Goal: Information Seeking & Learning: Check status

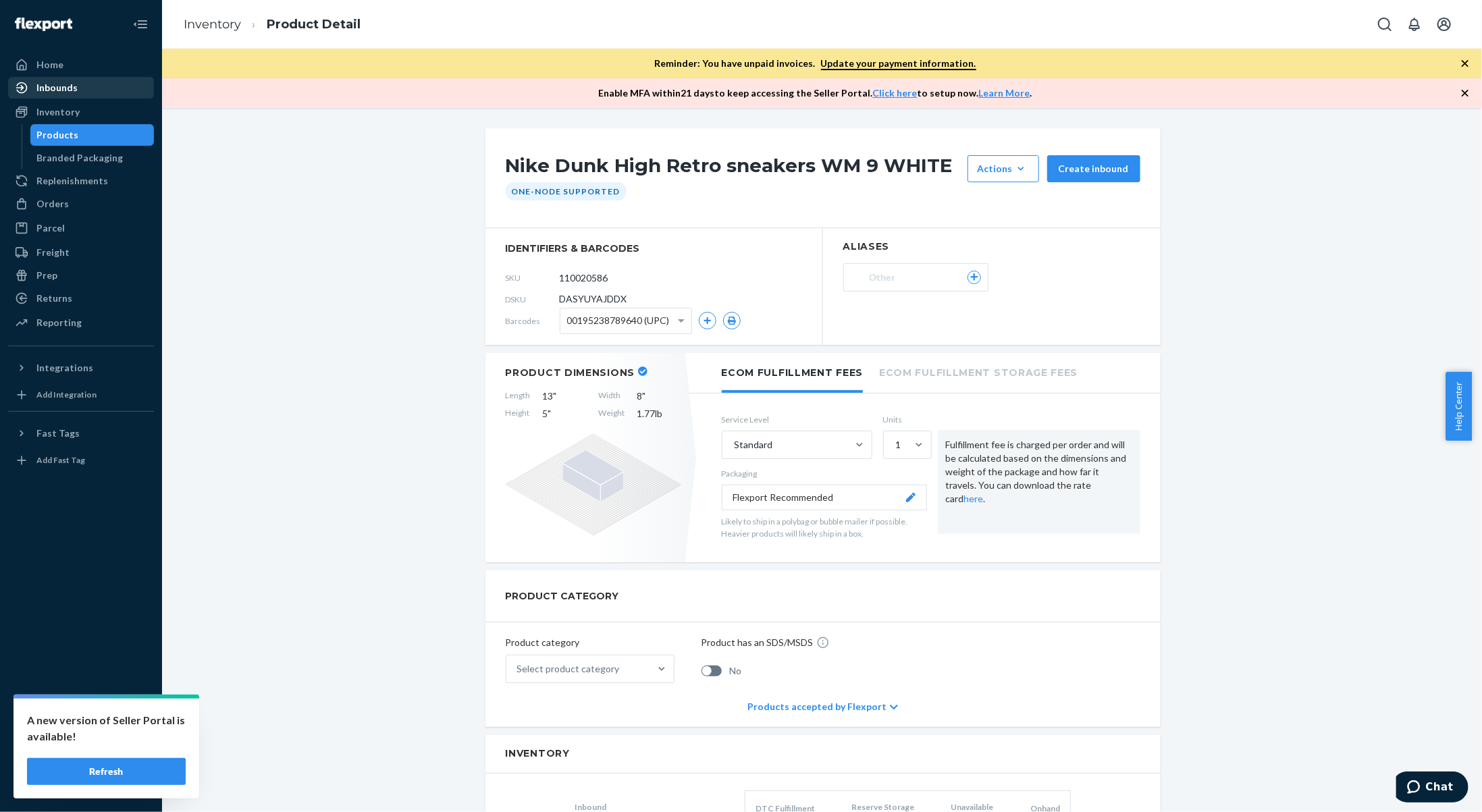
click at [77, 92] on div "Inbounds" at bounding box center [81, 88] width 144 height 19
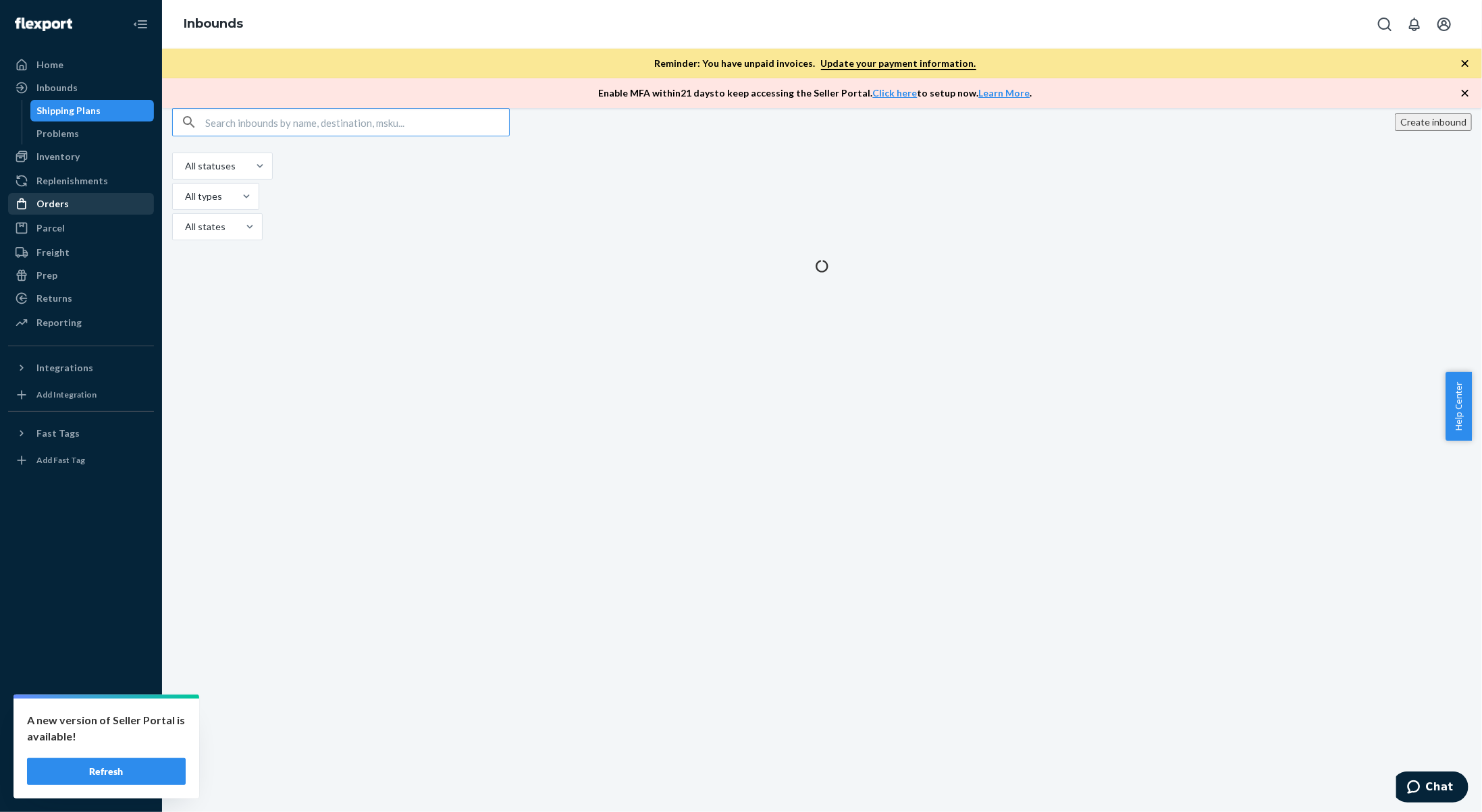
click at [80, 208] on div "Orders" at bounding box center [81, 204] width 144 height 19
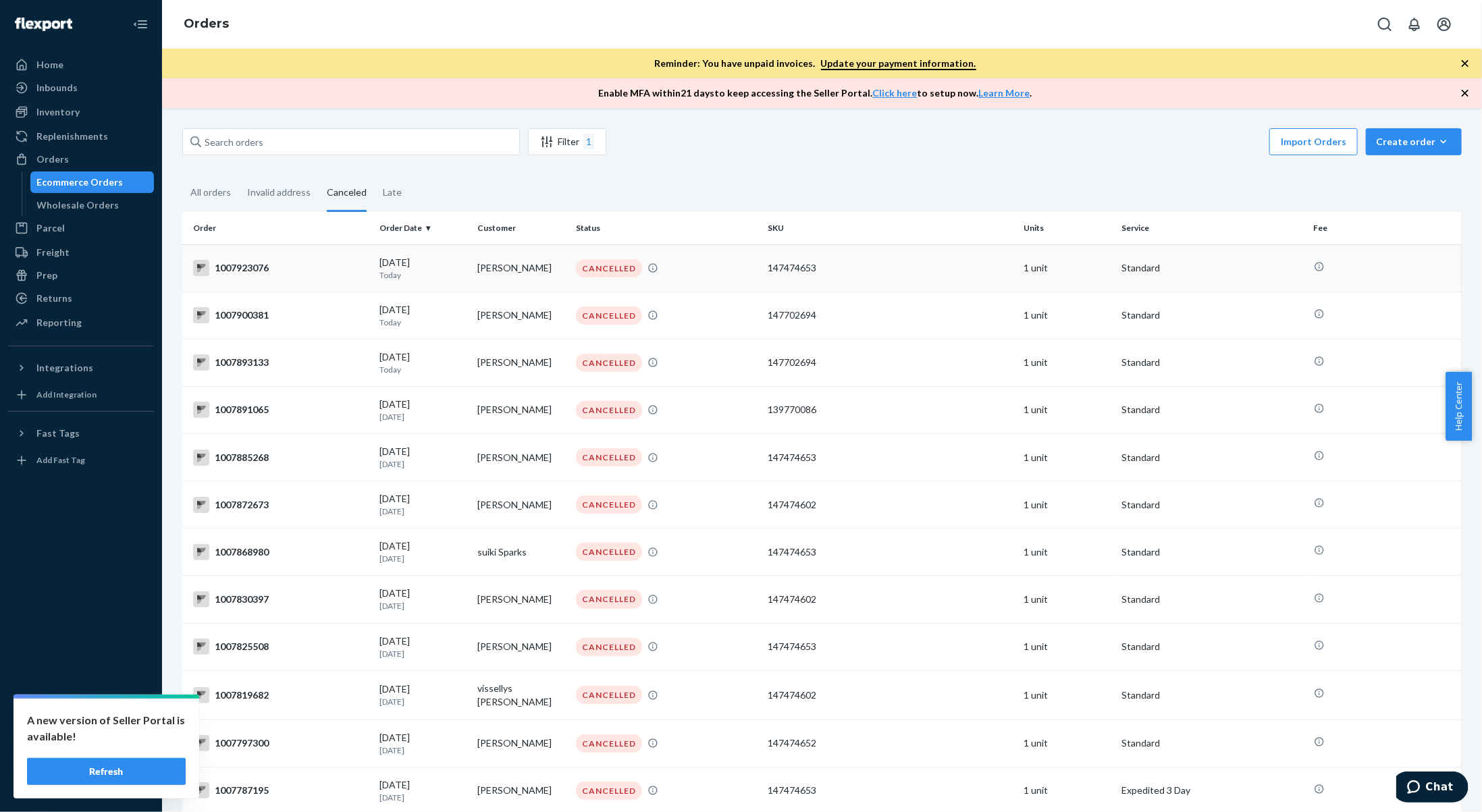
click at [433, 269] on p "Today" at bounding box center [423, 275] width 87 height 12
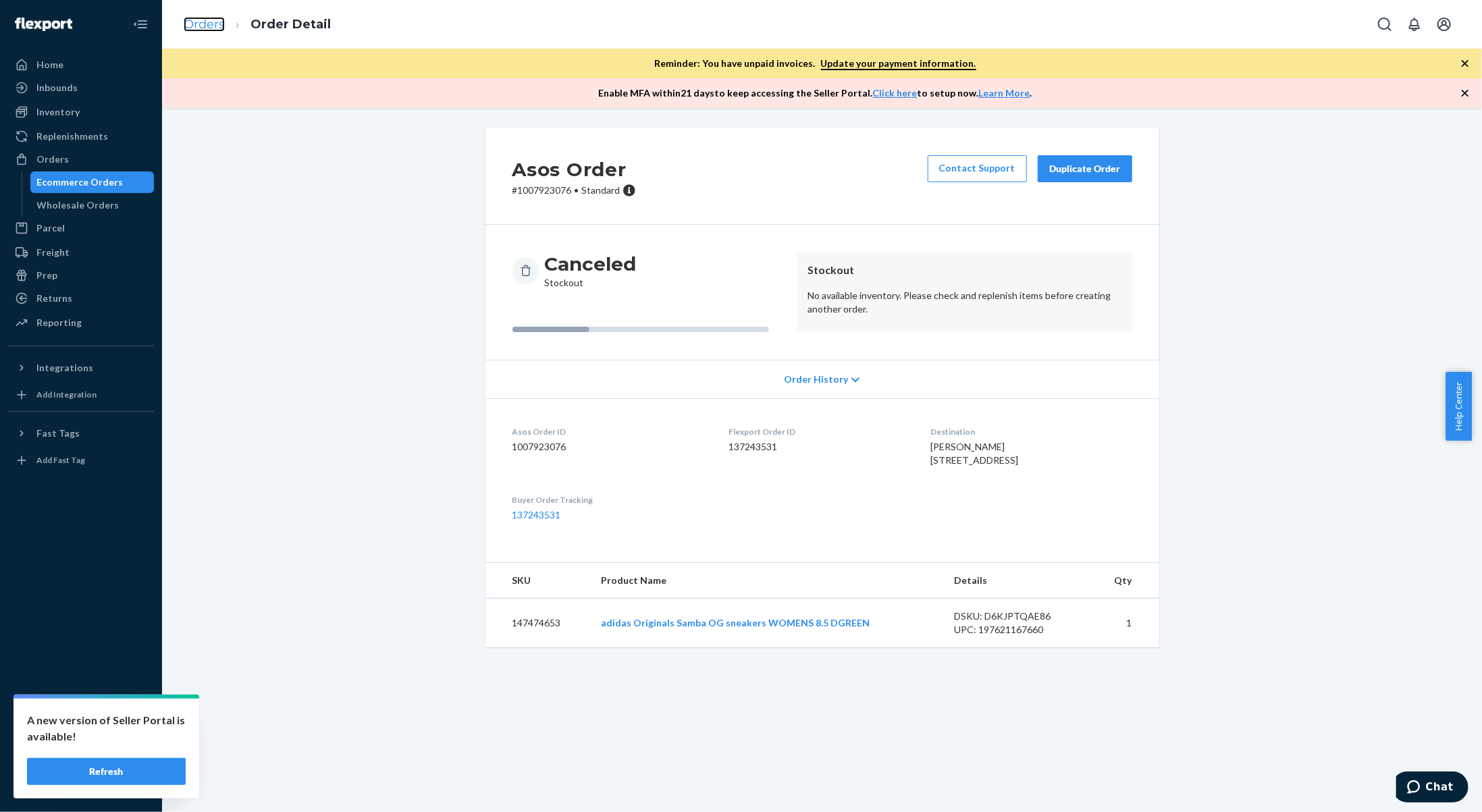
click at [198, 27] on link "Orders" at bounding box center [204, 24] width 41 height 14
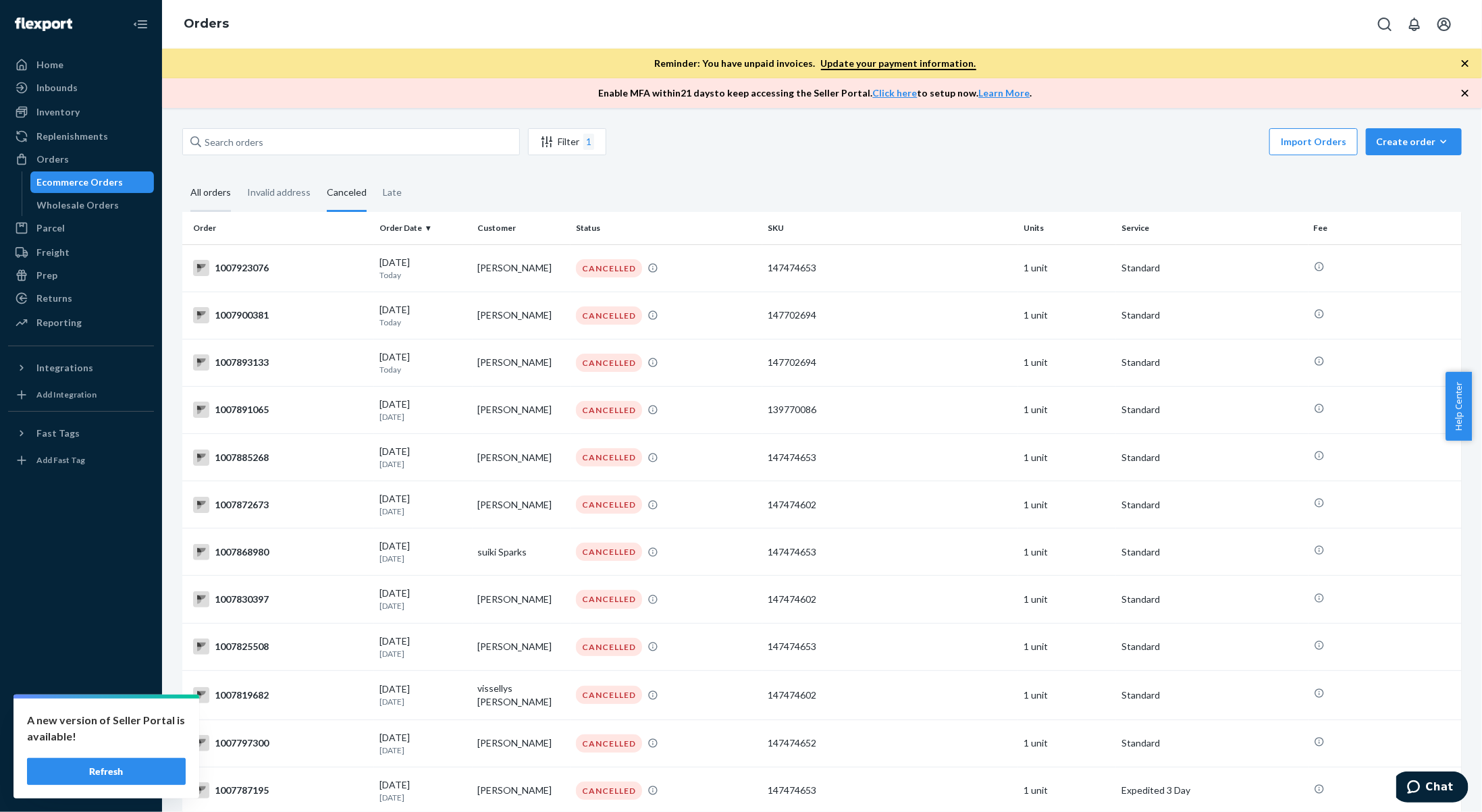
click at [217, 195] on div "All orders" at bounding box center [211, 193] width 40 height 38
click at [182, 174] on input "All orders" at bounding box center [182, 174] width 0 height 0
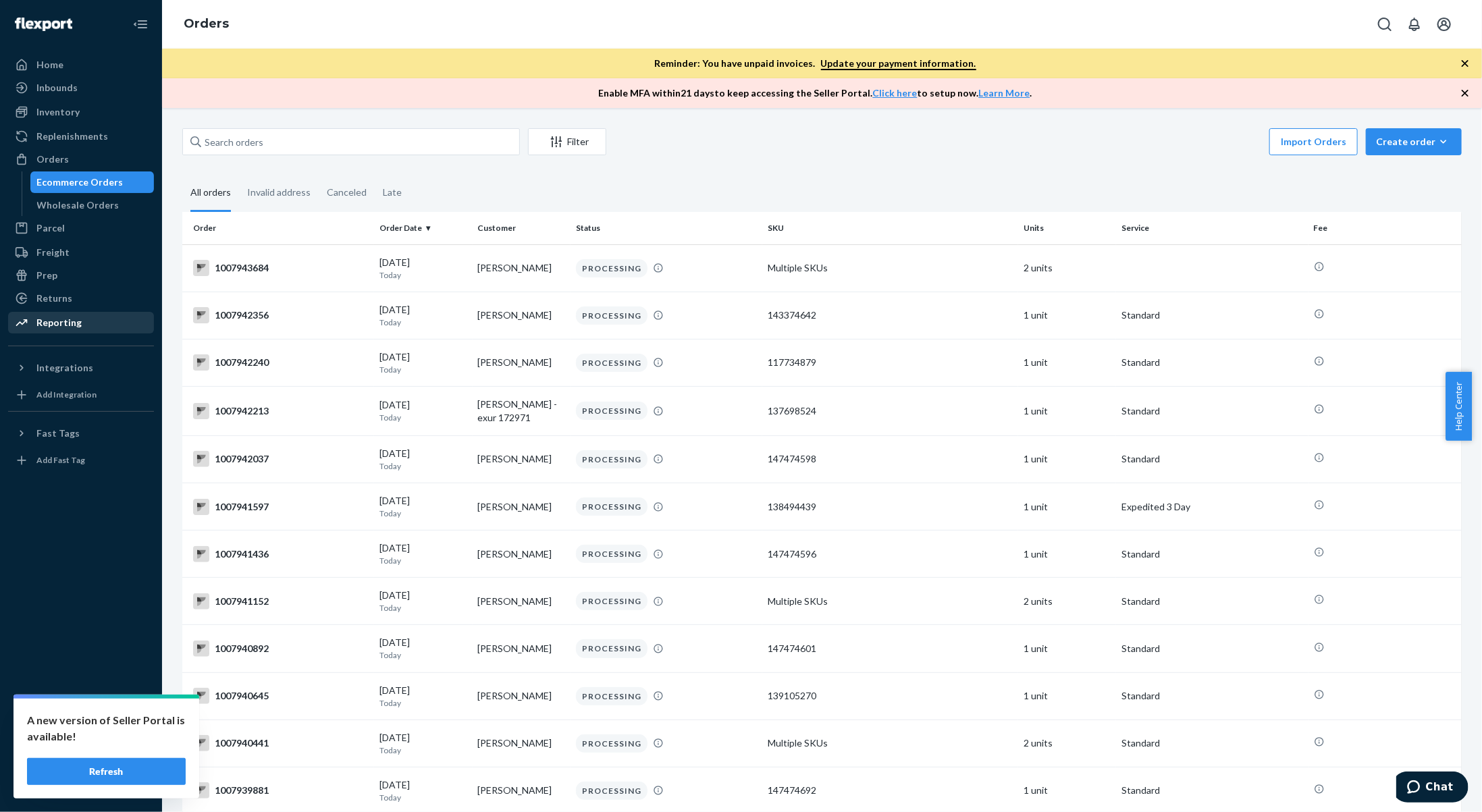
click at [76, 324] on div "Reporting" at bounding box center [59, 323] width 45 height 13
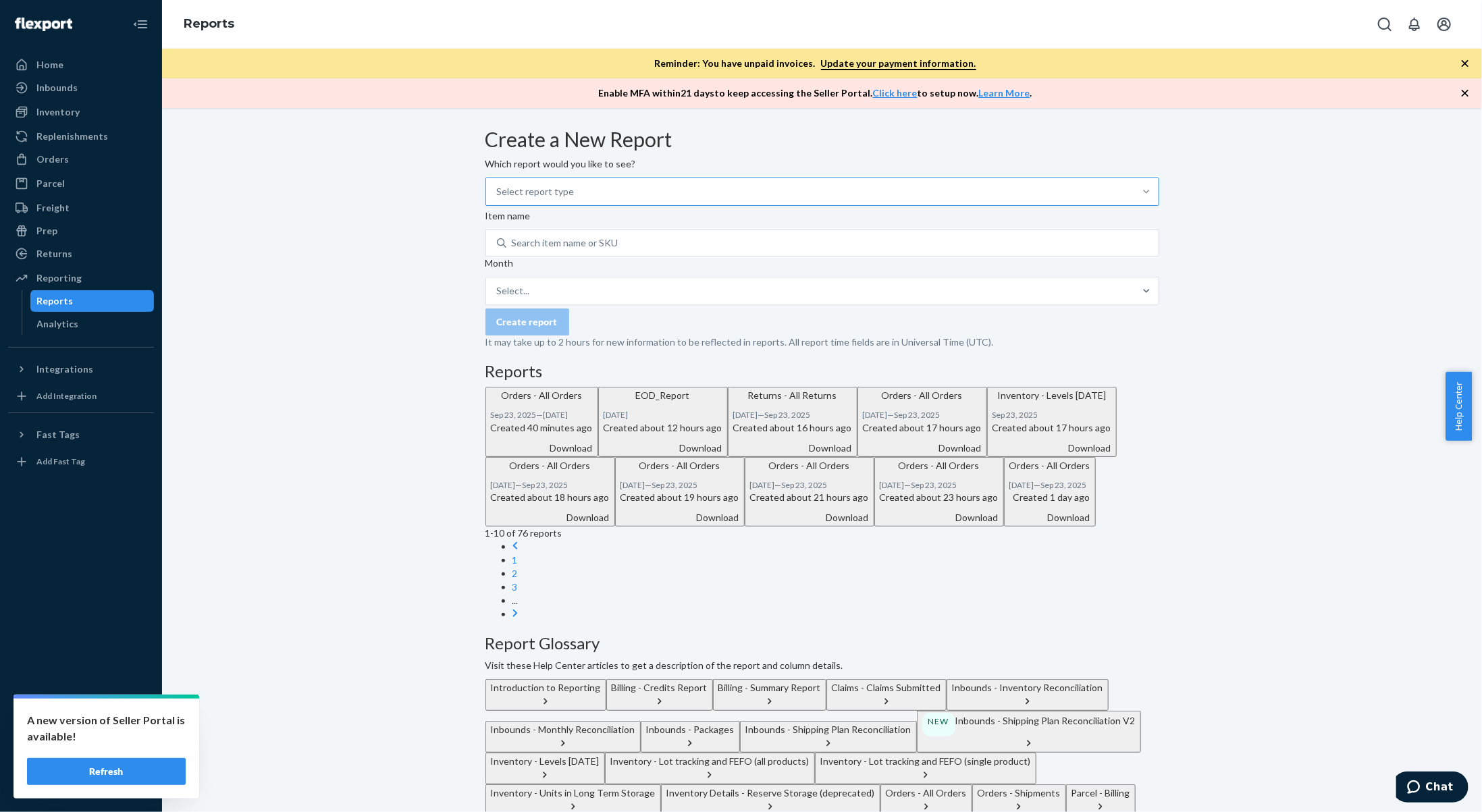
click at [1134, 198] on div at bounding box center [1146, 192] width 24 height 13
click at [498, 198] on input "Select report type" at bounding box center [497, 192] width 1 height 13
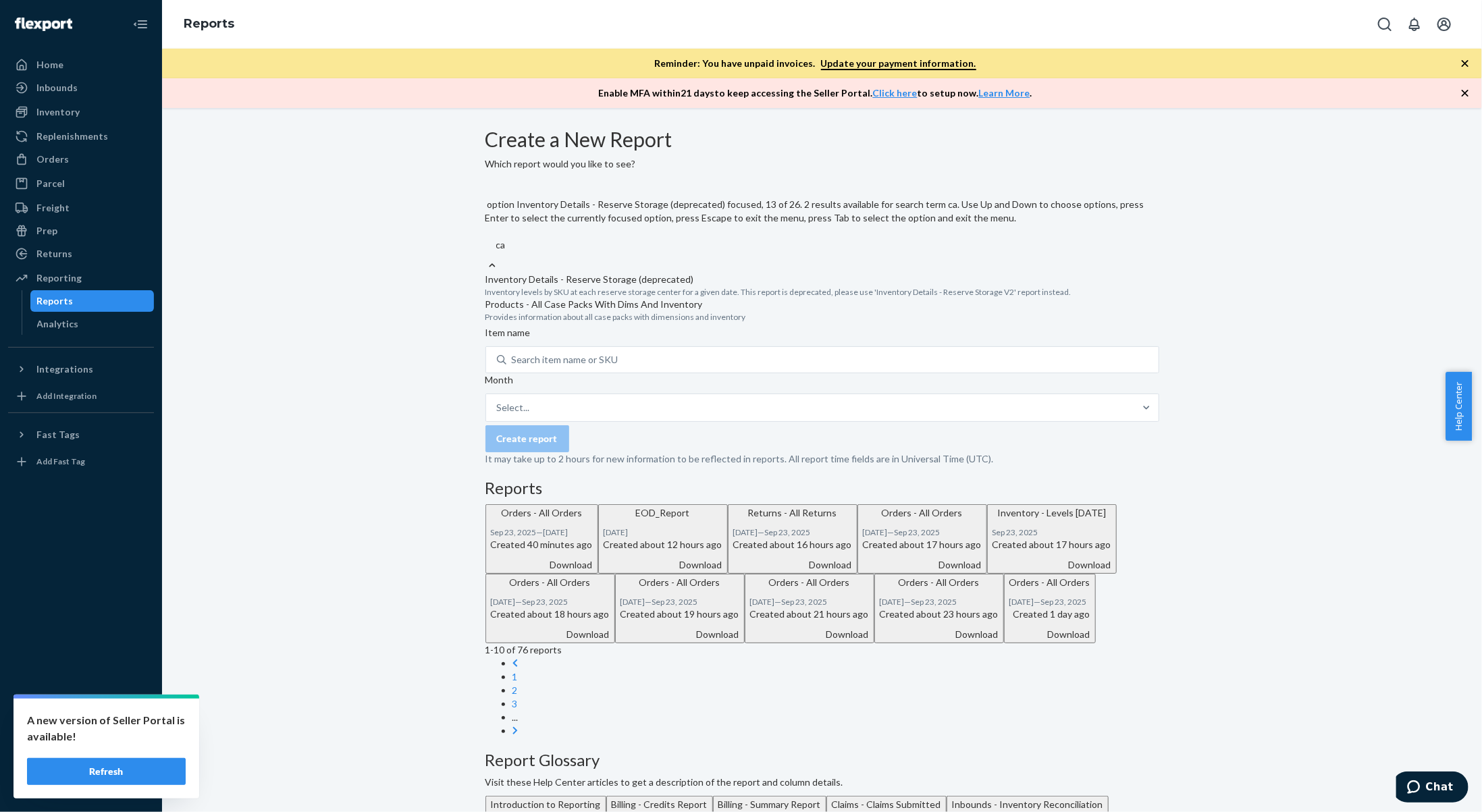
type input "c"
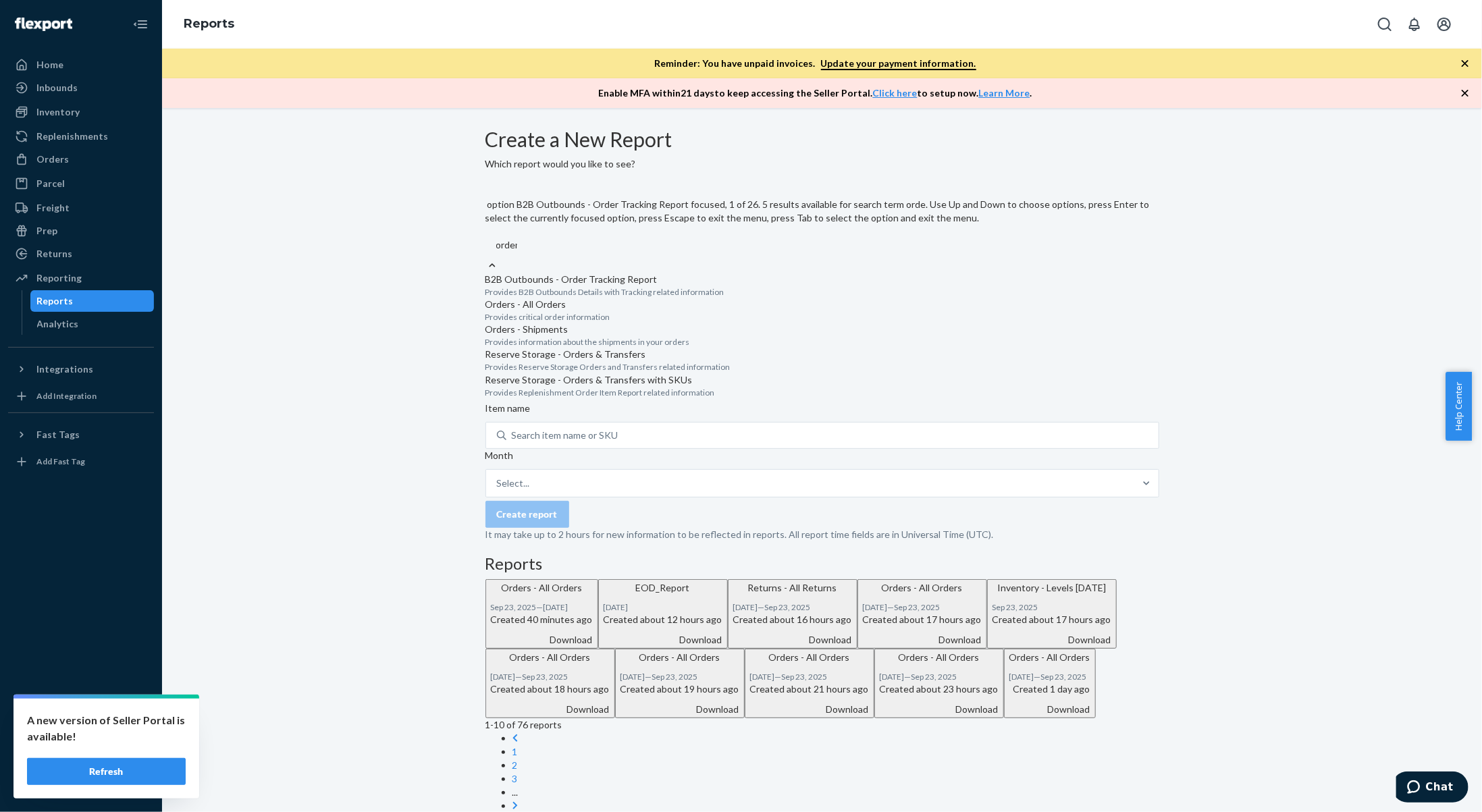
type input "orders"
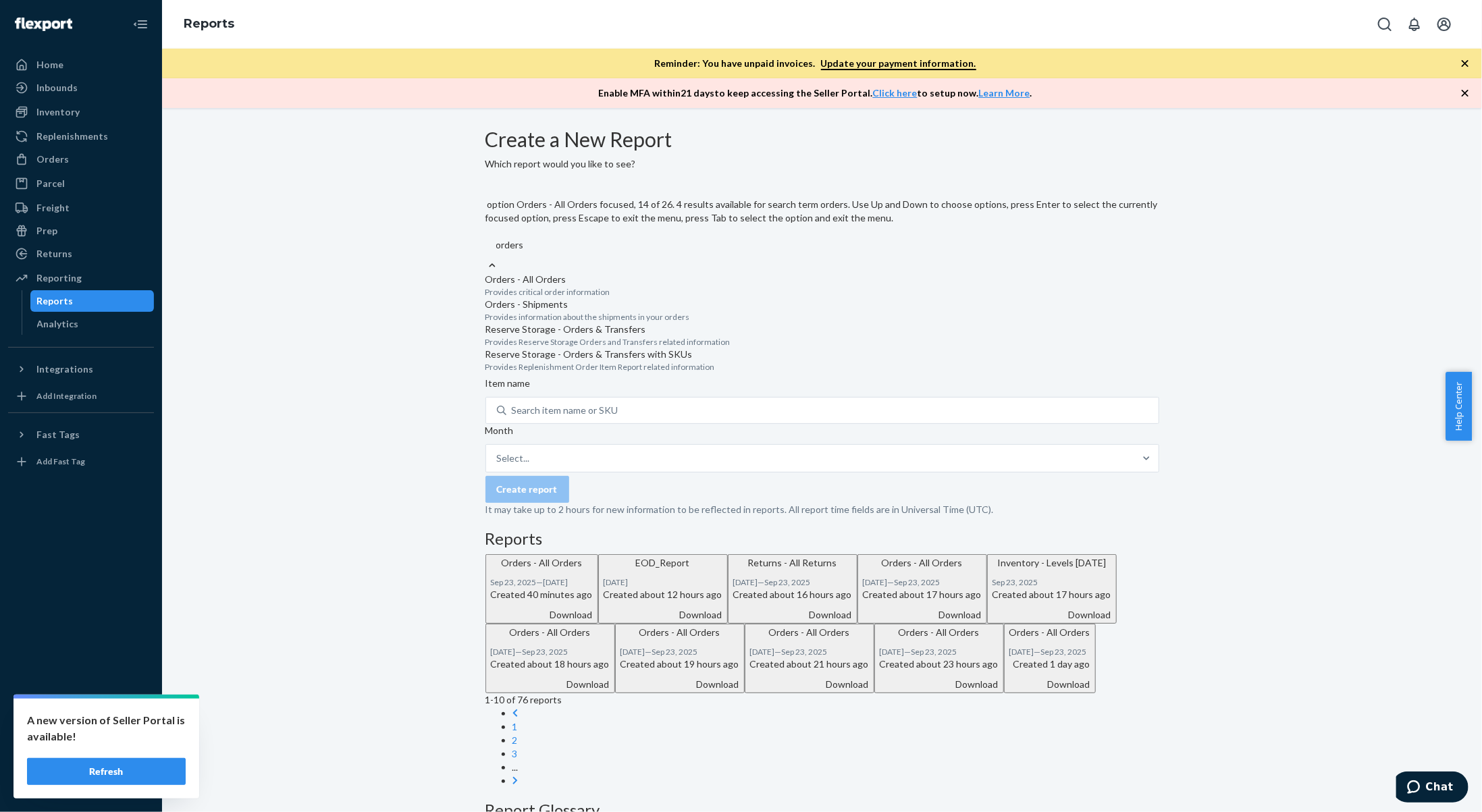
click at [634, 286] on p "Provides critical order information" at bounding box center [822, 292] width 674 height 12
click at [524, 251] on input "orders" at bounding box center [510, 245] width 28 height 13
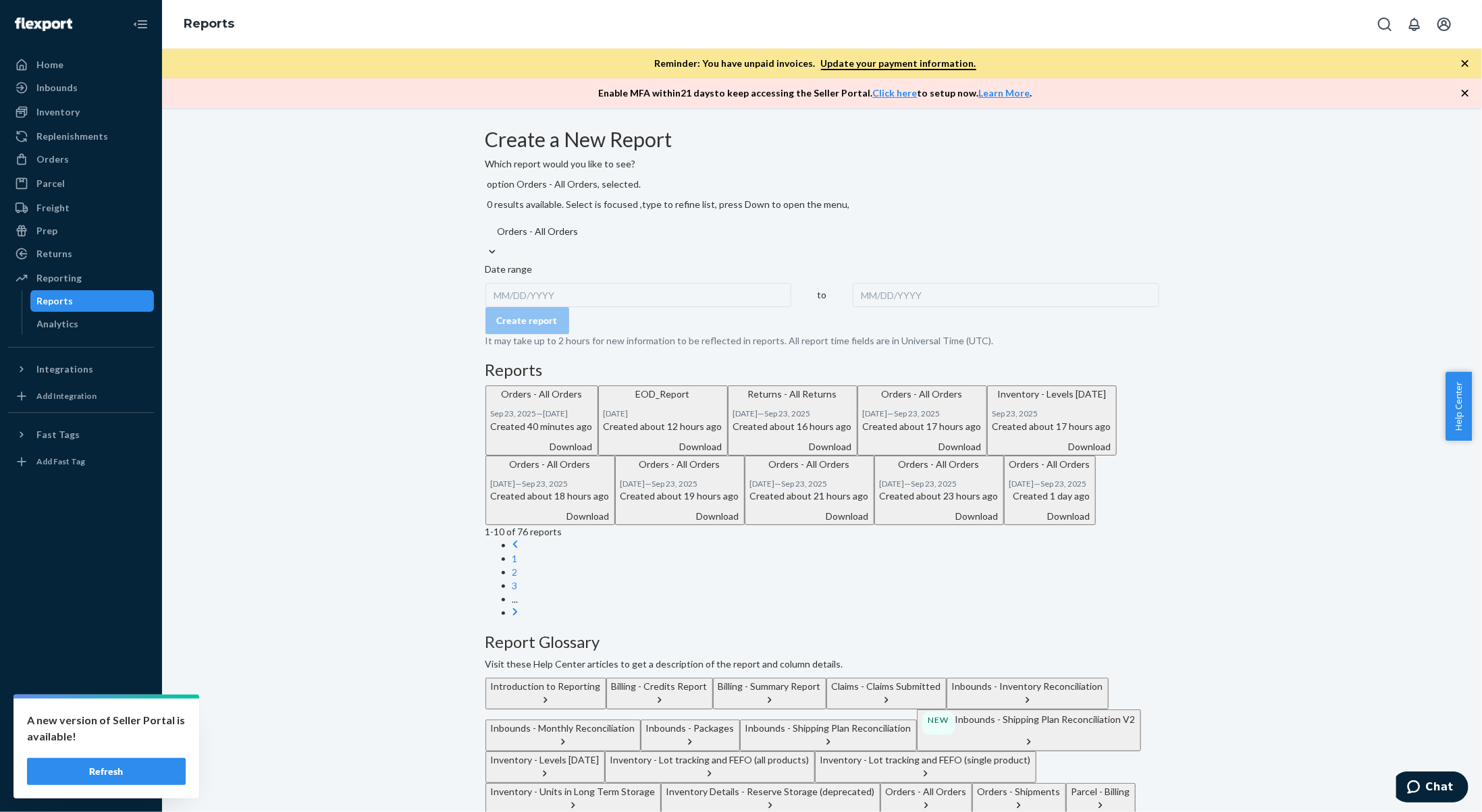
click at [538, 289] on div "MM/DD/YYYY" at bounding box center [639, 295] width 306 height 24
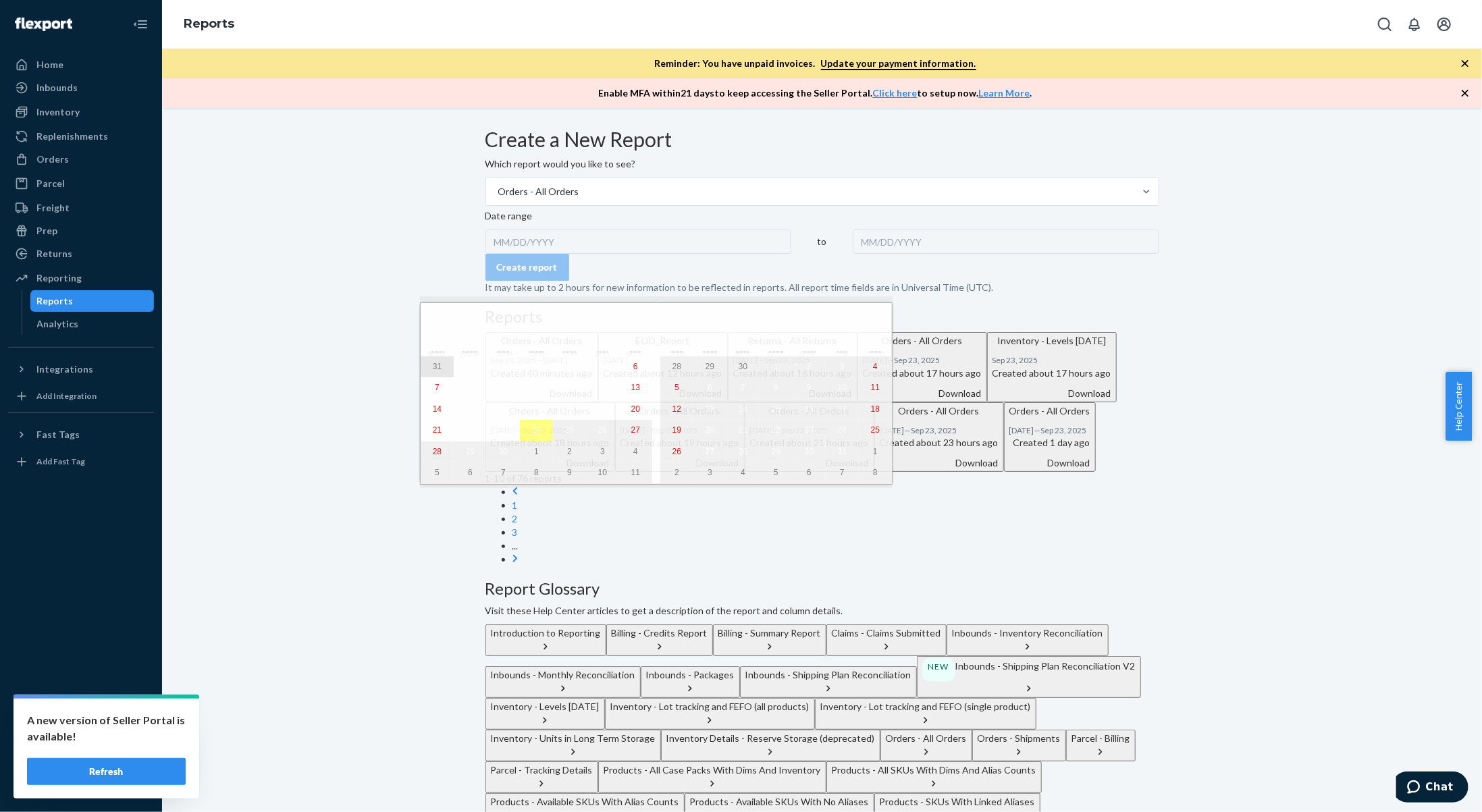
click at [433, 367] on abbr "31" at bounding box center [437, 366] width 9 height 10
click at [772, 433] on abbr "24" at bounding box center [776, 430] width 9 height 10
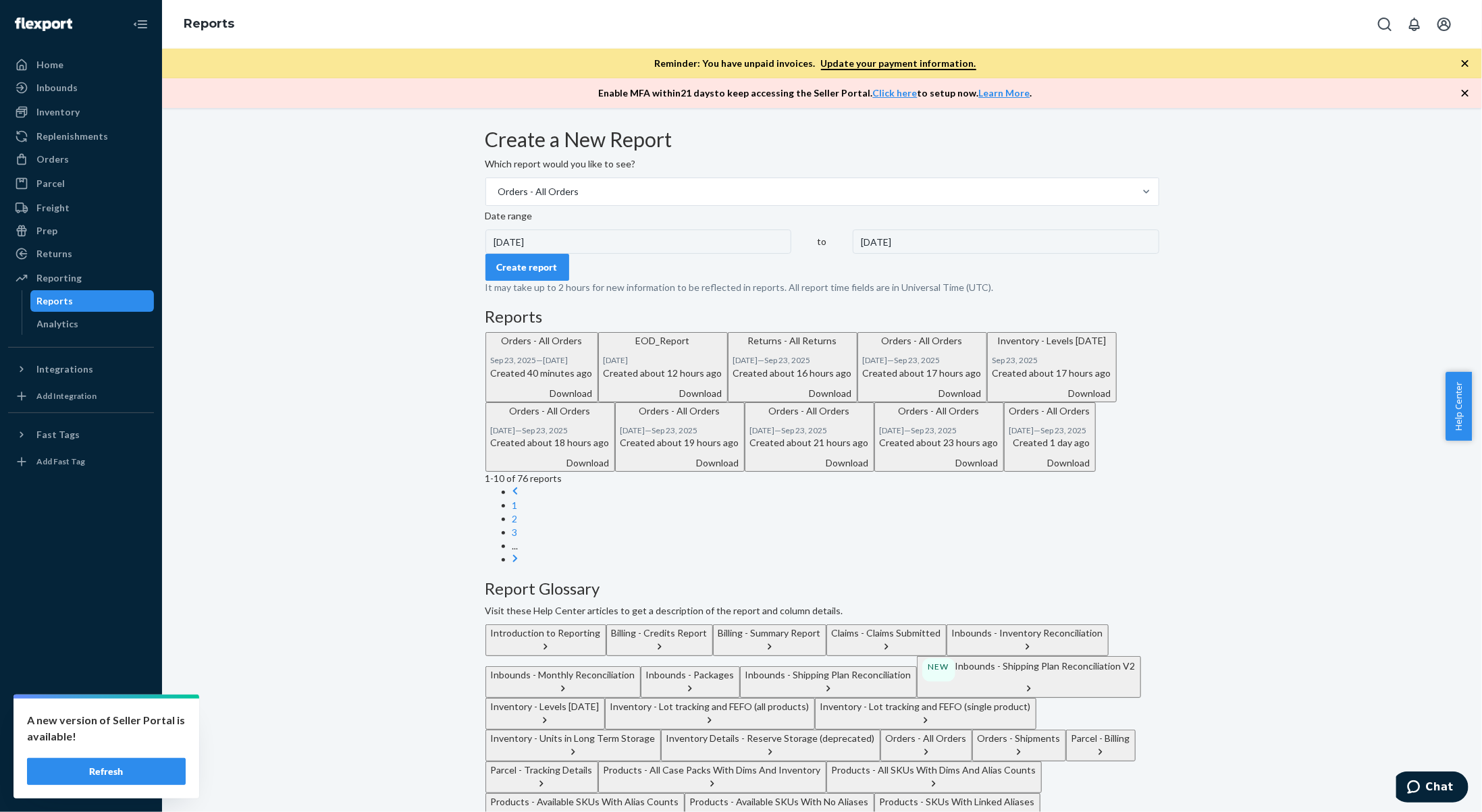
click at [545, 274] on div "Create report" at bounding box center [527, 267] width 61 height 13
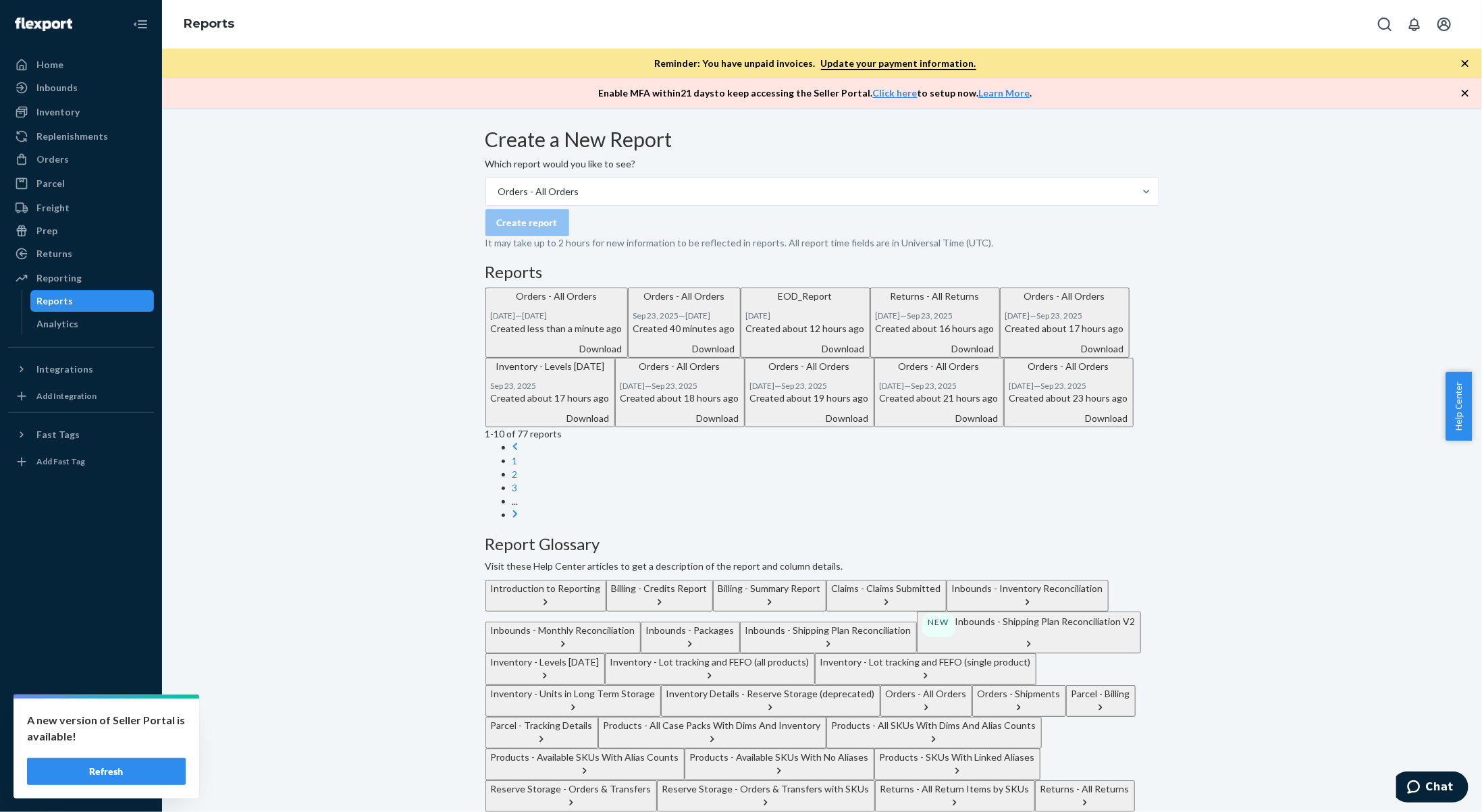
click at [622, 355] on div "Download" at bounding box center [556, 349] width 132 height 13
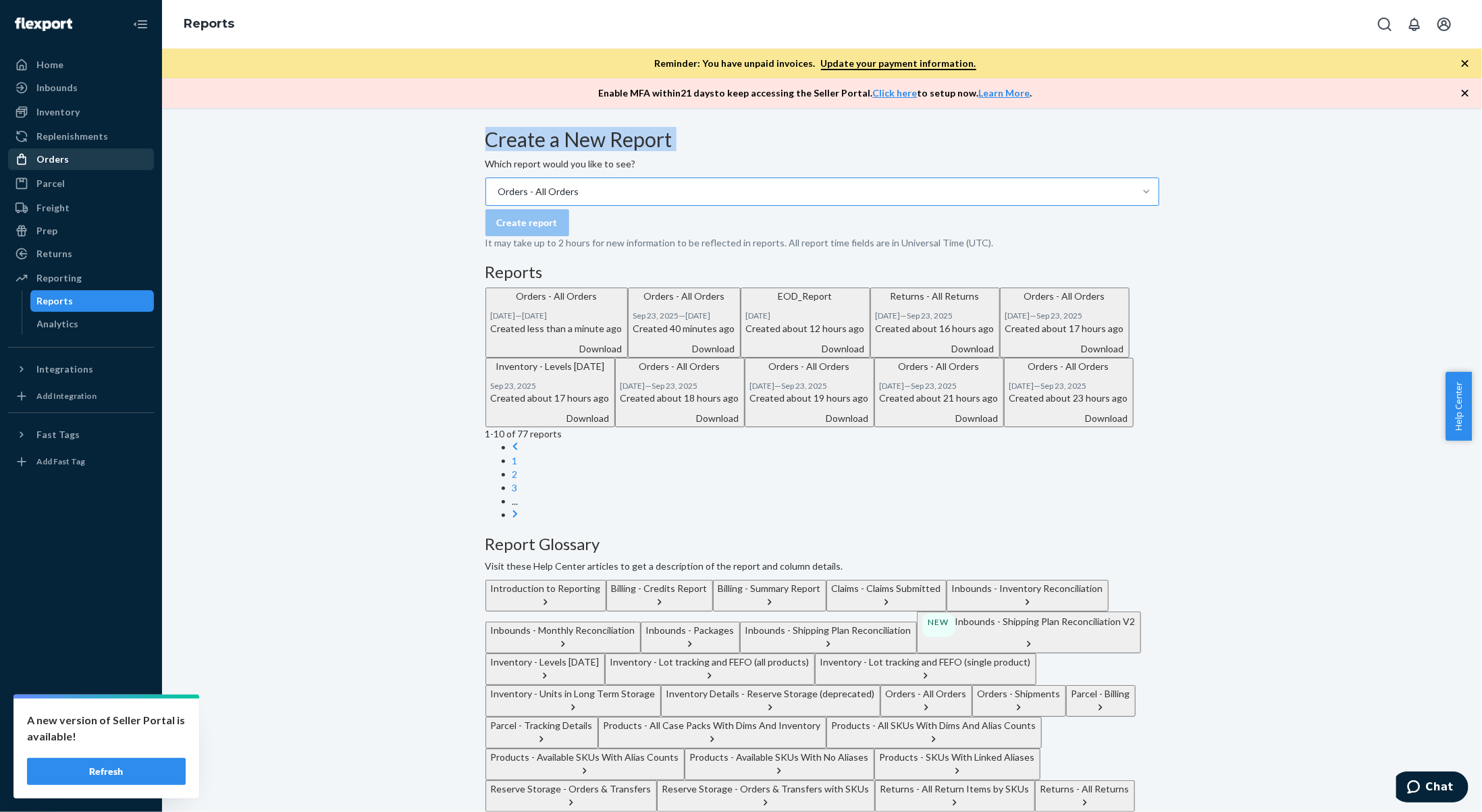
click at [102, 164] on div "Orders" at bounding box center [81, 160] width 144 height 19
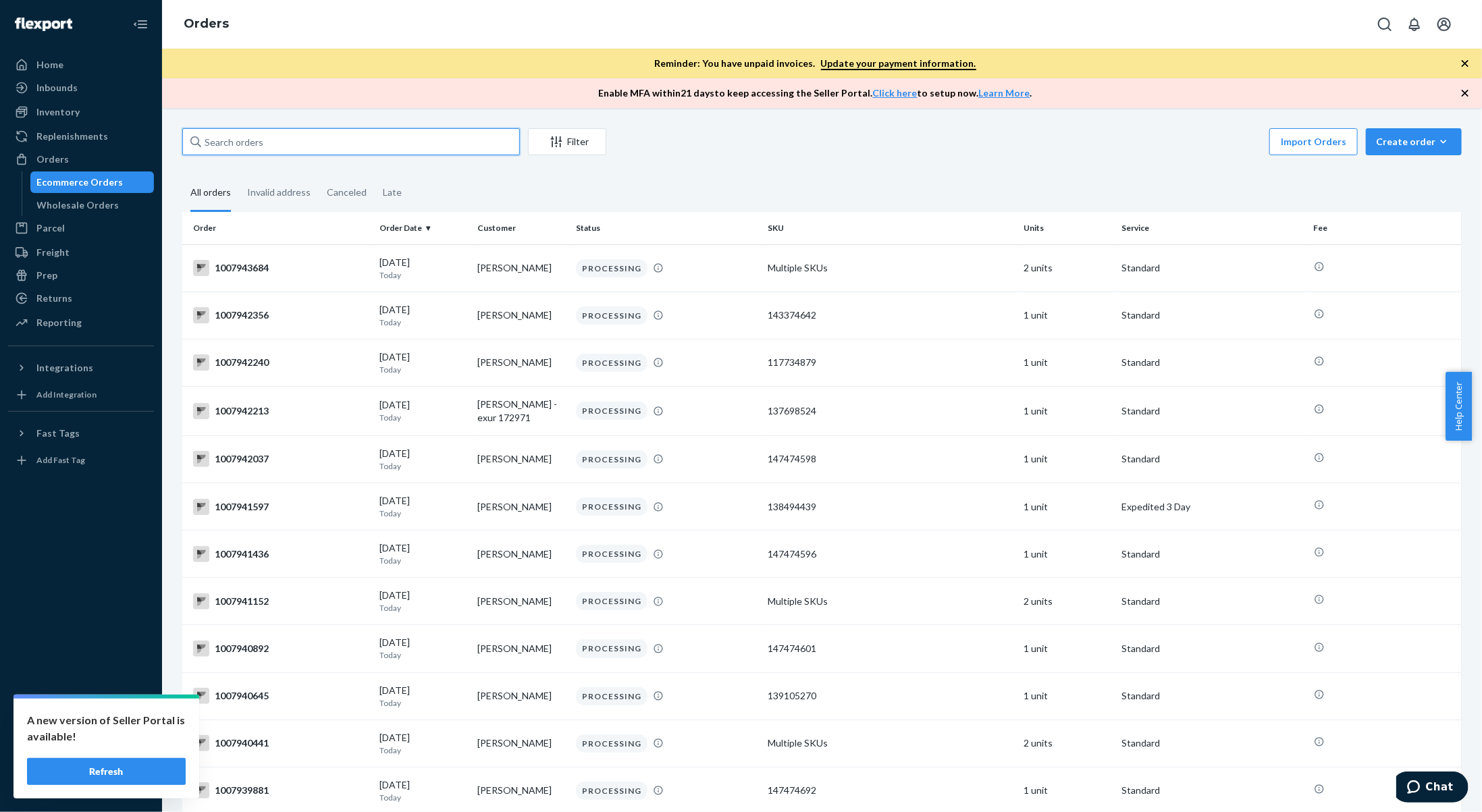
click at [455, 144] on input "text" at bounding box center [351, 142] width 337 height 27
paste input "1007098355"
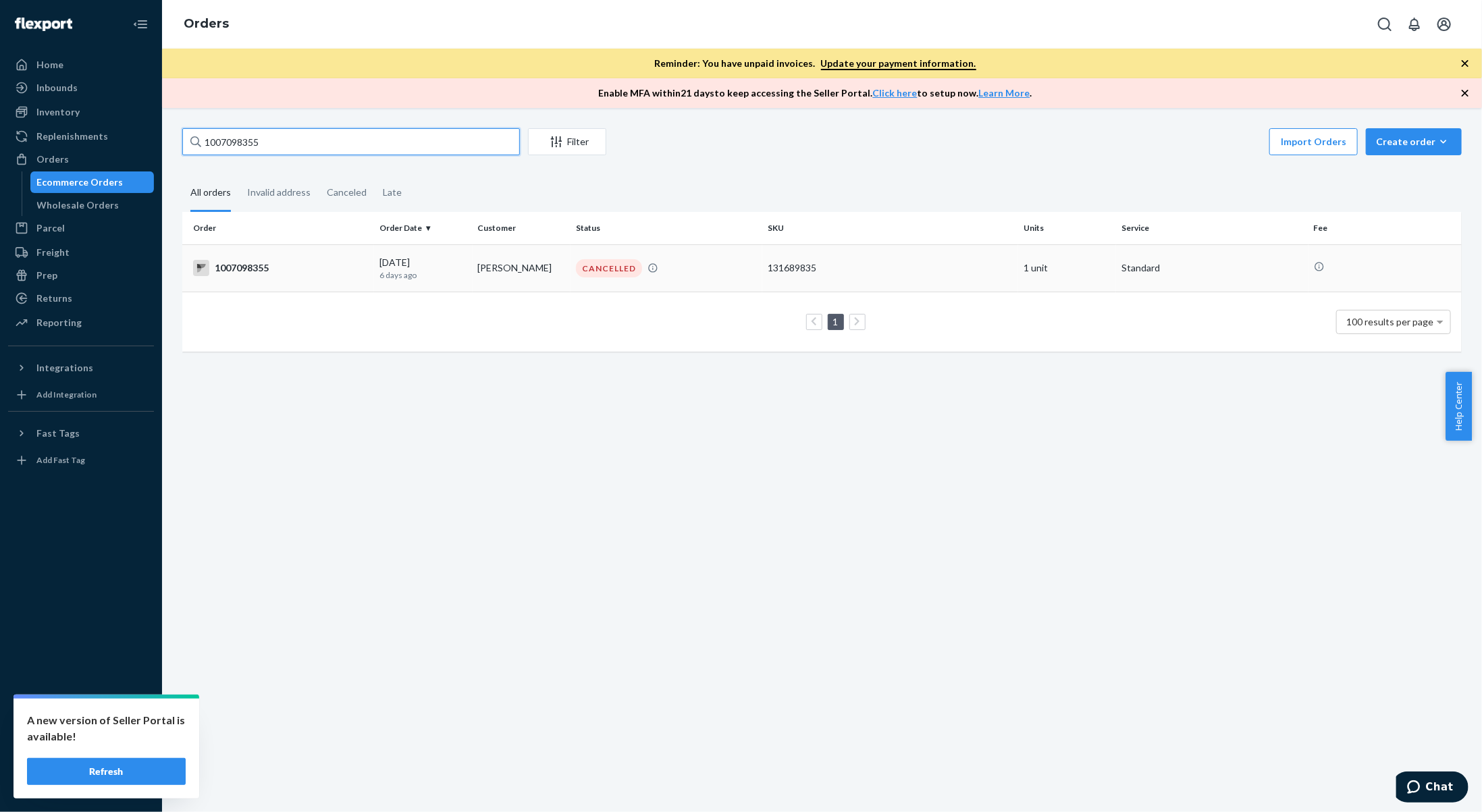
type input "1007098355"
click at [523, 275] on td "[PERSON_NAME]" at bounding box center [521, 268] width 98 height 47
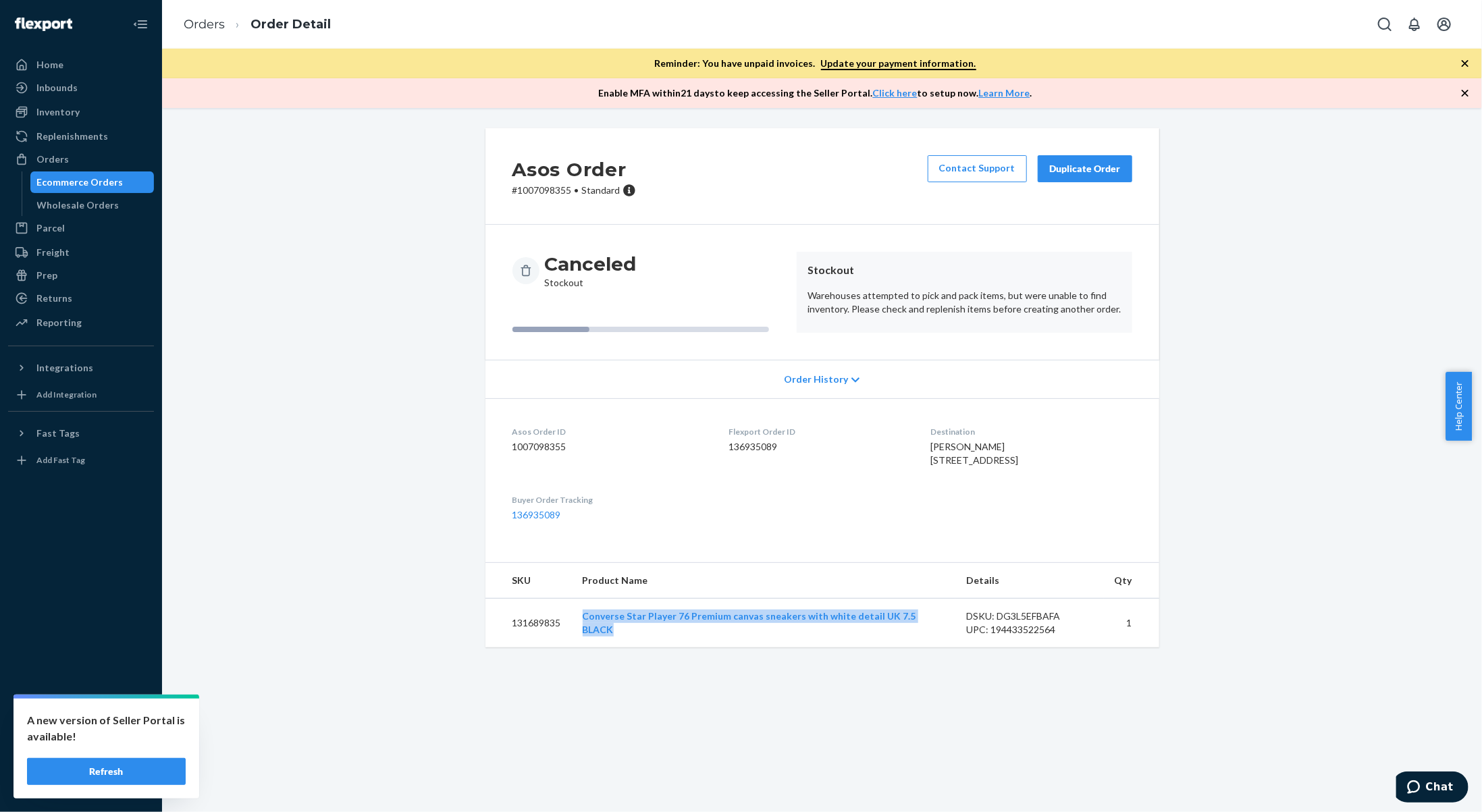
drag, startPoint x: 947, startPoint y: 652, endPoint x: 560, endPoint y: 661, distance: 387.1
click at [560, 647] on tr "131689835 Converse Star Player 76 Premium canvas sneakers with white detail UK …" at bounding box center [822, 622] width 674 height 49
copy tr "Converse Star Player 76 Premium canvas sneakers with white detail UK 7.5 BLACK"
click at [508, 647] on td "131689835" at bounding box center [529, 622] width 87 height 49
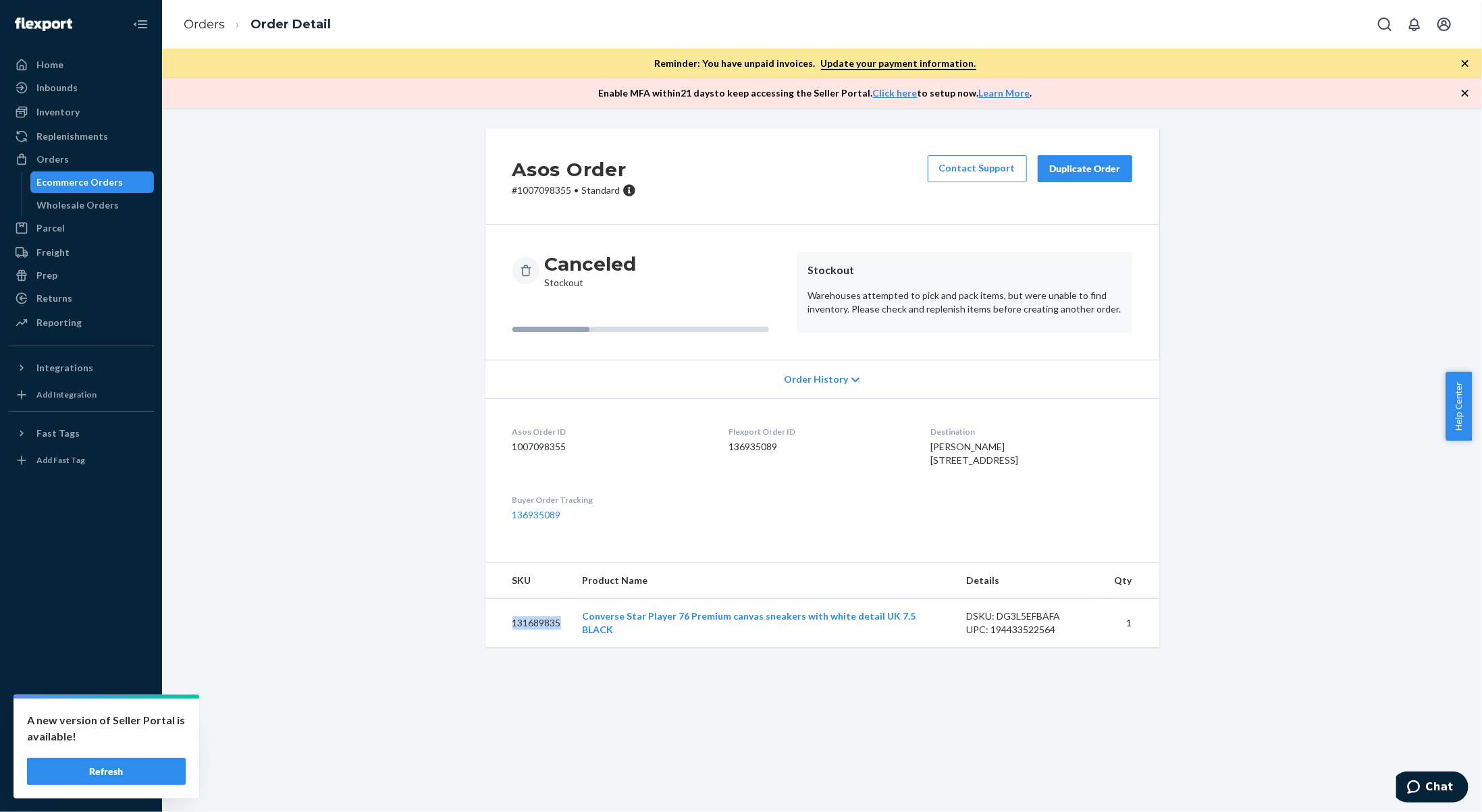
drag, startPoint x: 509, startPoint y: 647, endPoint x: 555, endPoint y: 647, distance: 46.0
click at [555, 647] on td "131689835" at bounding box center [529, 622] width 87 height 49
copy td "131689835"
click at [209, 25] on link "Orders" at bounding box center [204, 24] width 41 height 14
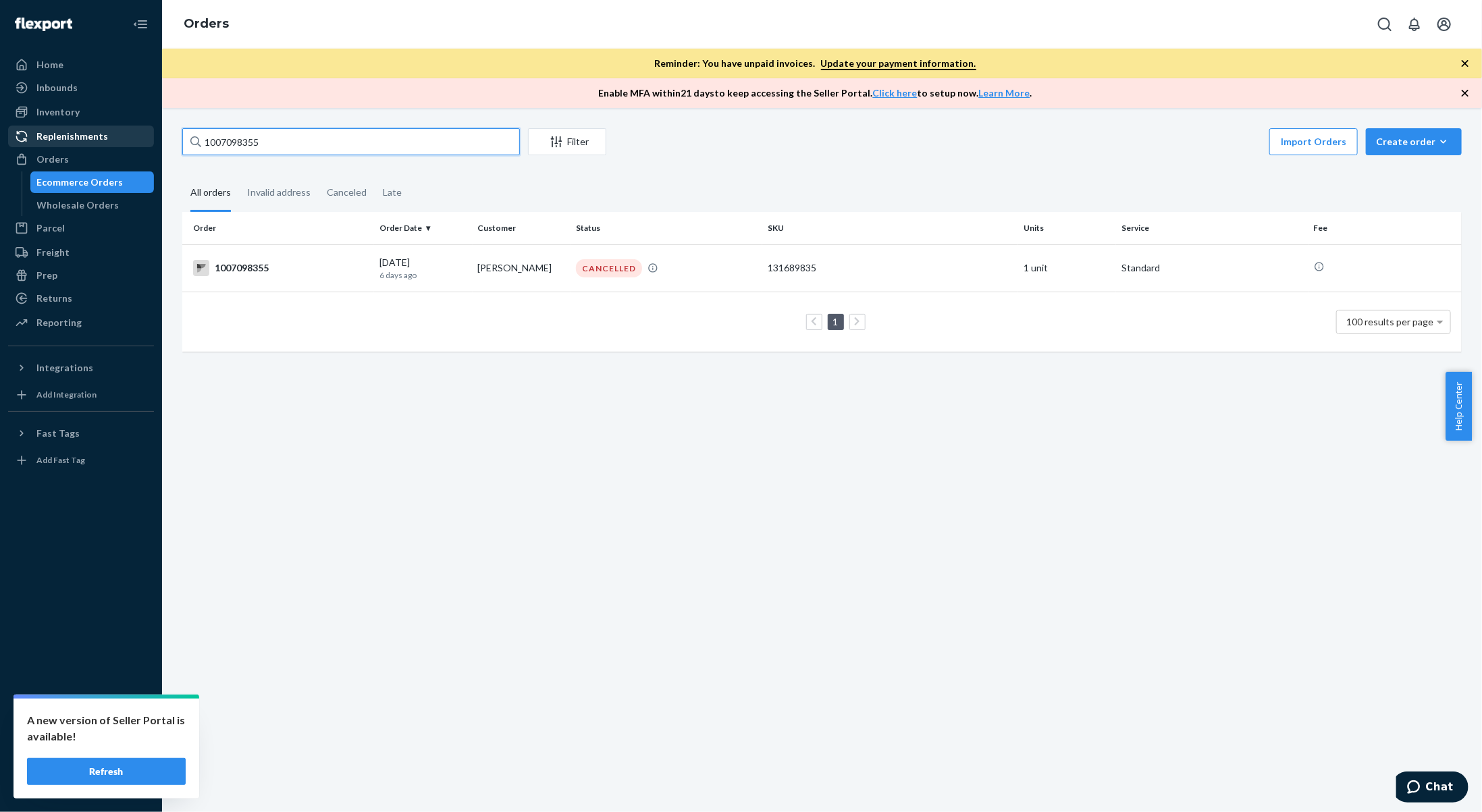
drag, startPoint x: 401, startPoint y: 147, endPoint x: 144, endPoint y: 144, distance: 257.0
click at [138, 147] on div "Home Inbounds Shipping Plans Problems Inventory Products Branded Packaging Repl…" at bounding box center [741, 406] width 1482 height 812
paste input "110232"
type input "1007110232"
click at [595, 275] on div "CANCELLED" at bounding box center [609, 268] width 66 height 18
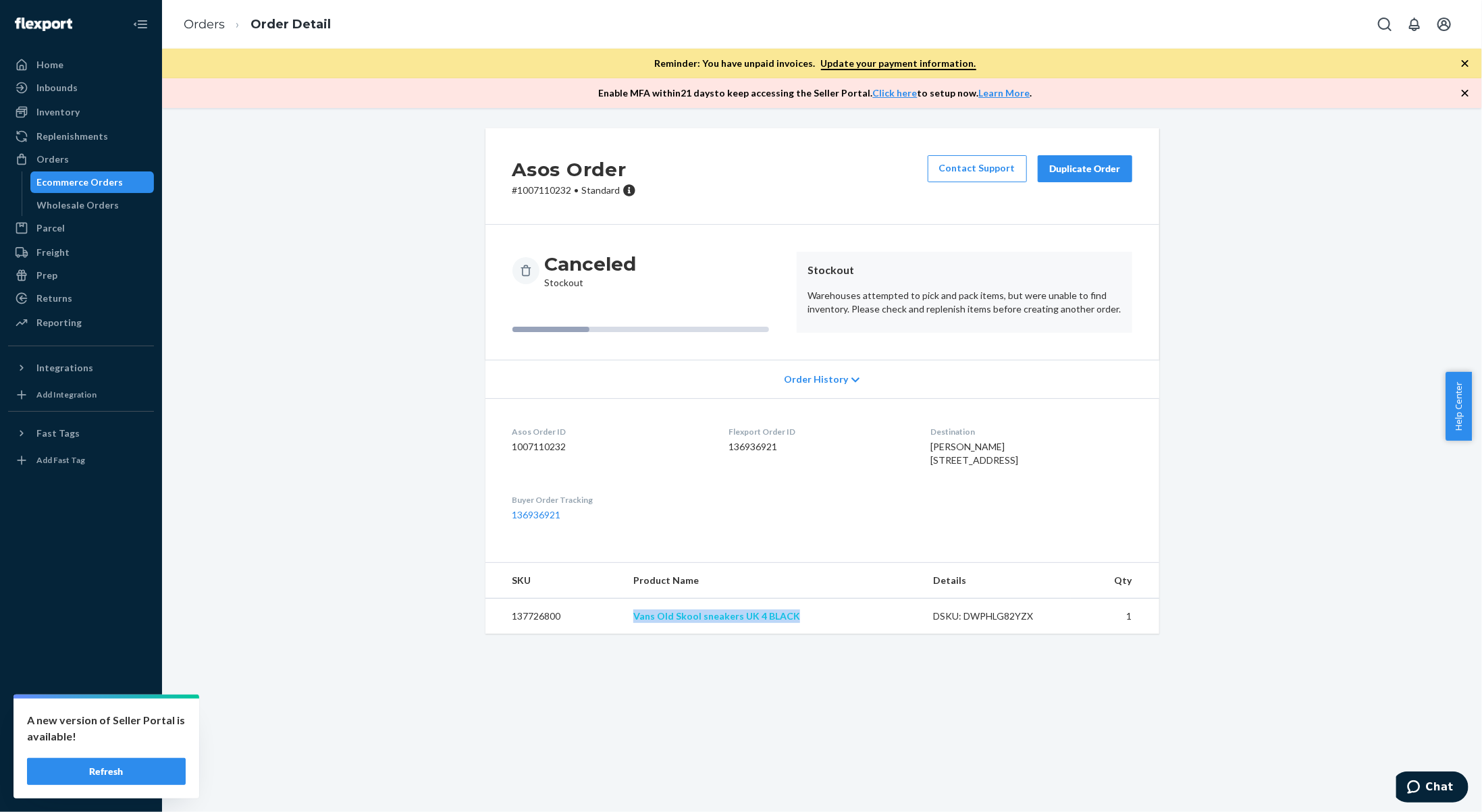
drag, startPoint x: 817, startPoint y: 643, endPoint x: 635, endPoint y: 643, distance: 182.0
click at [635, 634] on td "Vans Old Skool sneakers UK 4 BLACK" at bounding box center [772, 616] width 300 height 36
copy link "Vans Old Skool sneakers UK 4 BLACK"
drag, startPoint x: 558, startPoint y: 642, endPoint x: 505, endPoint y: 642, distance: 53.0
click at [505, 634] on td "137726800" at bounding box center [554, 616] width 138 height 36
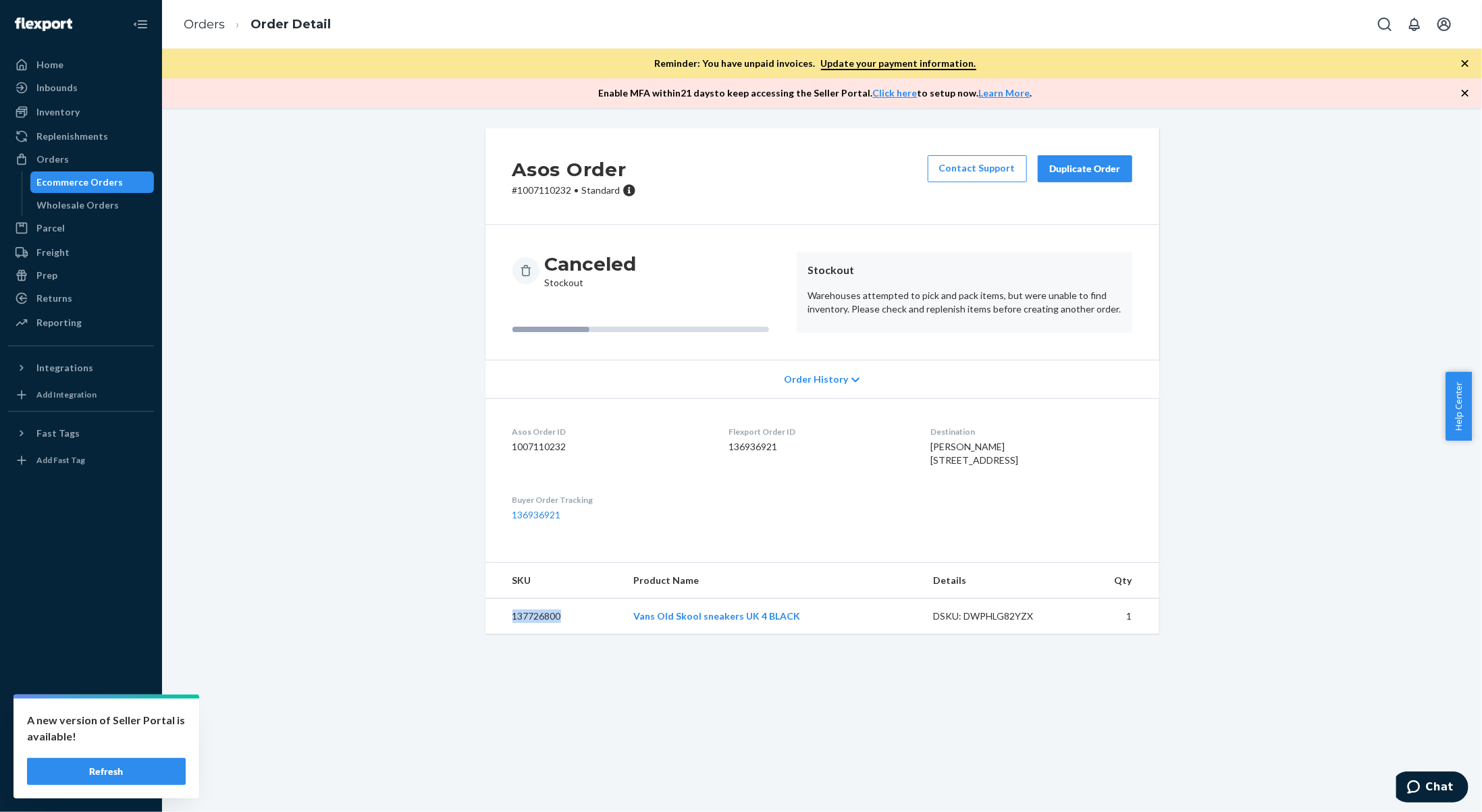
copy td "137726800"
click at [199, 28] on link "Orders" at bounding box center [204, 24] width 41 height 14
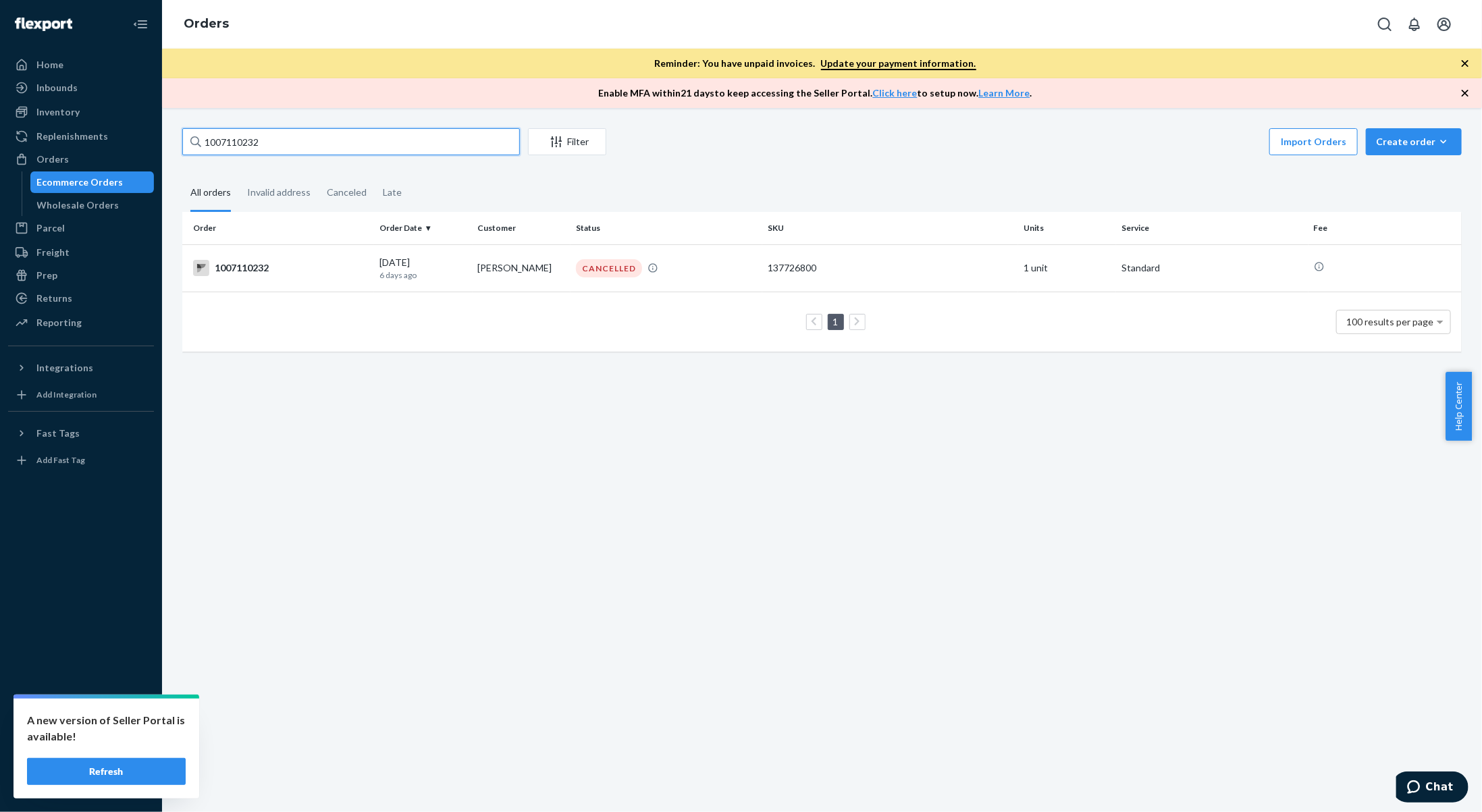
drag, startPoint x: 278, startPoint y: 144, endPoint x: 152, endPoint y: 123, distance: 127.7
click at [156, 129] on div "Home Inbounds Shipping Plans Problems Inventory Products Branded Packaging Repl…" at bounding box center [741, 406] width 1482 height 812
paste input "1341"
type input "1007111341"
click at [561, 265] on td "[PERSON_NAME]" at bounding box center [521, 268] width 98 height 47
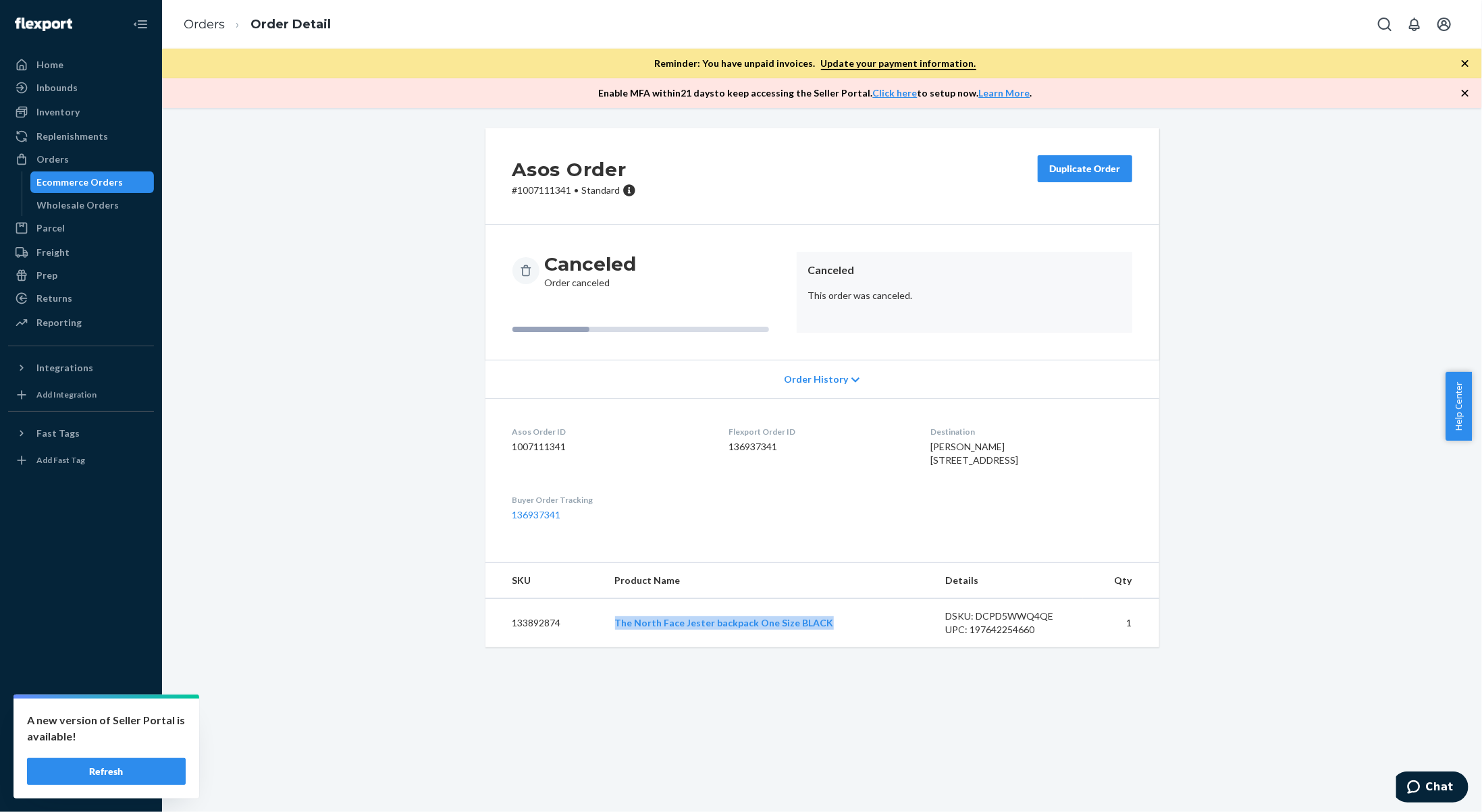
drag, startPoint x: 770, startPoint y: 648, endPoint x: 603, endPoint y: 647, distance: 167.0
click at [603, 647] on tr "133892874 The North Face Jester backpack One Size BLACK DSKU: DCPD5WWQ4QE UPC: …" at bounding box center [822, 622] width 674 height 49
copy tr "The North Face Jester backpack One Size BLACK"
click at [519, 647] on td "133892874" at bounding box center [544, 622] width 119 height 49
drag, startPoint x: 506, startPoint y: 647, endPoint x: 522, endPoint y: 645, distance: 16.1
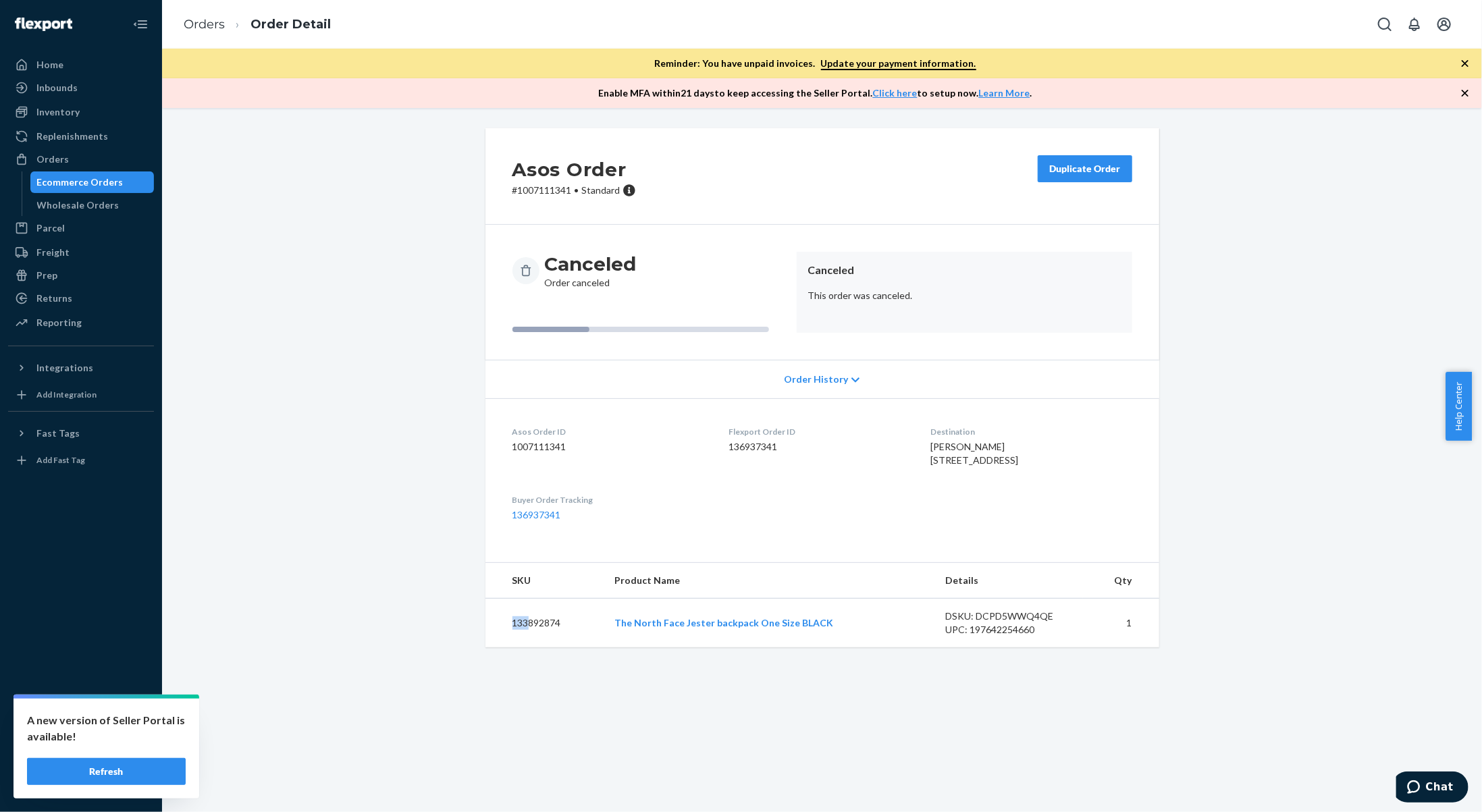
click at [522, 645] on td "133892874" at bounding box center [544, 622] width 119 height 49
click at [509, 647] on td "133892874" at bounding box center [544, 622] width 119 height 49
drag, startPoint x: 508, startPoint y: 649, endPoint x: 557, endPoint y: 643, distance: 49.4
click at [557, 643] on td "133892874" at bounding box center [544, 622] width 119 height 49
copy td "133892874"
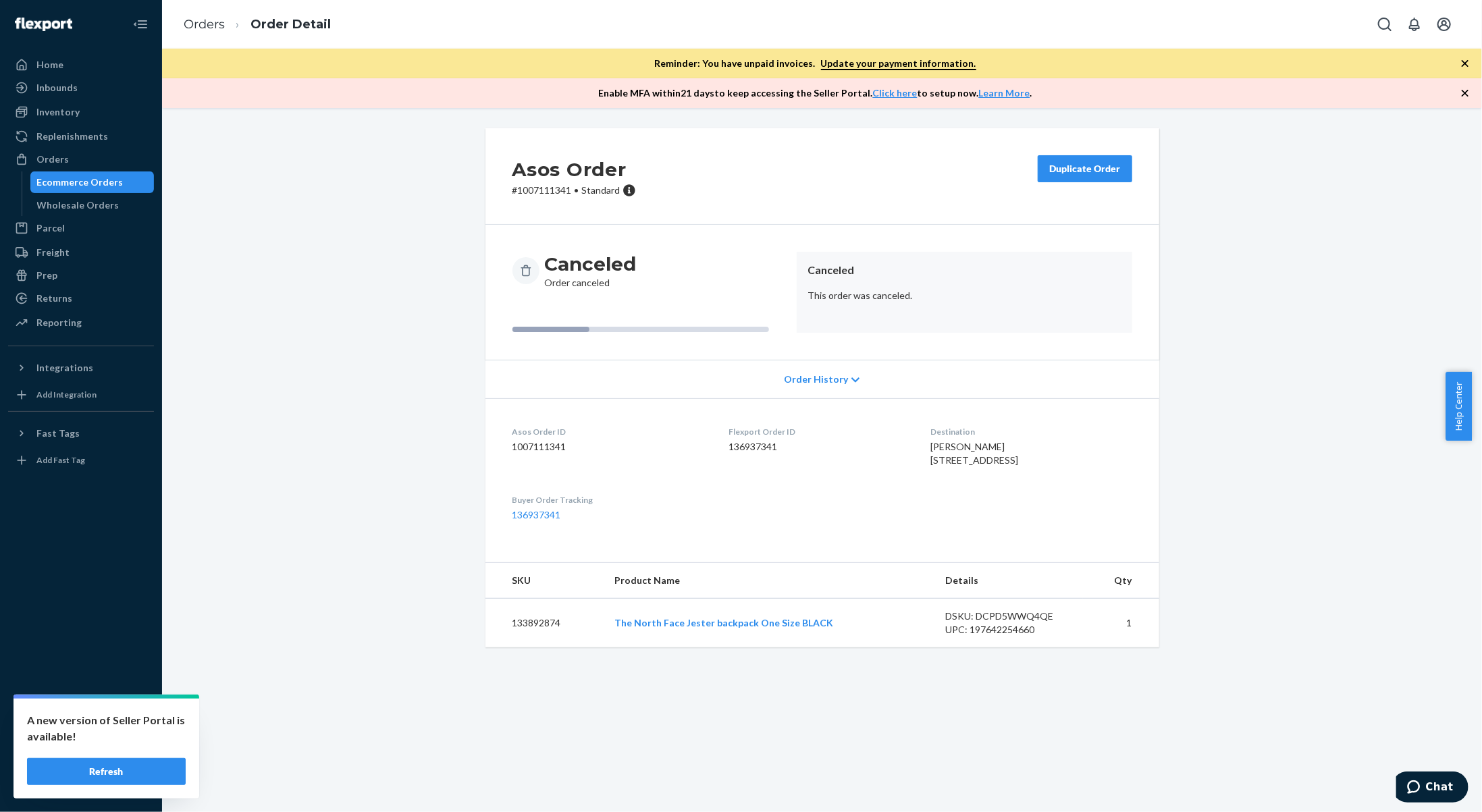
click at [211, 16] on li "Orders" at bounding box center [204, 25] width 41 height 17
click at [216, 21] on link "Orders" at bounding box center [204, 24] width 41 height 14
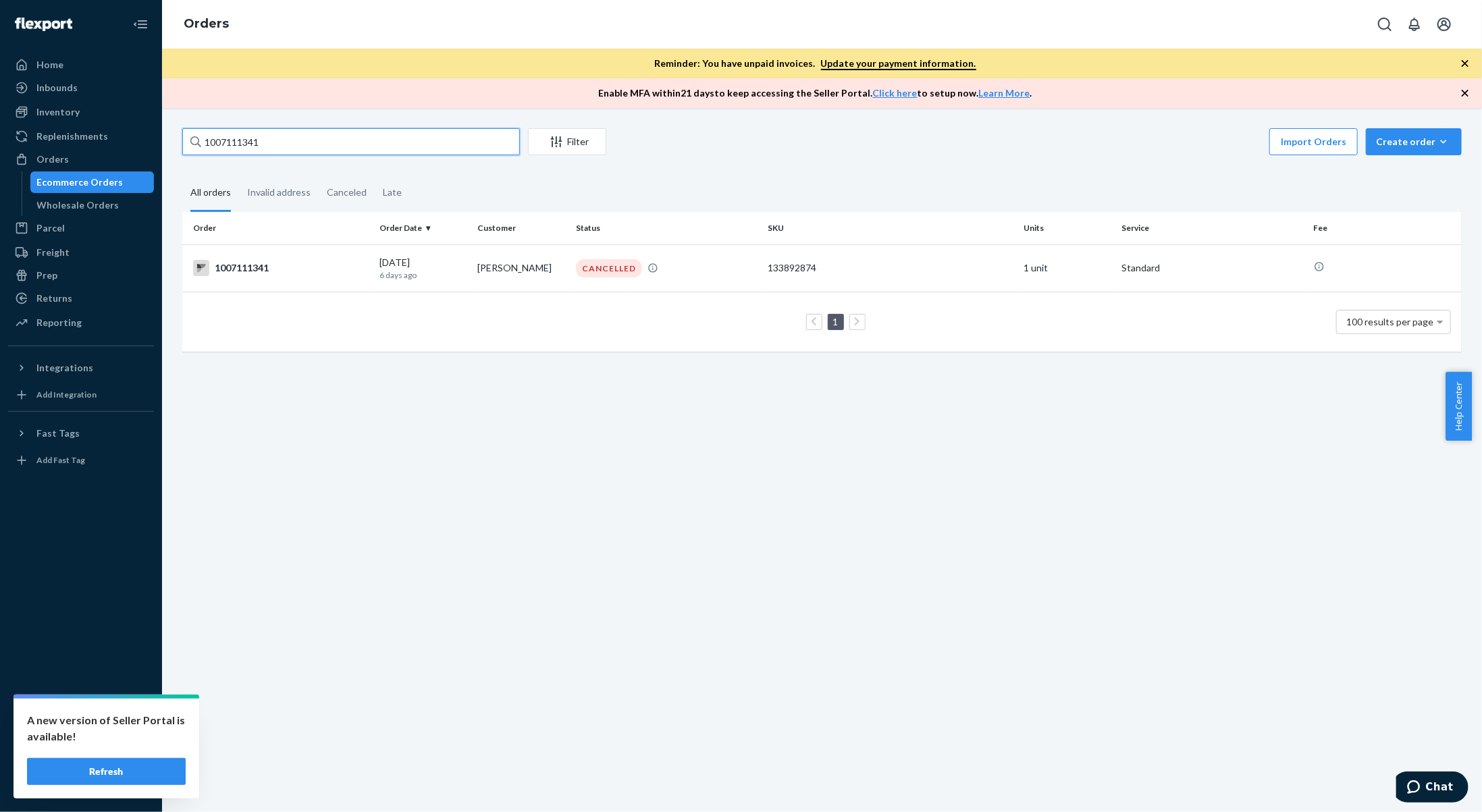
drag, startPoint x: 296, startPoint y: 143, endPoint x: 171, endPoint y: 133, distance: 125.4
click at [169, 139] on div "1007111341 Filter Import Orders Create order Ecommerce order Removal order All …" at bounding box center [821, 459] width 1319 height 704
paste input "21170"
type input "1007121170"
click at [476, 264] on td "[PERSON_NAME]" at bounding box center [521, 268] width 98 height 47
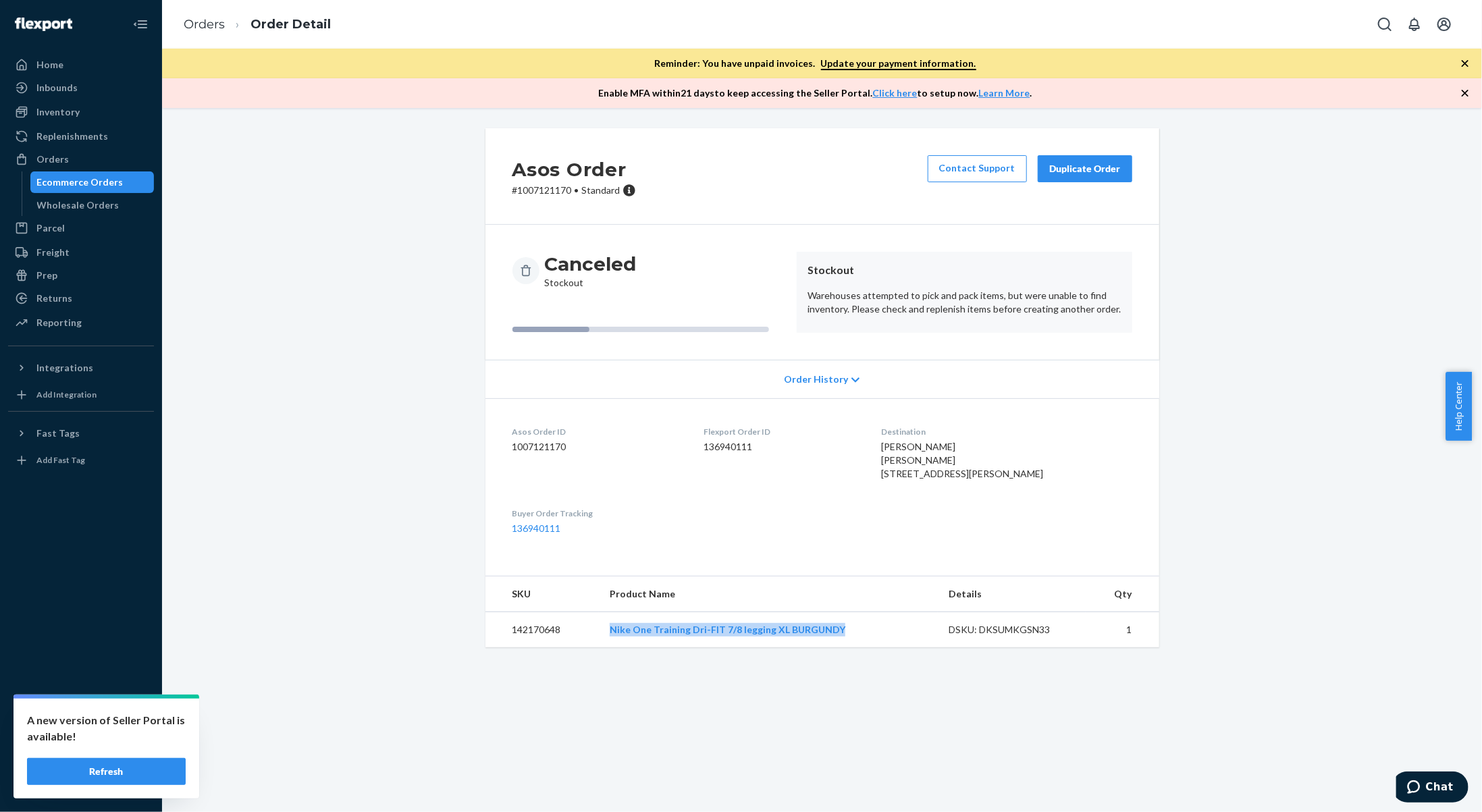
drag, startPoint x: 826, startPoint y: 658, endPoint x: 602, endPoint y: 667, distance: 224.2
click at [602, 647] on td "Nike One Training Dri-FIT 7/8 legging XL BURGUNDY" at bounding box center [768, 629] width 339 height 36
copy link "Nike One Training Dri-FIT 7/8 legging XL BURGUNDY"
drag, startPoint x: 560, startPoint y: 657, endPoint x: 506, endPoint y: 661, distance: 54.1
click at [506, 647] on td "142170648" at bounding box center [543, 629] width 114 height 36
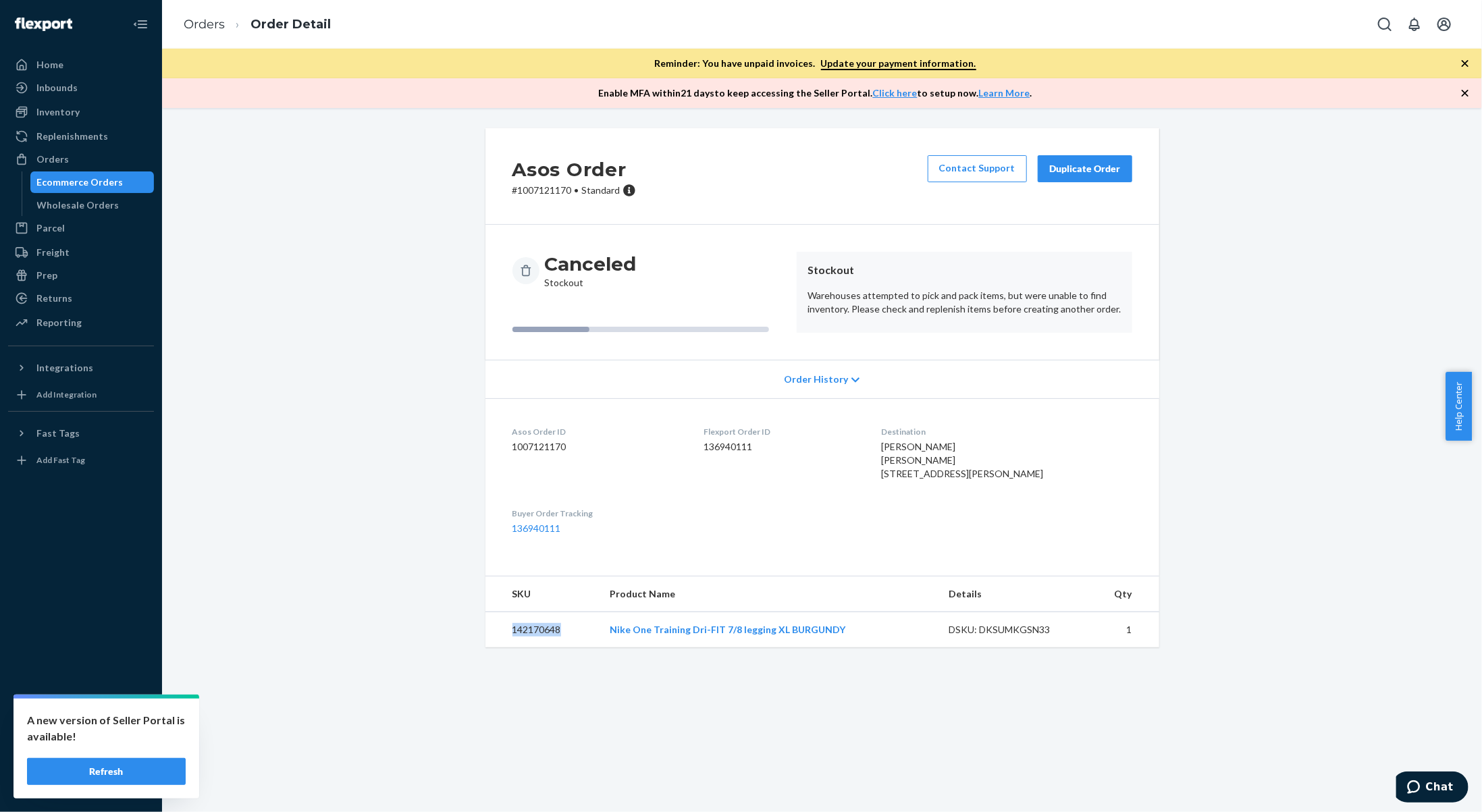
copy td "142170648"
click at [209, 24] on link "Orders" at bounding box center [204, 24] width 41 height 14
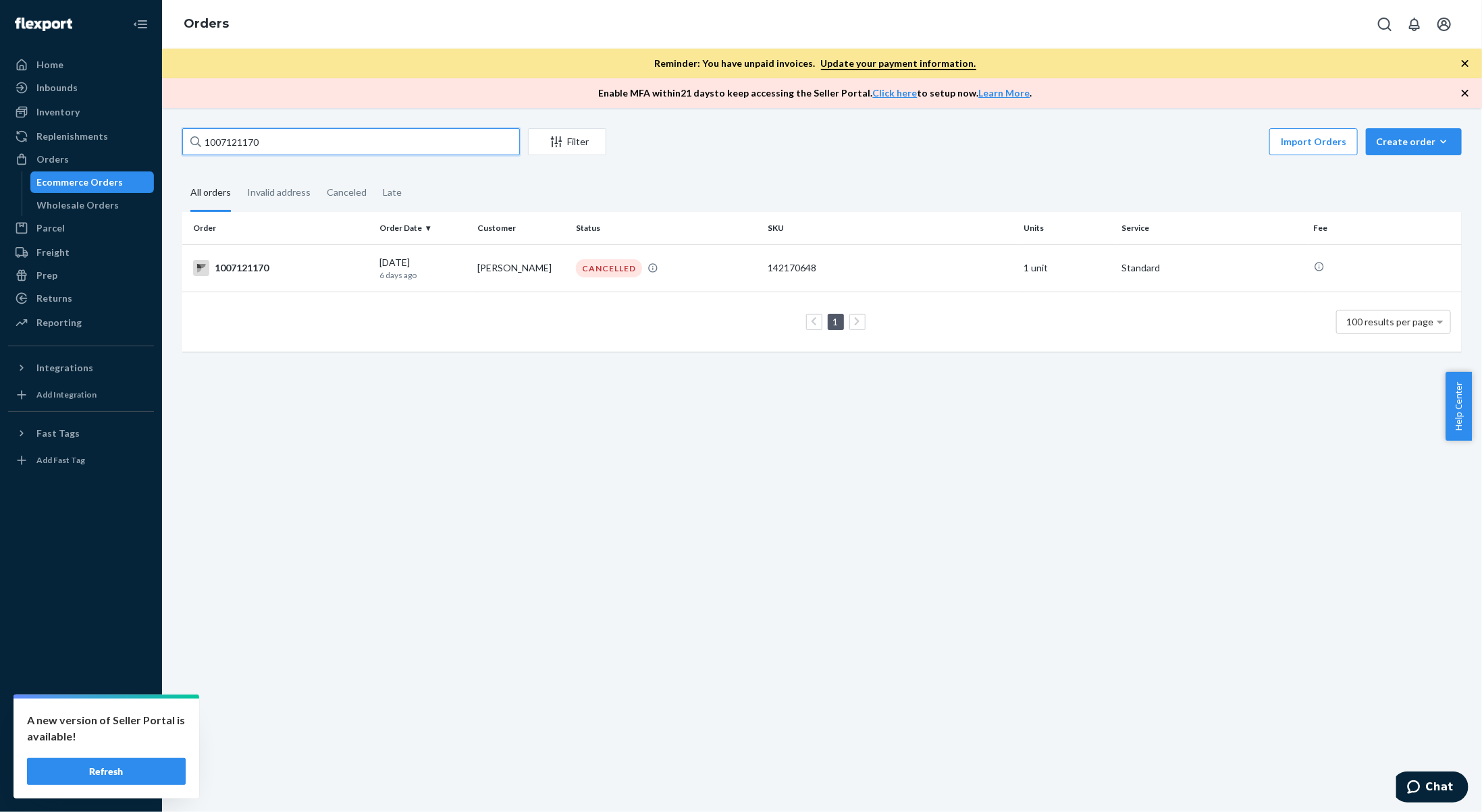
drag, startPoint x: 291, startPoint y: 144, endPoint x: 161, endPoint y: 125, distance: 131.4
click at [164, 127] on div "1007121170 Filter Import Orders Create order Ecommerce order Removal order All …" at bounding box center [821, 459] width 1319 height 704
paste input "47183"
type input "1007147183"
click at [504, 272] on td "[PERSON_NAME]" at bounding box center [521, 268] width 98 height 47
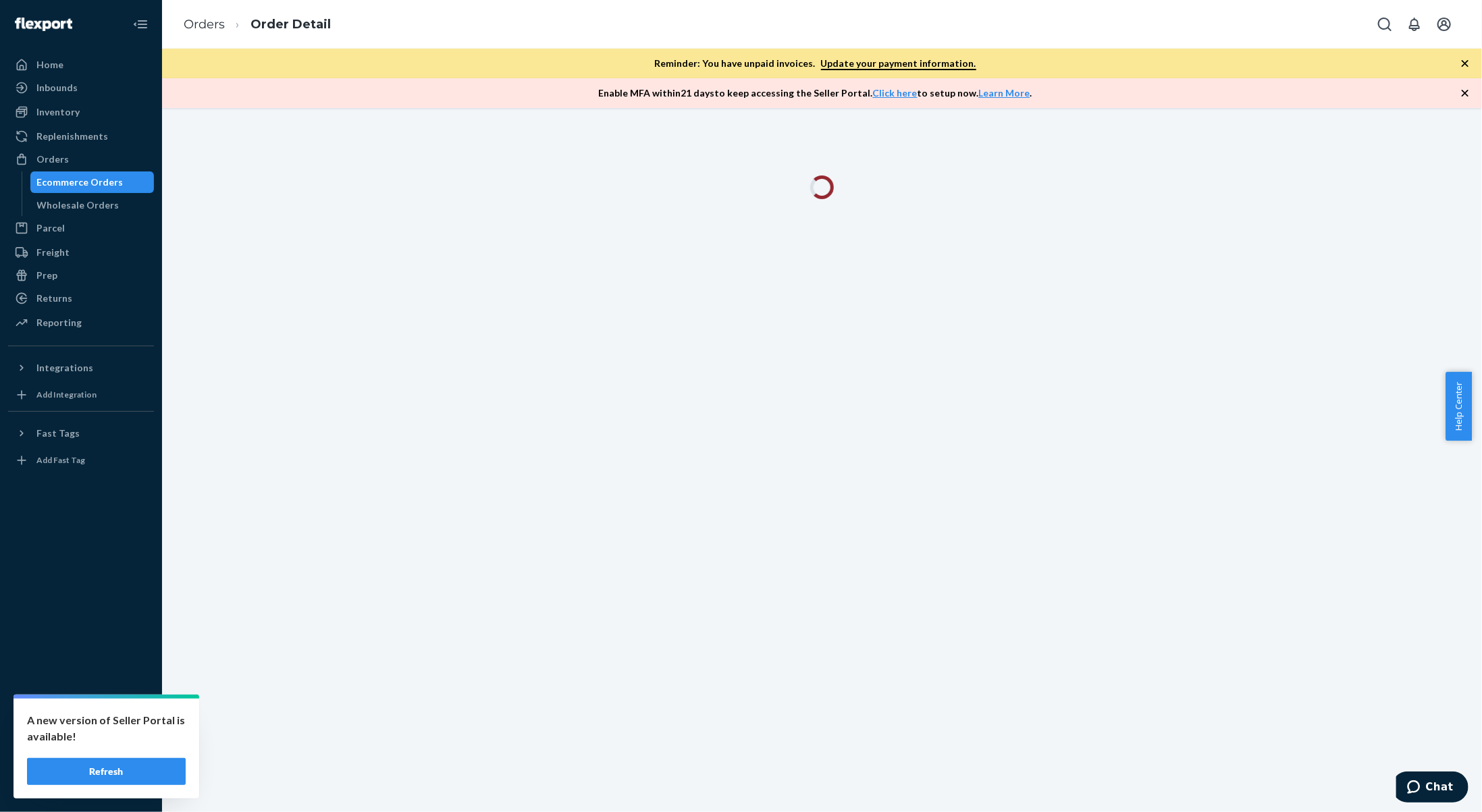
click at [100, 777] on button "Refresh" at bounding box center [106, 772] width 159 height 27
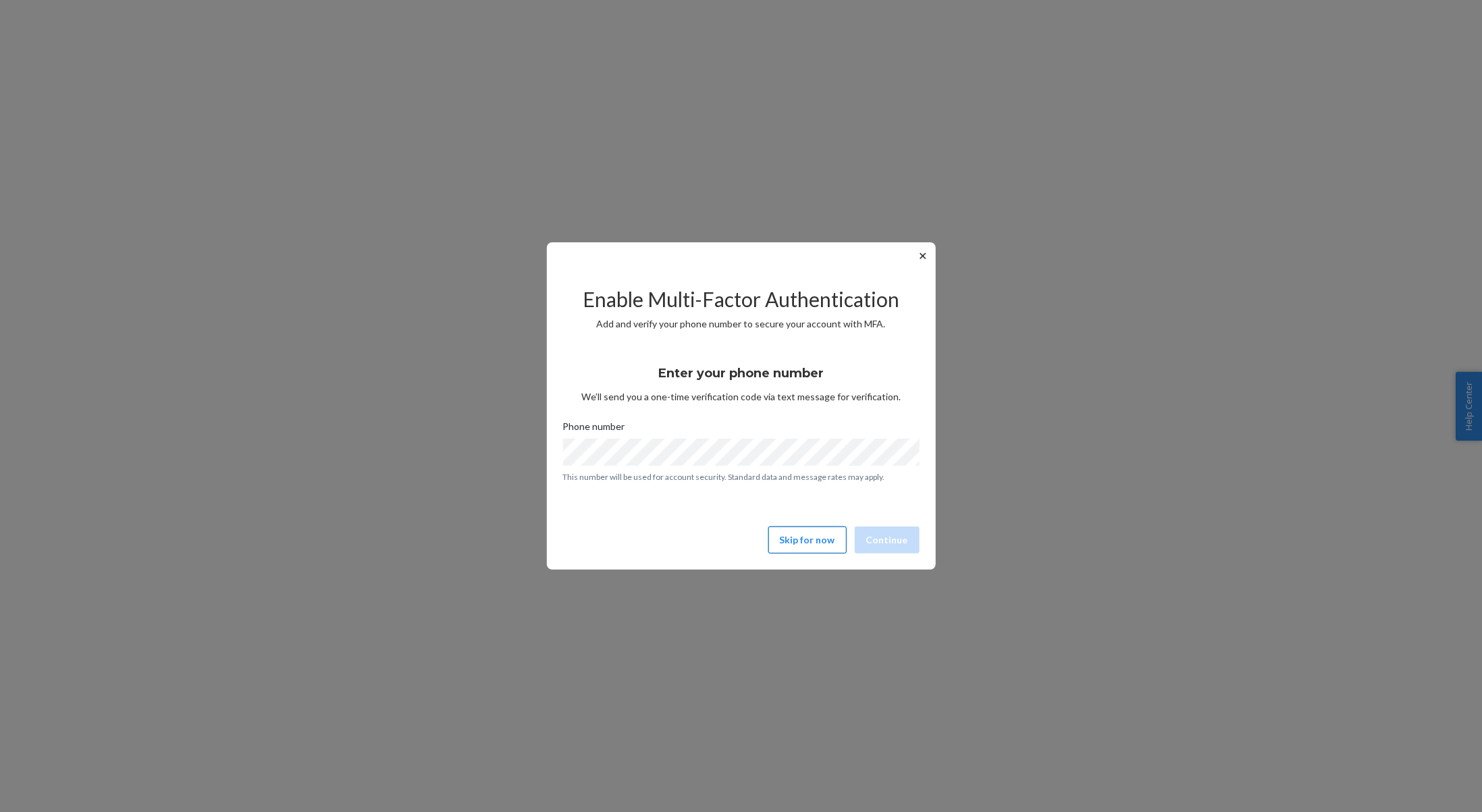
click at [795, 537] on button "Skip for now" at bounding box center [807, 539] width 78 height 27
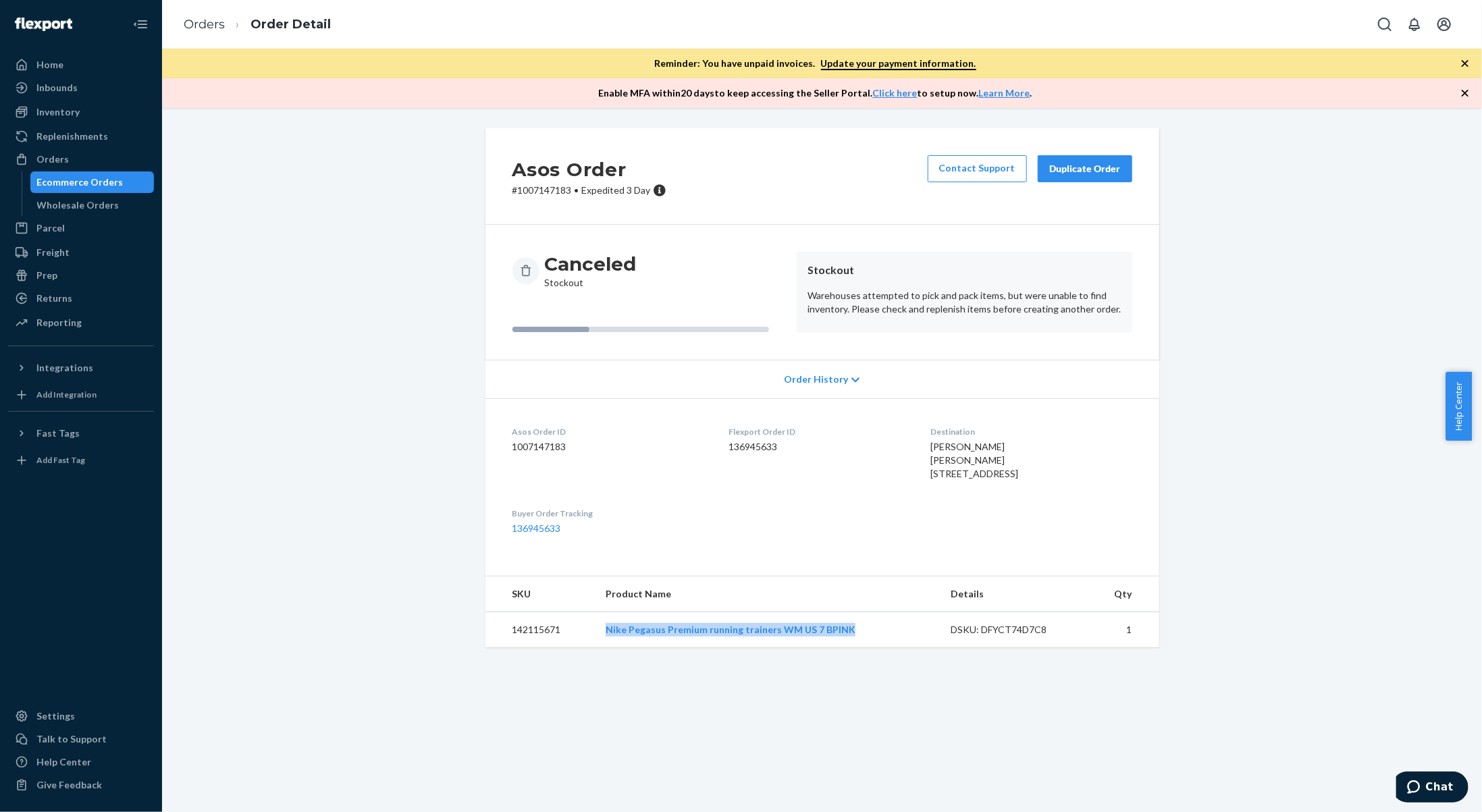
drag, startPoint x: 860, startPoint y: 667, endPoint x: 603, endPoint y: 662, distance: 257.0
click at [603, 647] on td "Nike Pegasus Premium running trainers WM US 7 BPINK" at bounding box center [767, 629] width 345 height 36
copy link "Nike Pegasus Premium running trainers WM US 7 BPINK"
drag, startPoint x: 553, startPoint y: 670, endPoint x: 508, endPoint y: 669, distance: 45.0
click at [508, 647] on td "142115671" at bounding box center [541, 629] width 110 height 36
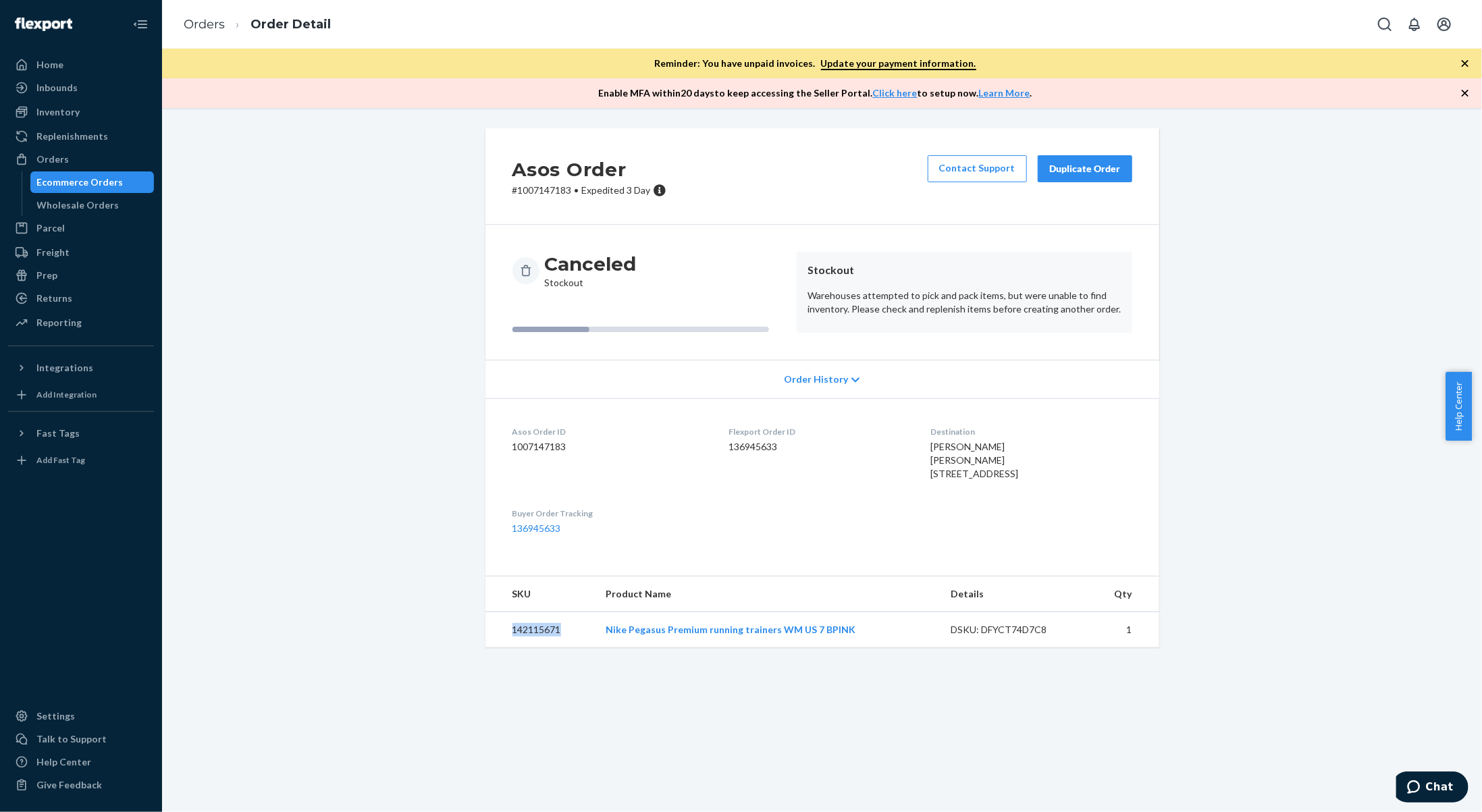
copy td "142115671"
click at [220, 26] on link "Orders" at bounding box center [204, 24] width 41 height 14
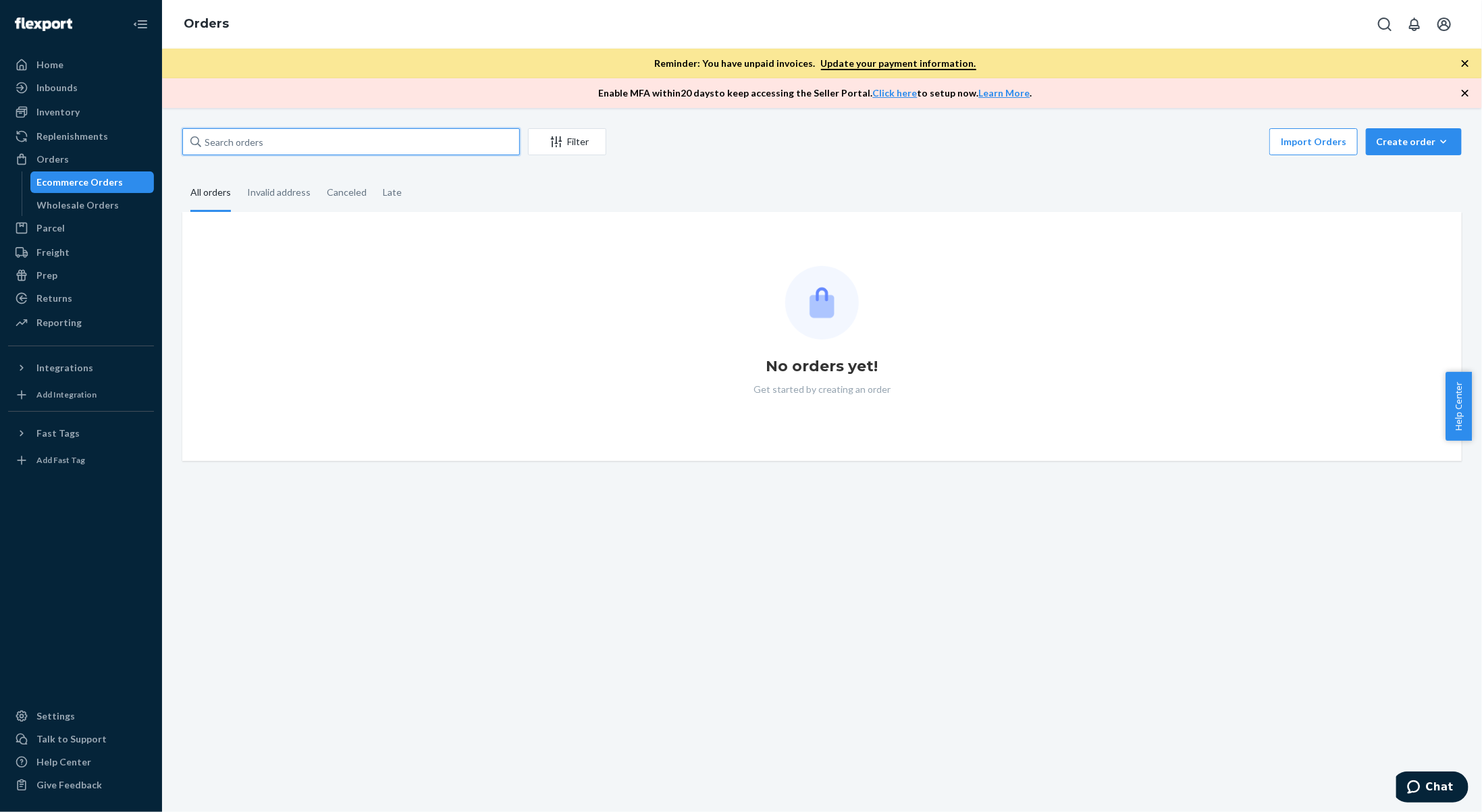
click at [311, 145] on input "text" at bounding box center [351, 142] width 337 height 27
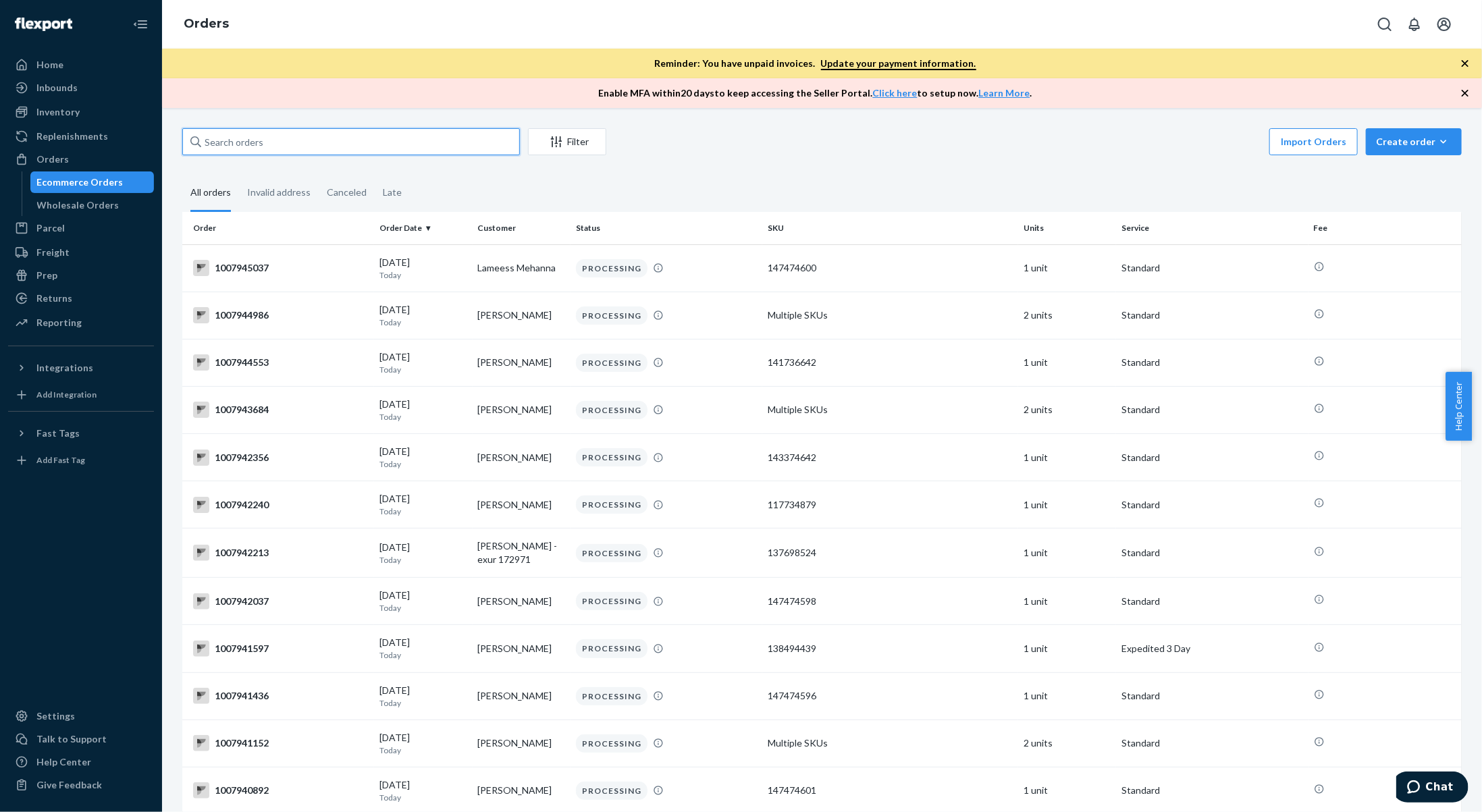
paste input "1007164643"
type input "1007164643"
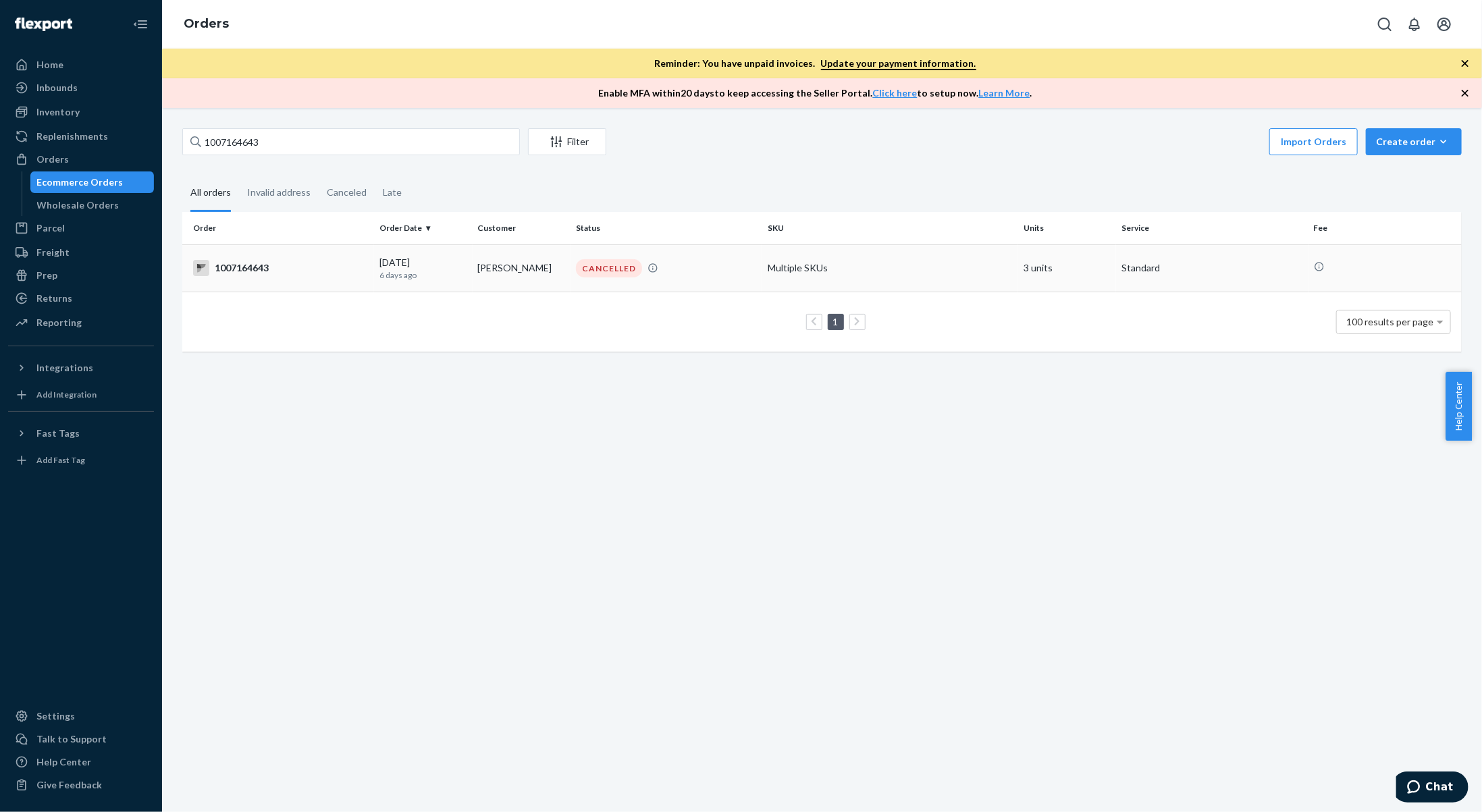
click at [452, 261] on div "[DATE] [DATE]" at bounding box center [423, 268] width 87 height 25
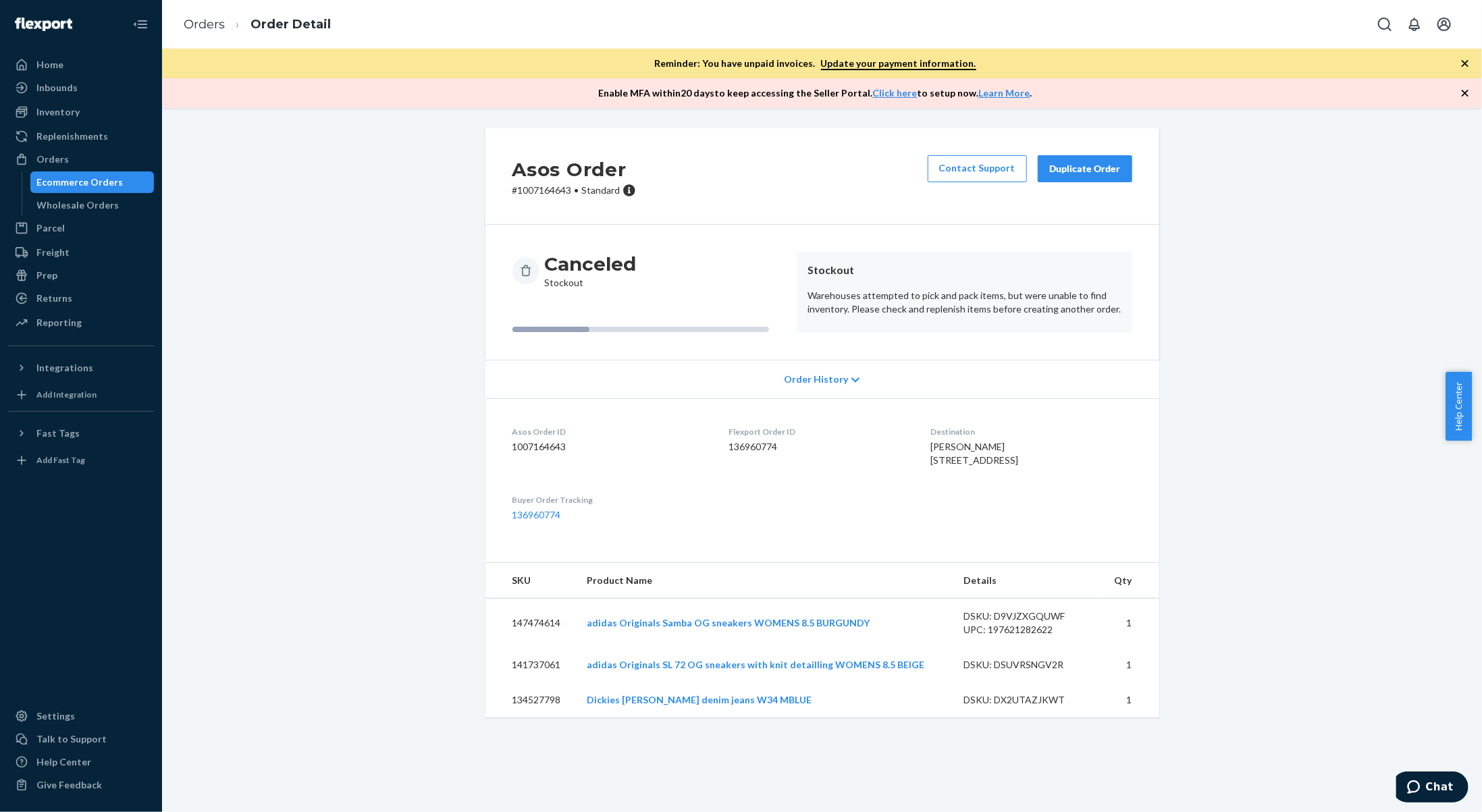
click at [219, 14] on ol "Orders Order Detail" at bounding box center [256, 24] width 169 height 39
click at [219, 18] on link "Orders" at bounding box center [204, 24] width 41 height 14
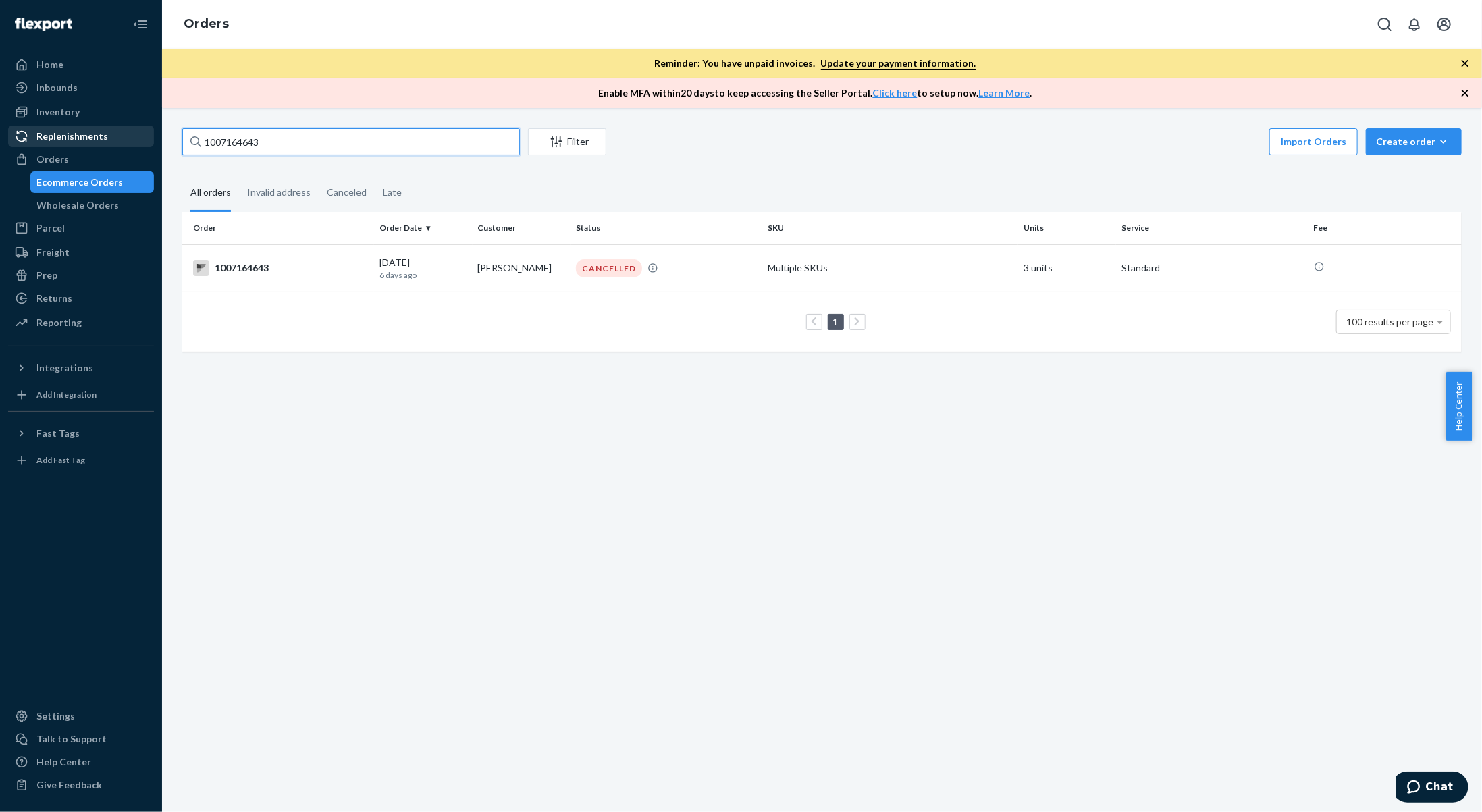
drag, startPoint x: 307, startPoint y: 138, endPoint x: 101, endPoint y: 136, distance: 206.0
click at [101, 137] on div "Home Inbounds Shipping Plans Problems Inventory Products Branded Packaging Repl…" at bounding box center [741, 406] width 1482 height 812
paste input "216542"
type input "1007216542"
click at [576, 273] on div "CANCELLED" at bounding box center [609, 268] width 66 height 18
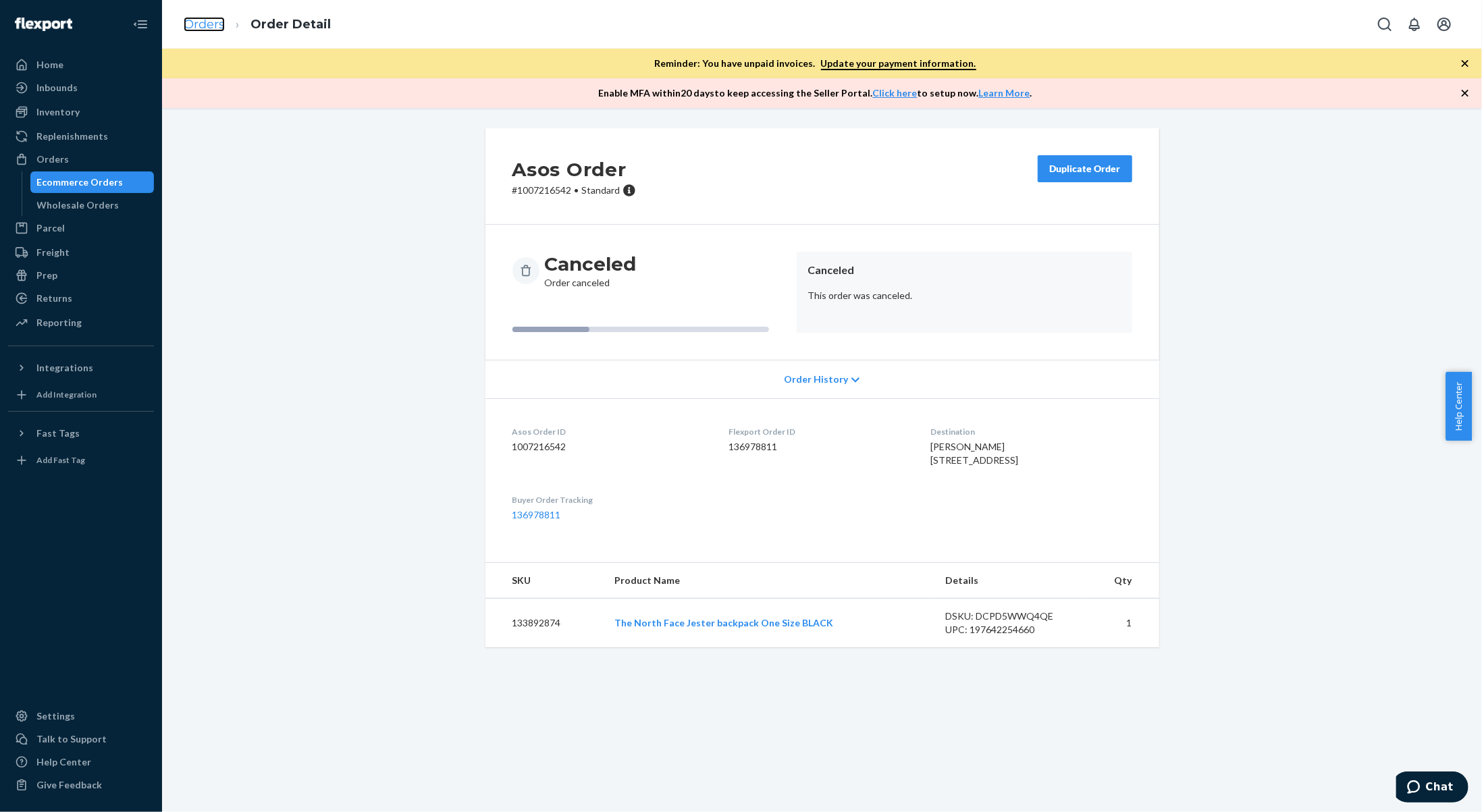
click at [209, 21] on link "Orders" at bounding box center [204, 24] width 41 height 14
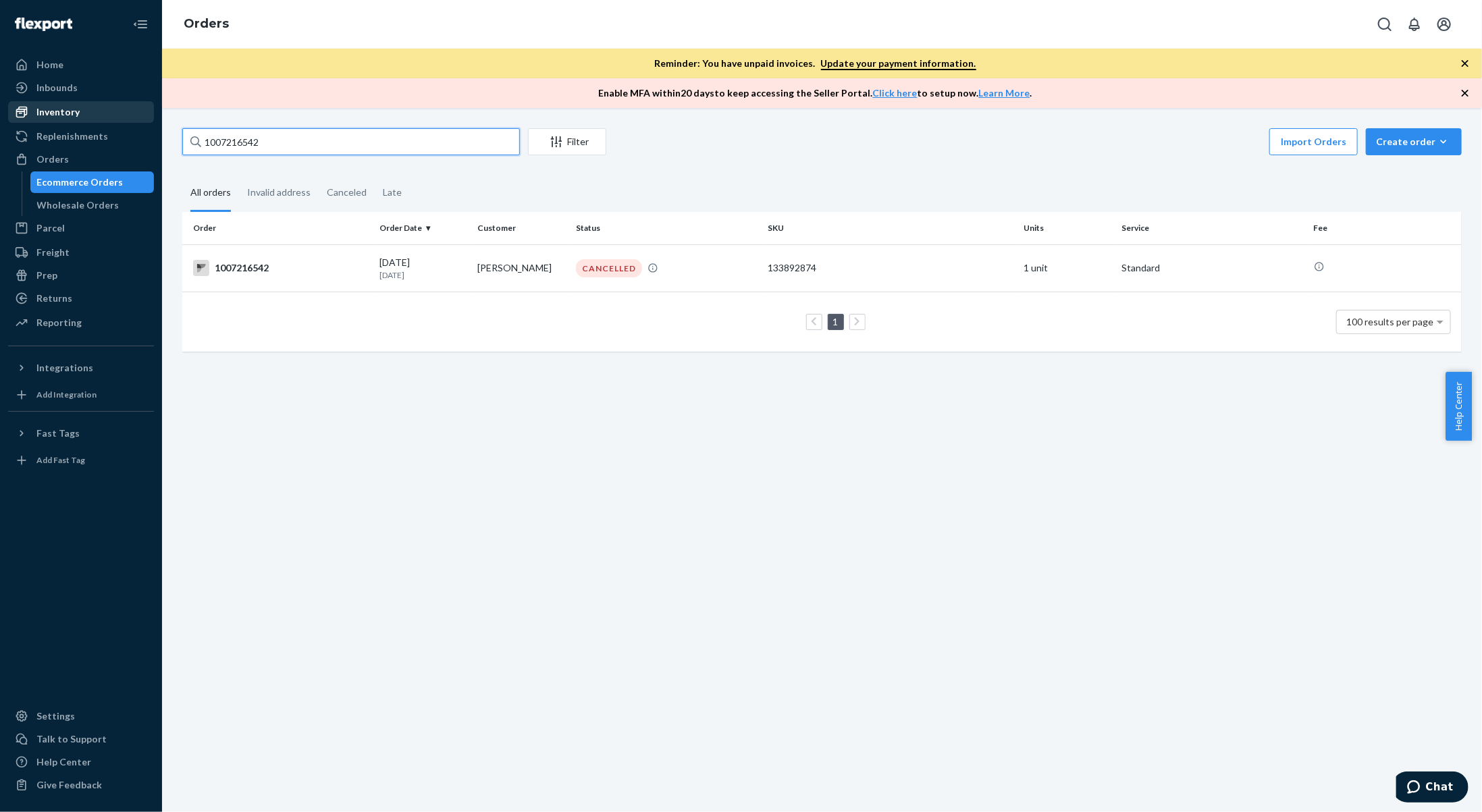
drag, startPoint x: 231, startPoint y: 136, endPoint x: 135, endPoint y: 110, distance: 99.5
click at [174, 117] on div "1007216542 Filter Import Orders Create order Ecommerce order Removal order All …" at bounding box center [821, 459] width 1319 height 704
paste input "641"
type input "1007216641"
click at [576, 275] on div "CANCELLED" at bounding box center [666, 268] width 186 height 18
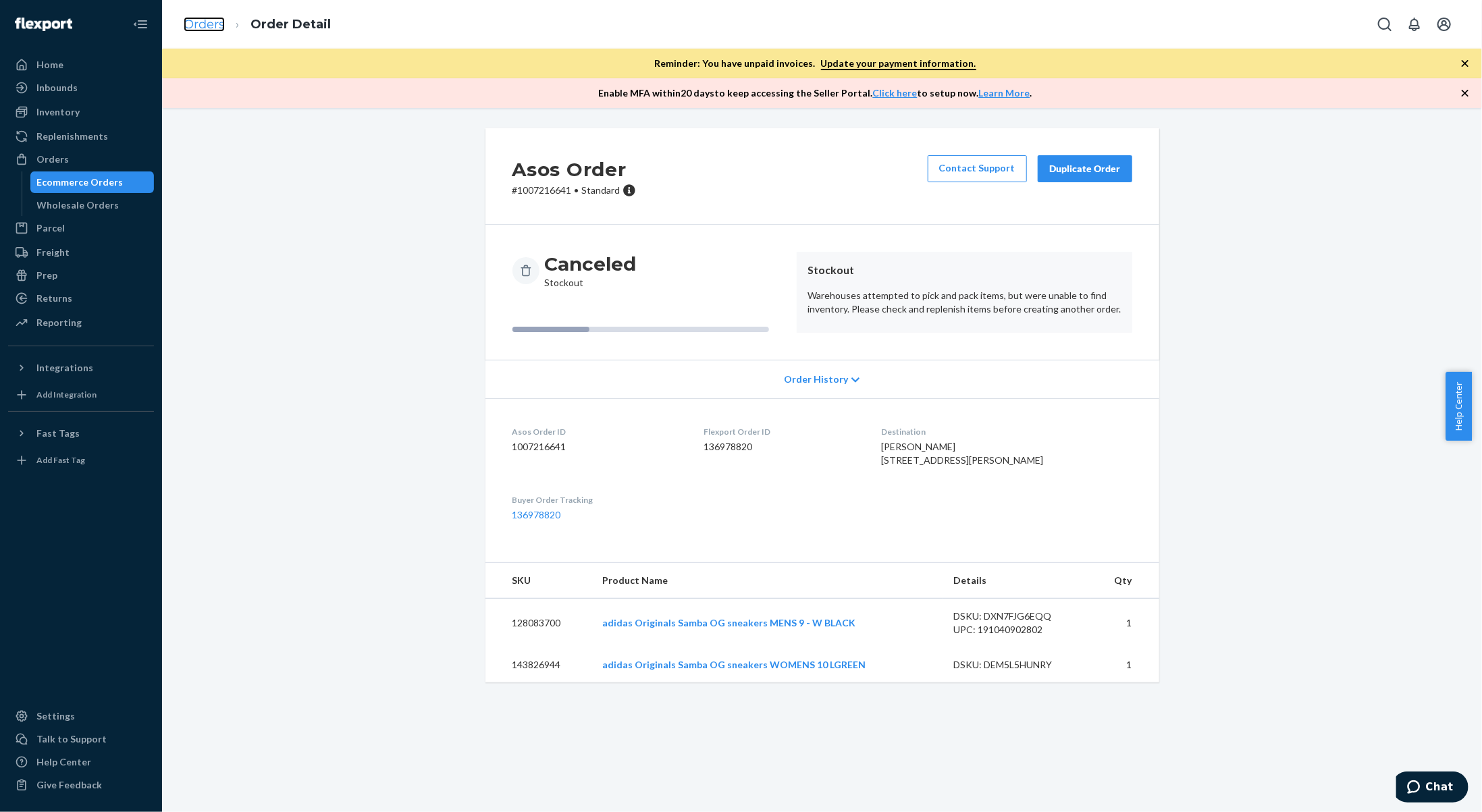
click at [217, 22] on link "Orders" at bounding box center [204, 24] width 41 height 14
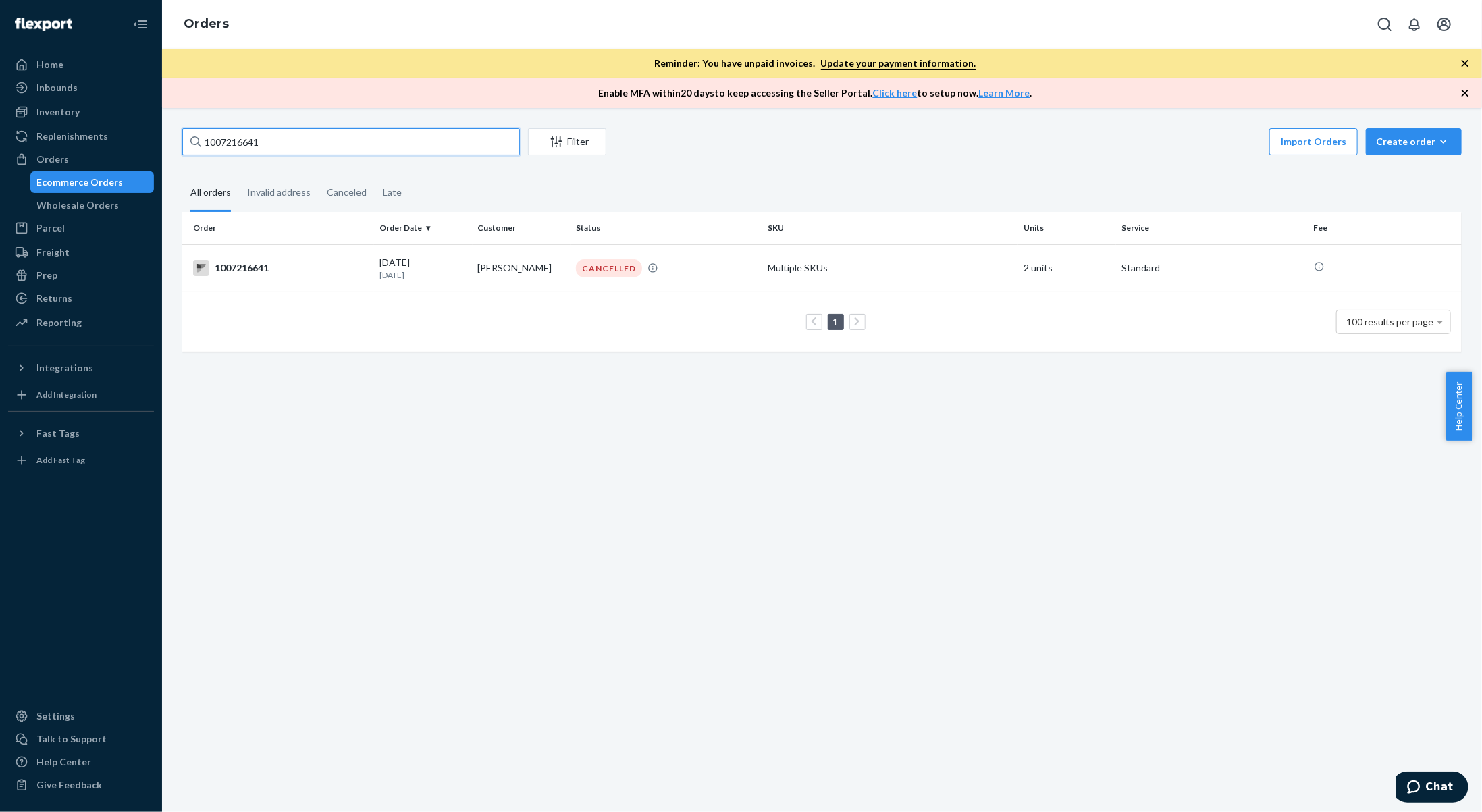
drag, startPoint x: 291, startPoint y: 146, endPoint x: 161, endPoint y: 134, distance: 130.6
click at [164, 136] on div "1007216641 Filter Import Orders Create order Ecommerce order Removal order All …" at bounding box center [821, 459] width 1319 height 704
paste input "77484"
type input "1007277484"
click at [519, 268] on td "[PERSON_NAME]" at bounding box center [521, 268] width 98 height 47
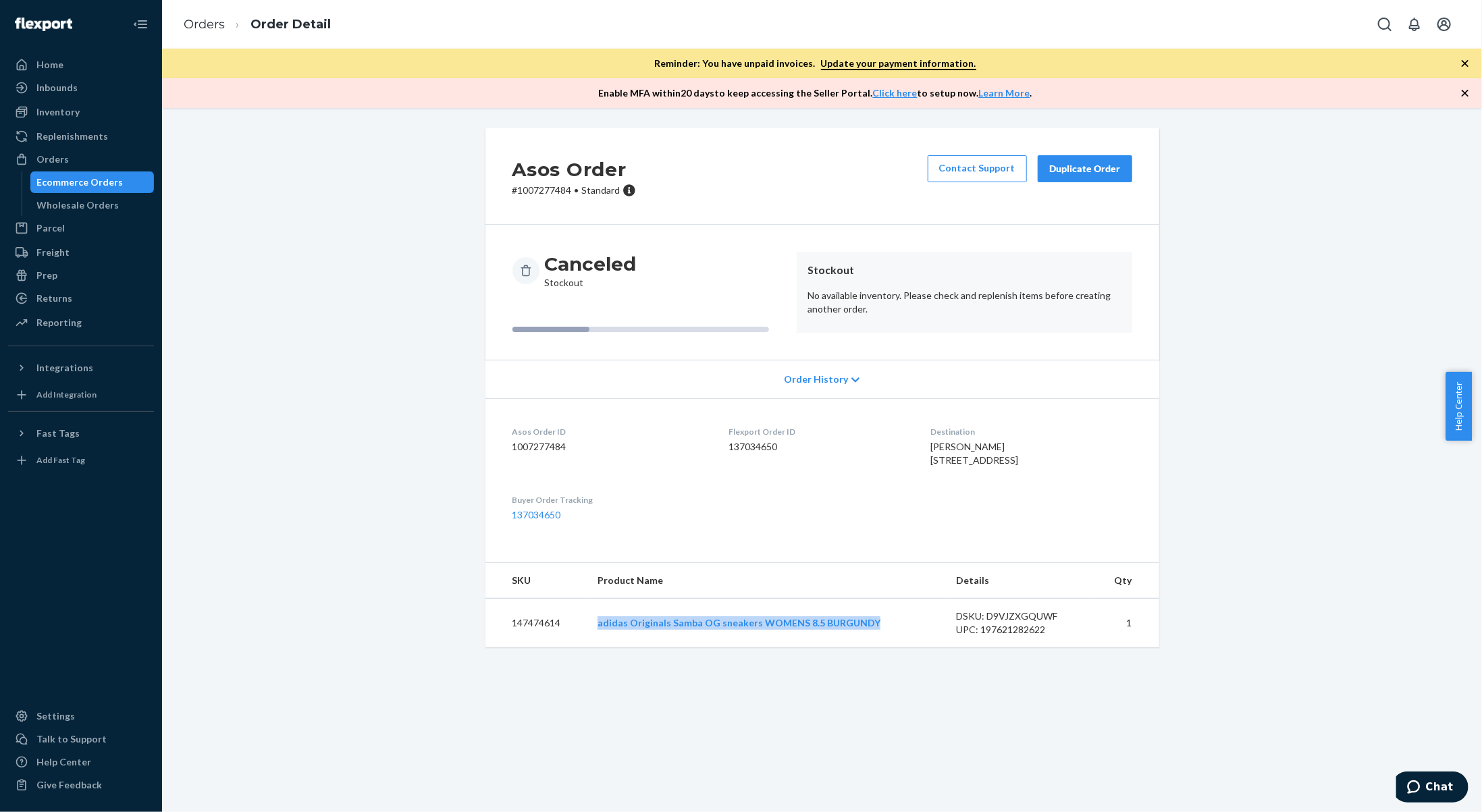
drag, startPoint x: 878, startPoint y: 651, endPoint x: 596, endPoint y: 664, distance: 282.3
click at [596, 647] on td "adidas Originals Samba OG sneakers WOMENS 8.5 BURGUNDY" at bounding box center [766, 622] width 358 height 49
copy link "adidas Originals Samba OG sneakers WOMENS 8.5 BURGUNDY"
drag, startPoint x: 556, startPoint y: 649, endPoint x: 490, endPoint y: 644, distance: 66.2
click at [490, 644] on td "147474614" at bounding box center [537, 622] width 102 height 49
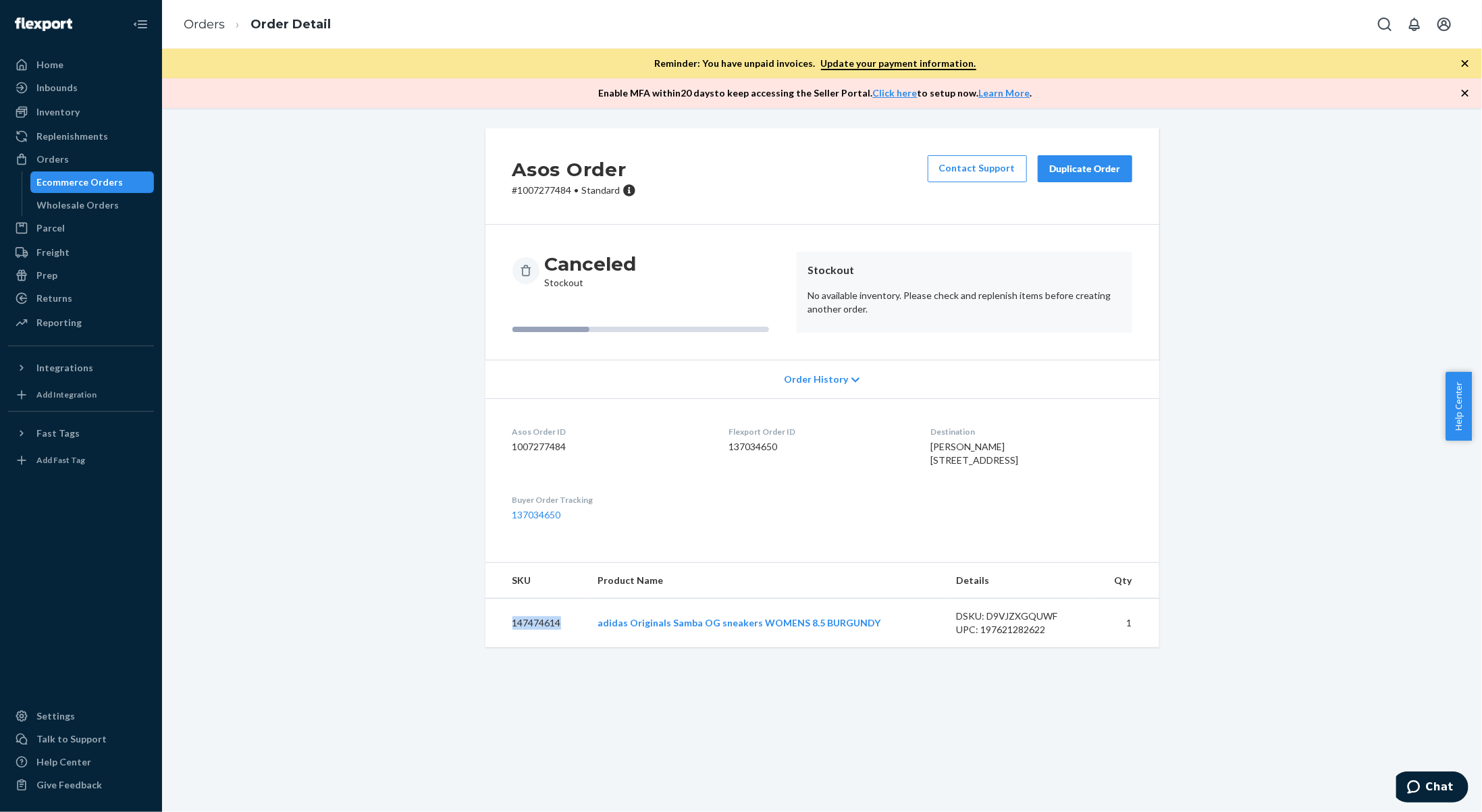
copy td "147474614"
click at [201, 32] on li "Orders" at bounding box center [204, 25] width 41 height 17
click at [207, 27] on link "Orders" at bounding box center [204, 24] width 41 height 14
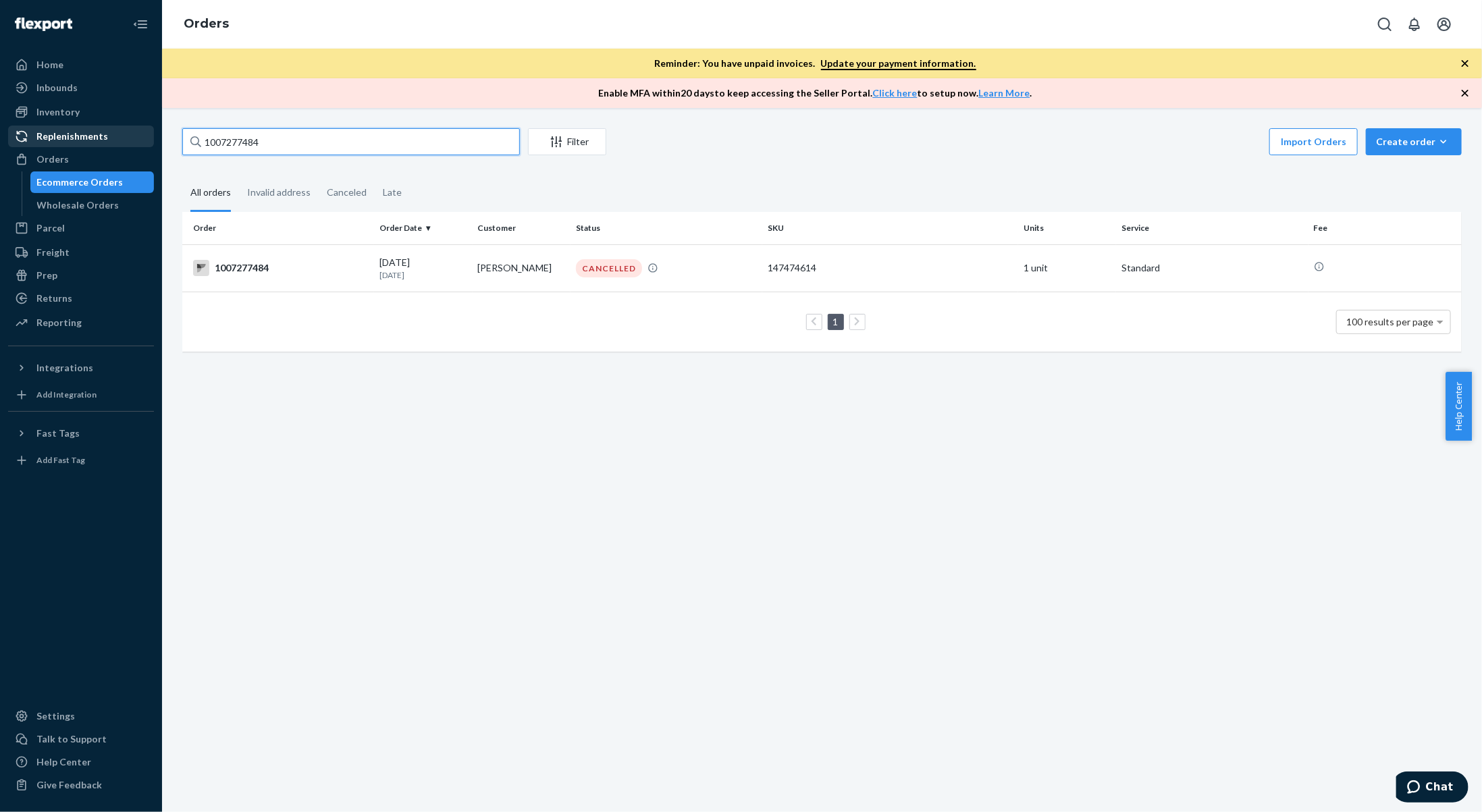
drag, startPoint x: 298, startPoint y: 139, endPoint x: 119, endPoint y: 127, distance: 179.4
click at [119, 129] on div "Home Inbounds Shipping Plans Problems Inventory Products Branded Packaging Repl…" at bounding box center [741, 406] width 1482 height 812
paste input "908"
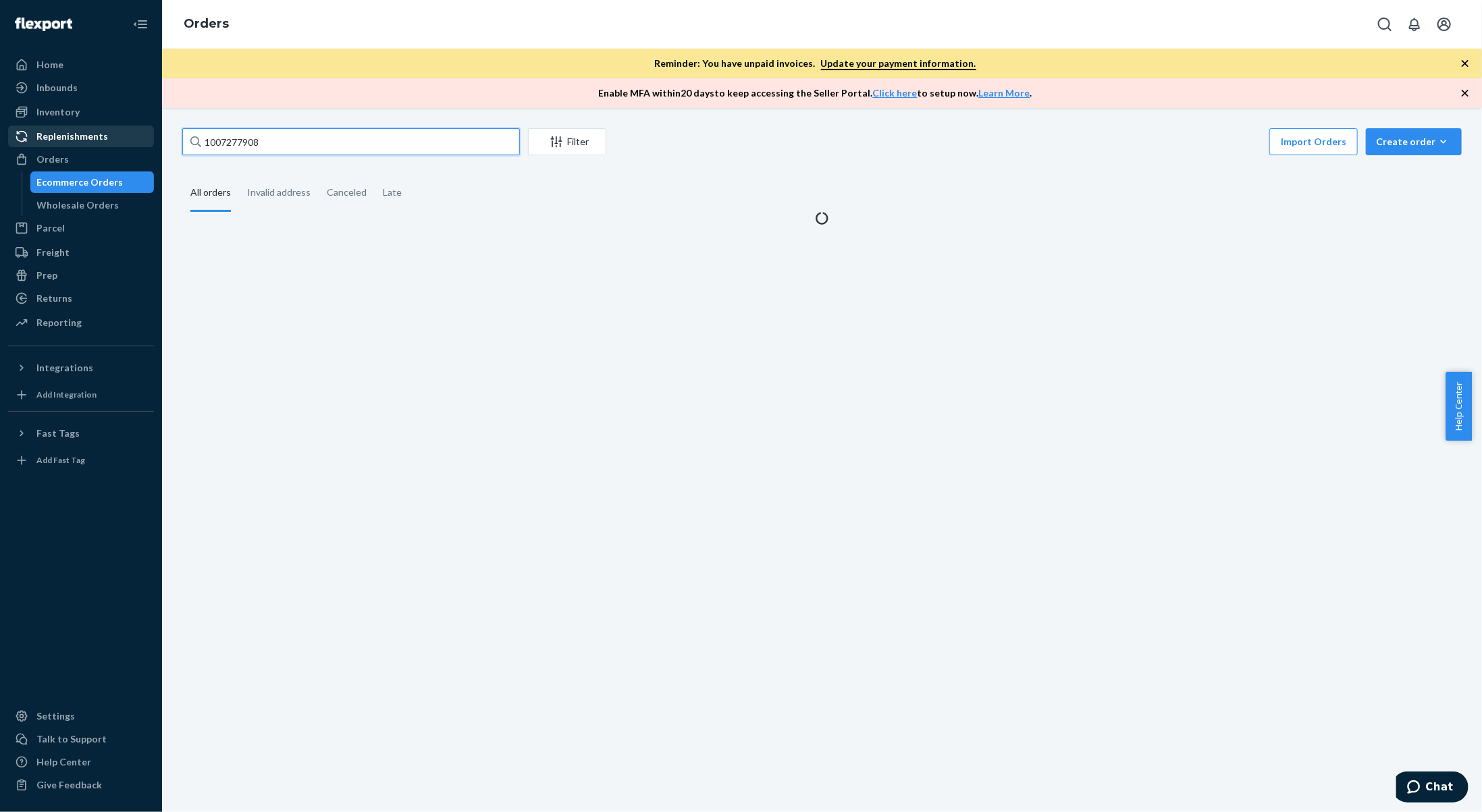
type input "1007277908"
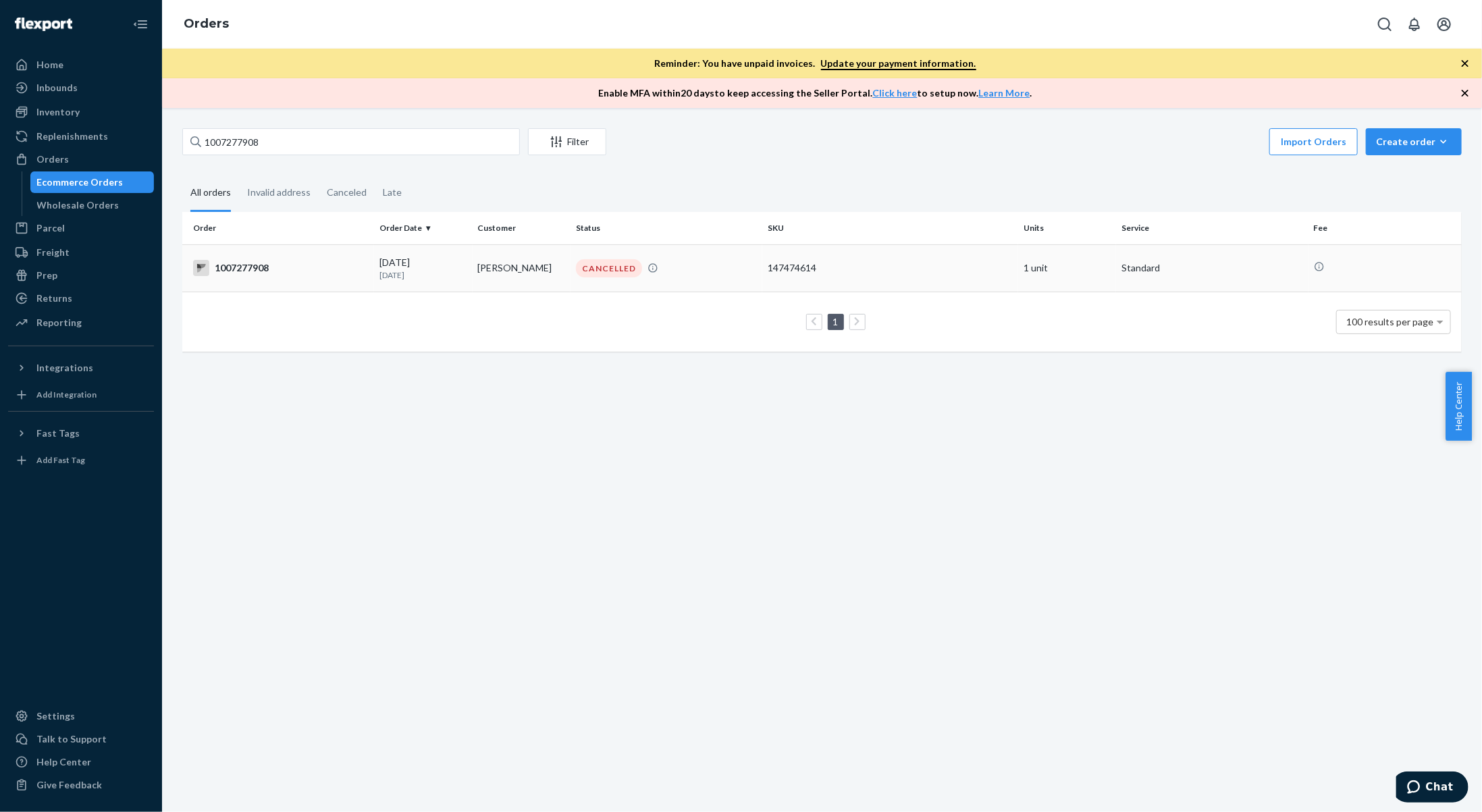
click at [539, 286] on td "[PERSON_NAME]" at bounding box center [521, 268] width 98 height 47
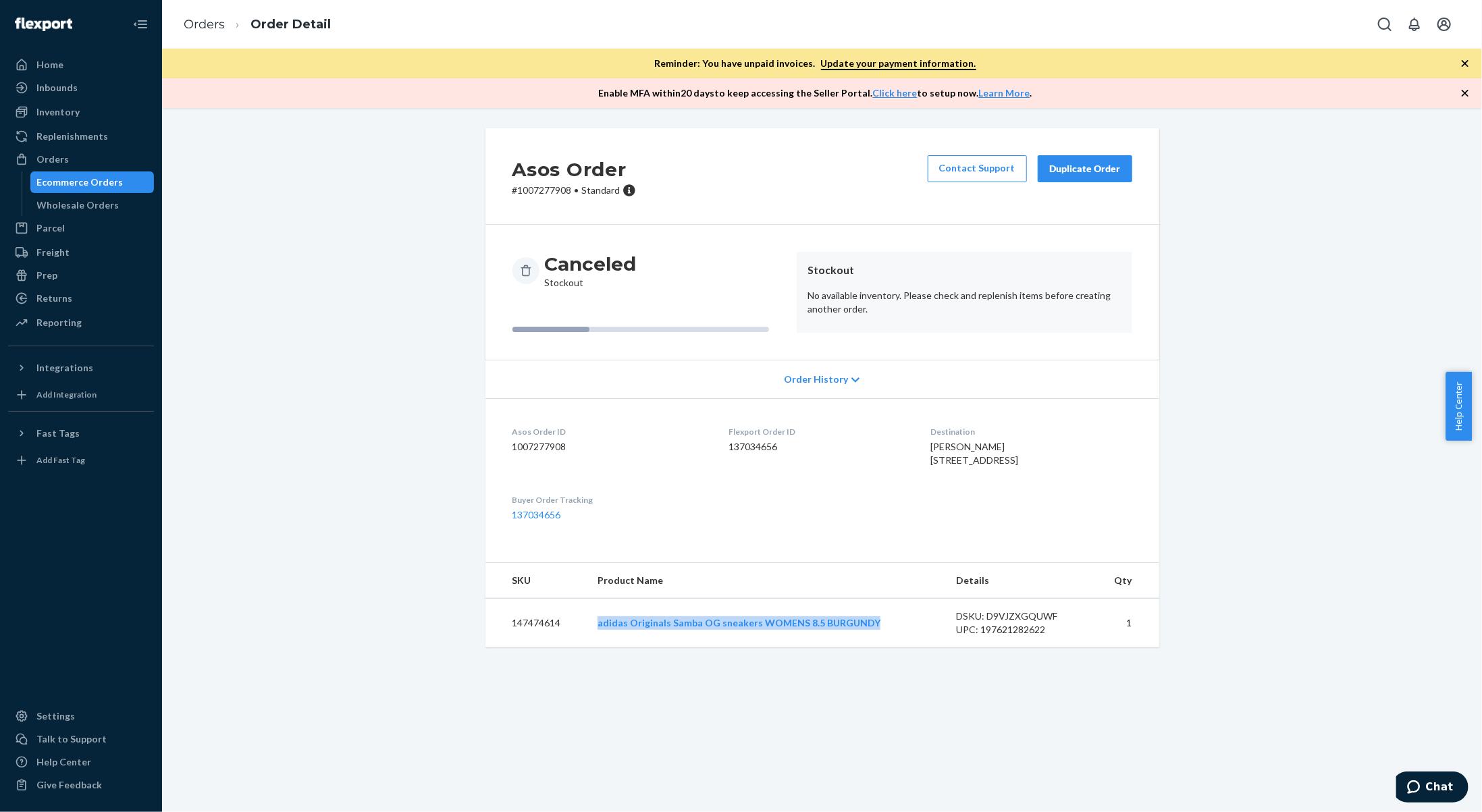
drag, startPoint x: 893, startPoint y: 648, endPoint x: 582, endPoint y: 648, distance: 311.0
click at [582, 647] on tr "147474614 adidas Originals Samba OG sneakers WOMENS 8.5 BURGUNDY DSKU: D9VJZXGQ…" at bounding box center [822, 622] width 674 height 49
copy tr "adidas Originals Samba OG sneakers WOMENS 8.5 BURGUNDY"
click at [552, 647] on td "147474614" at bounding box center [537, 622] width 102 height 49
drag, startPoint x: 556, startPoint y: 649, endPoint x: 502, endPoint y: 649, distance: 54.0
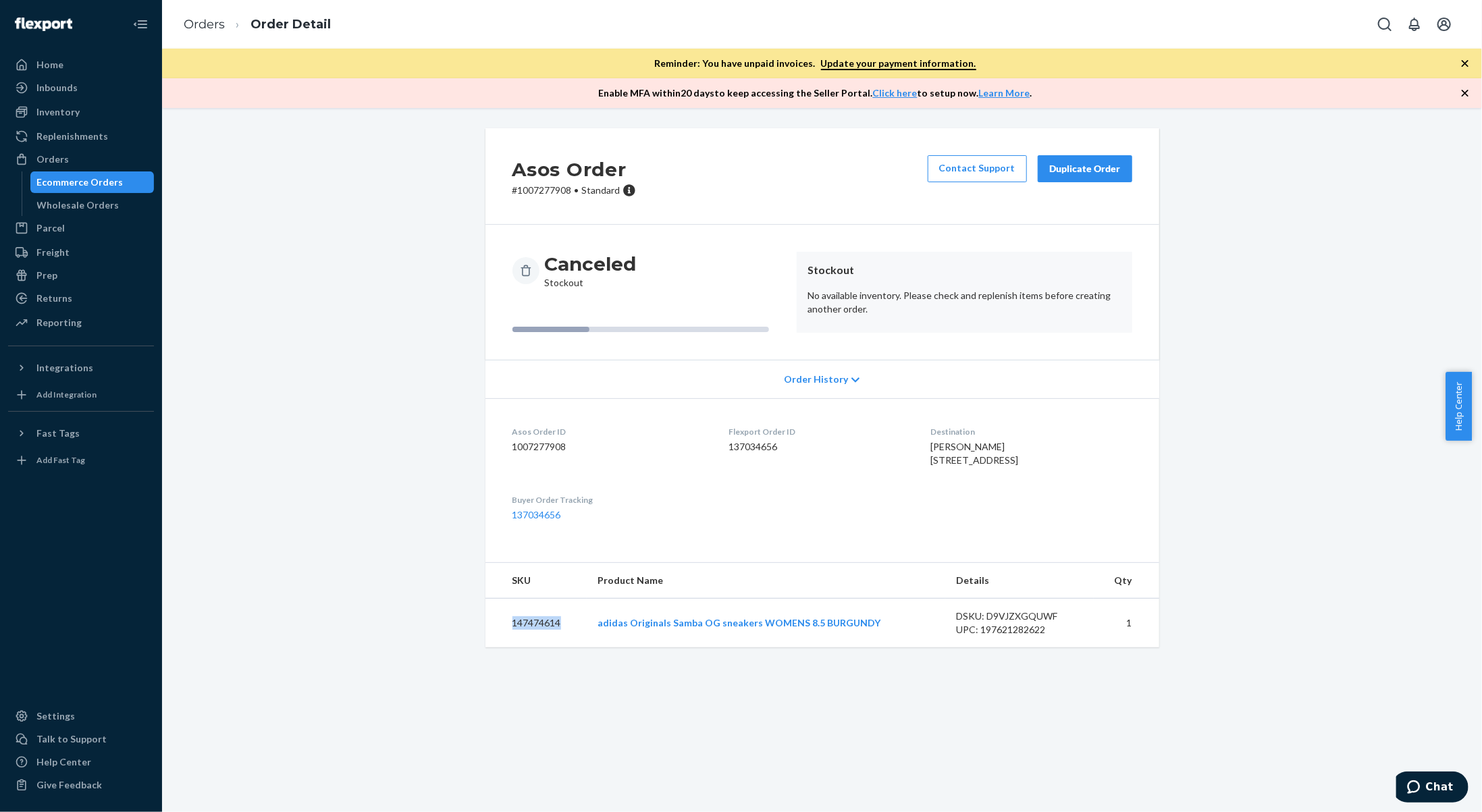
click at [502, 647] on td "147474614" at bounding box center [537, 622] width 102 height 49
copy td "147474614"
click at [214, 21] on link "Orders" at bounding box center [204, 24] width 41 height 14
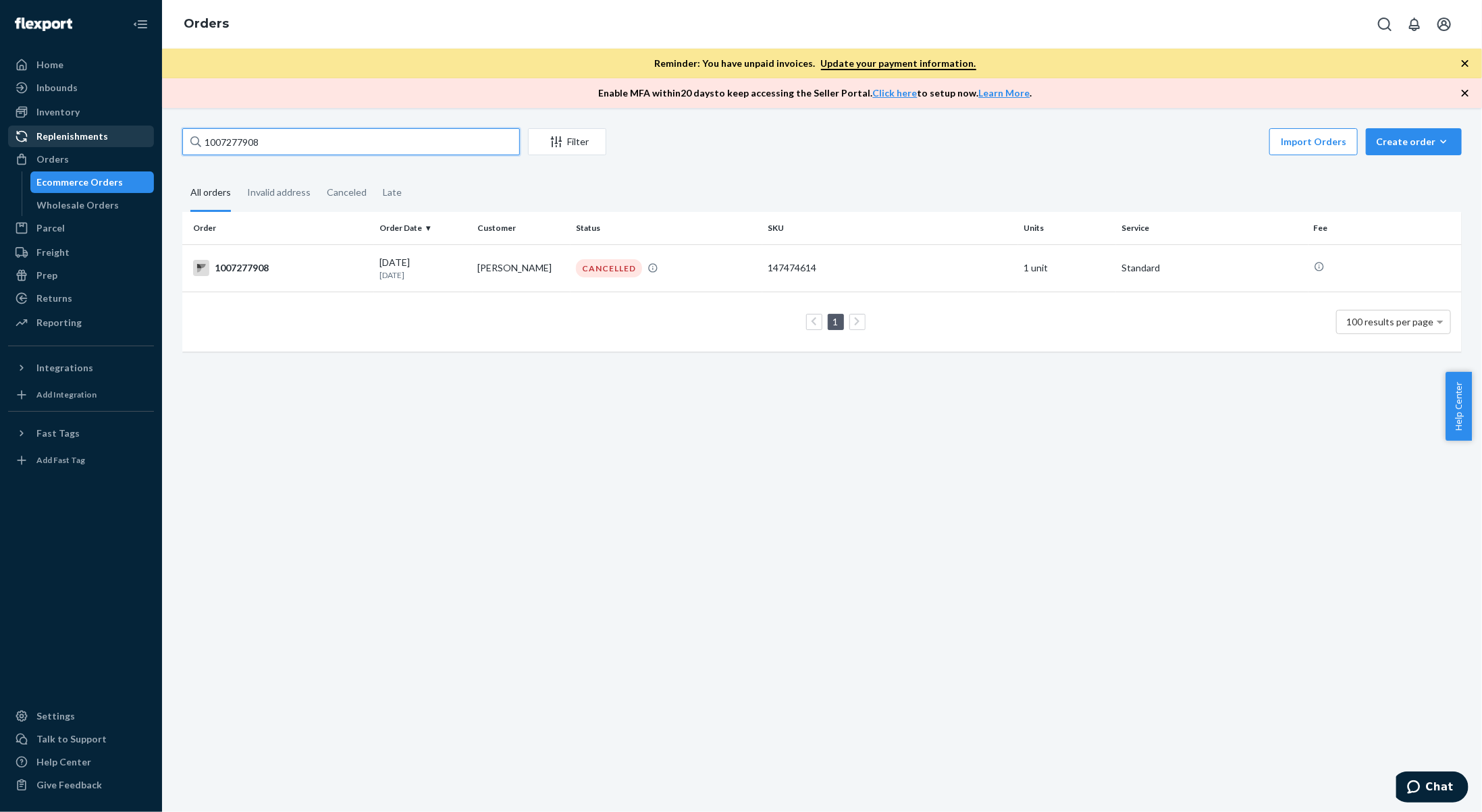
drag, startPoint x: 350, startPoint y: 141, endPoint x: 75, endPoint y: 127, distance: 275.4
click at [75, 127] on div "Home Inbounds Shipping Plans Problems Inventory Products Branded Packaging Repl…" at bounding box center [741, 406] width 1482 height 812
paste input "8196"
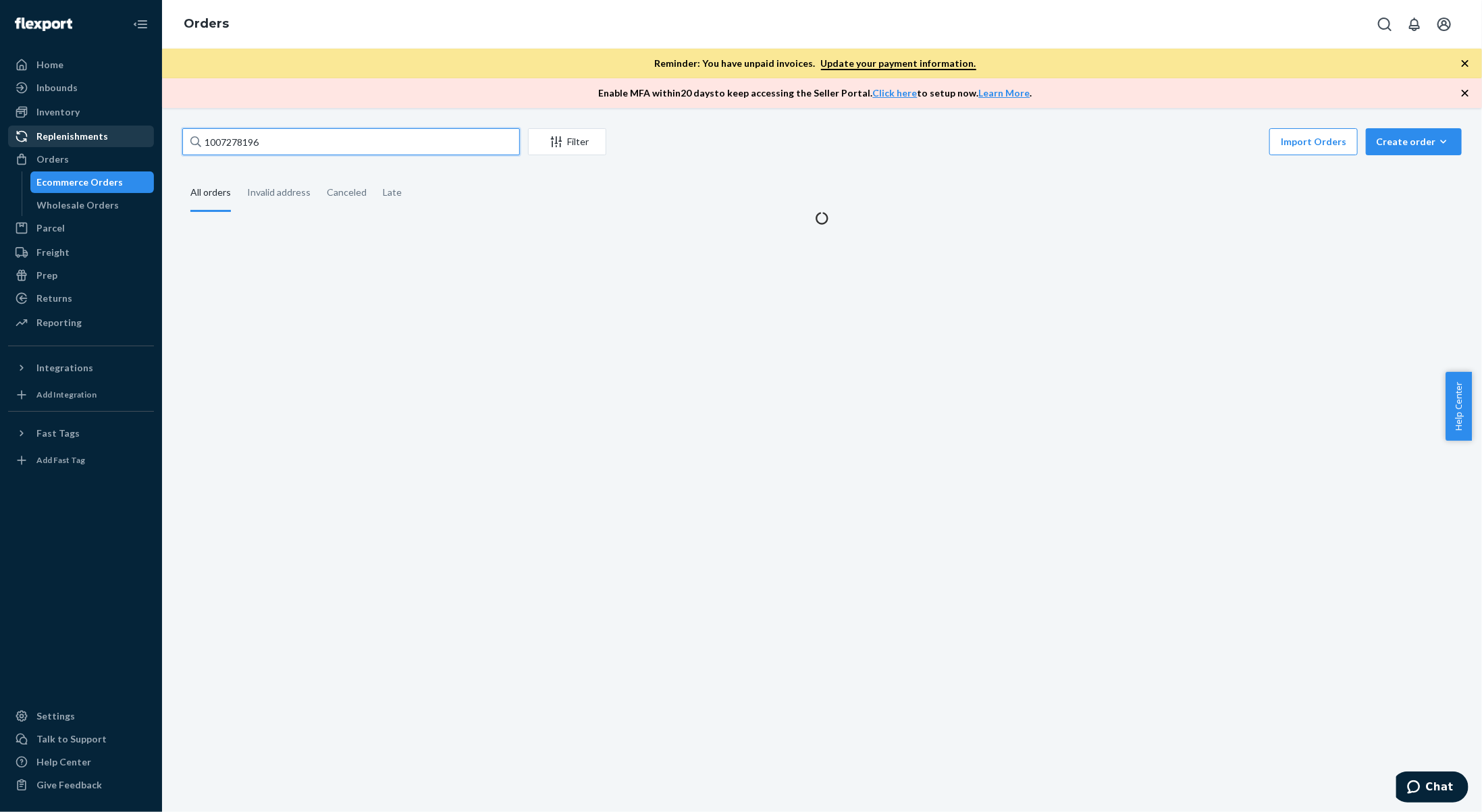
type input "1007278196"
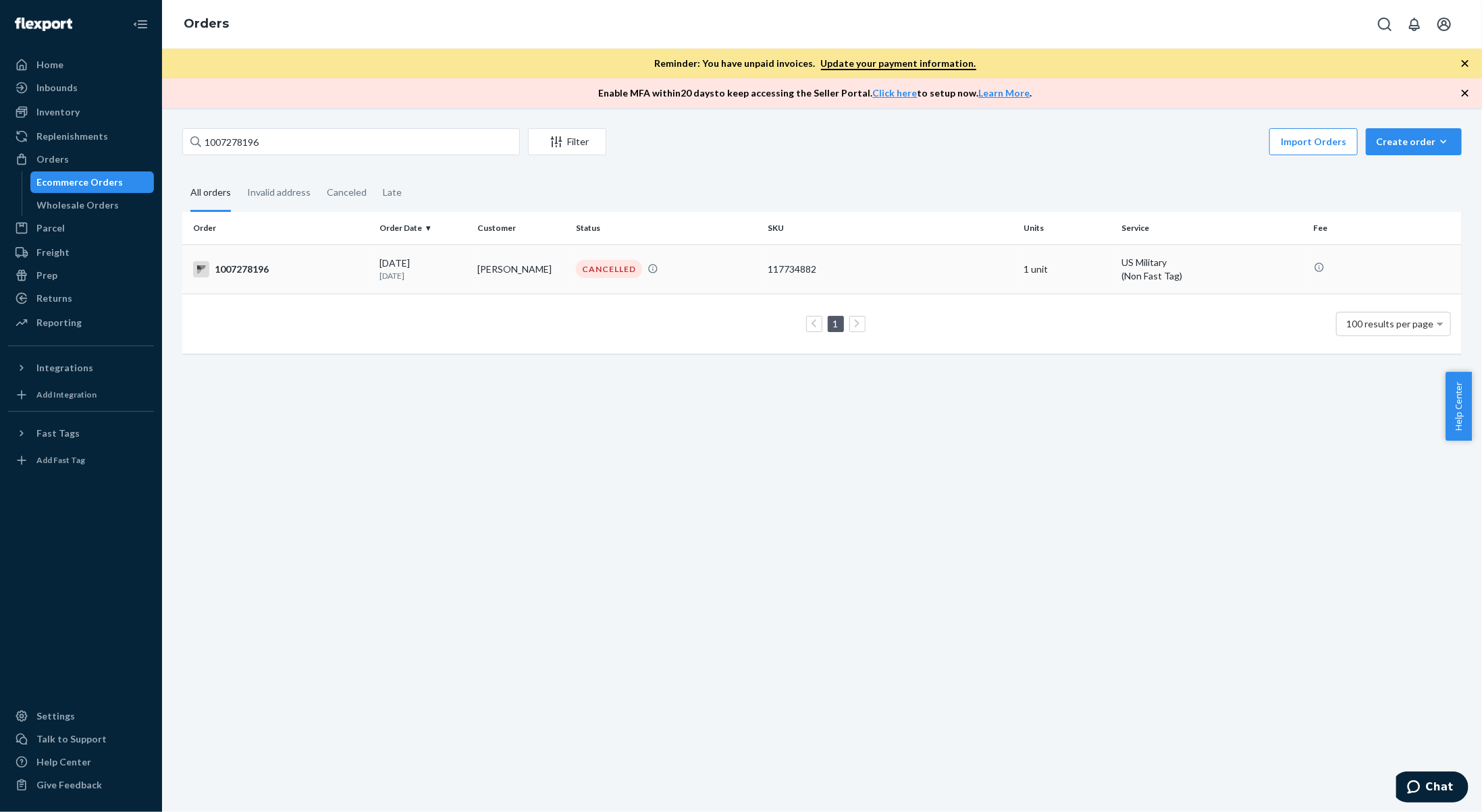
click at [540, 256] on td "[PERSON_NAME]" at bounding box center [521, 269] width 98 height 49
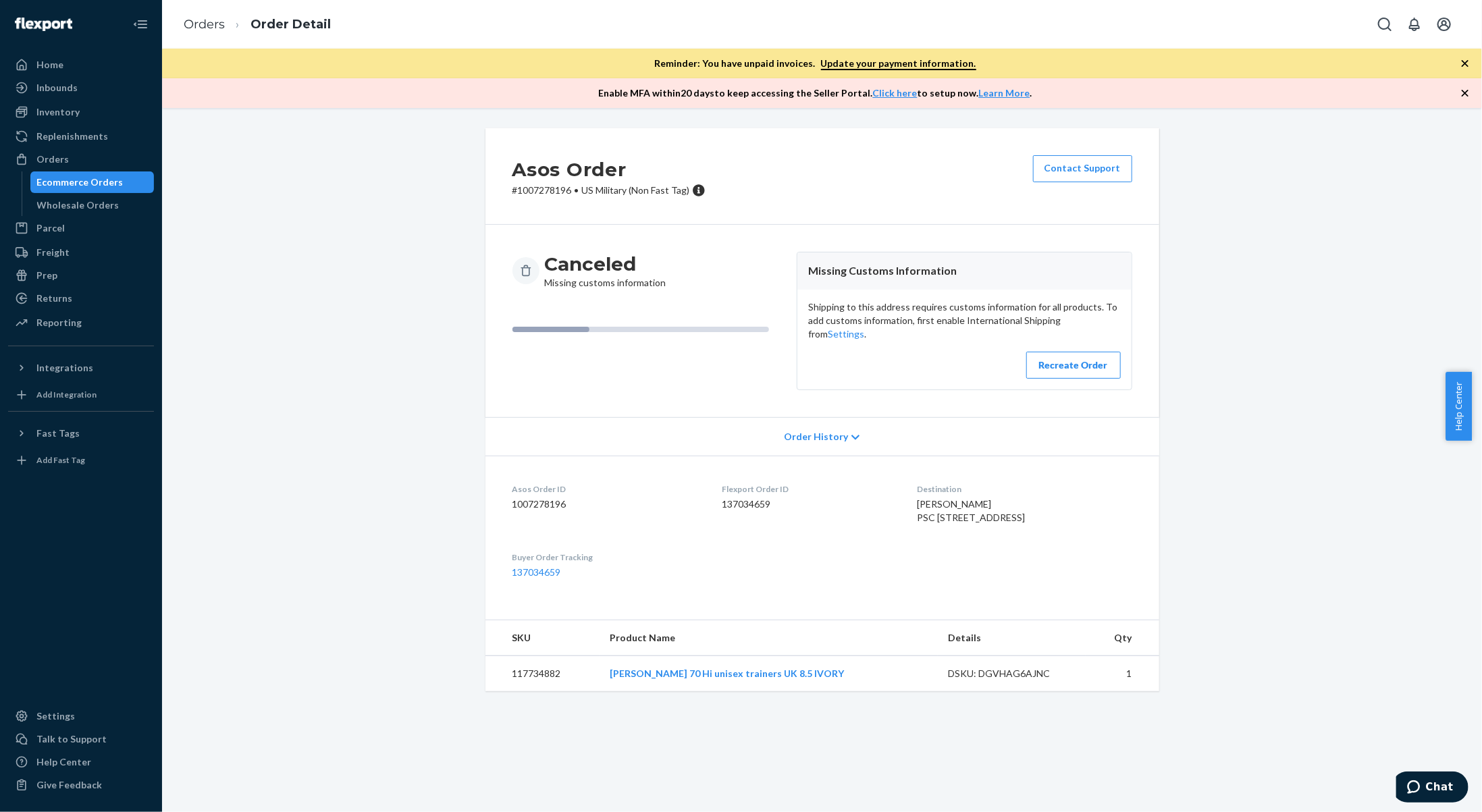
drag, startPoint x: 778, startPoint y: 685, endPoint x: 604, endPoint y: 688, distance: 174.0
click at [604, 688] on td "Converse Chuck 70 Hi unisex trainers UK 8.5 IVORY" at bounding box center [768, 673] width 338 height 36
copy link "Converse Chuck 70 Hi unisex trainers UK 8.5 IVORY"
drag, startPoint x: 557, startPoint y: 686, endPoint x: 482, endPoint y: 677, distance: 75.5
click at [486, 677] on td "117734882" at bounding box center [543, 673] width 114 height 36
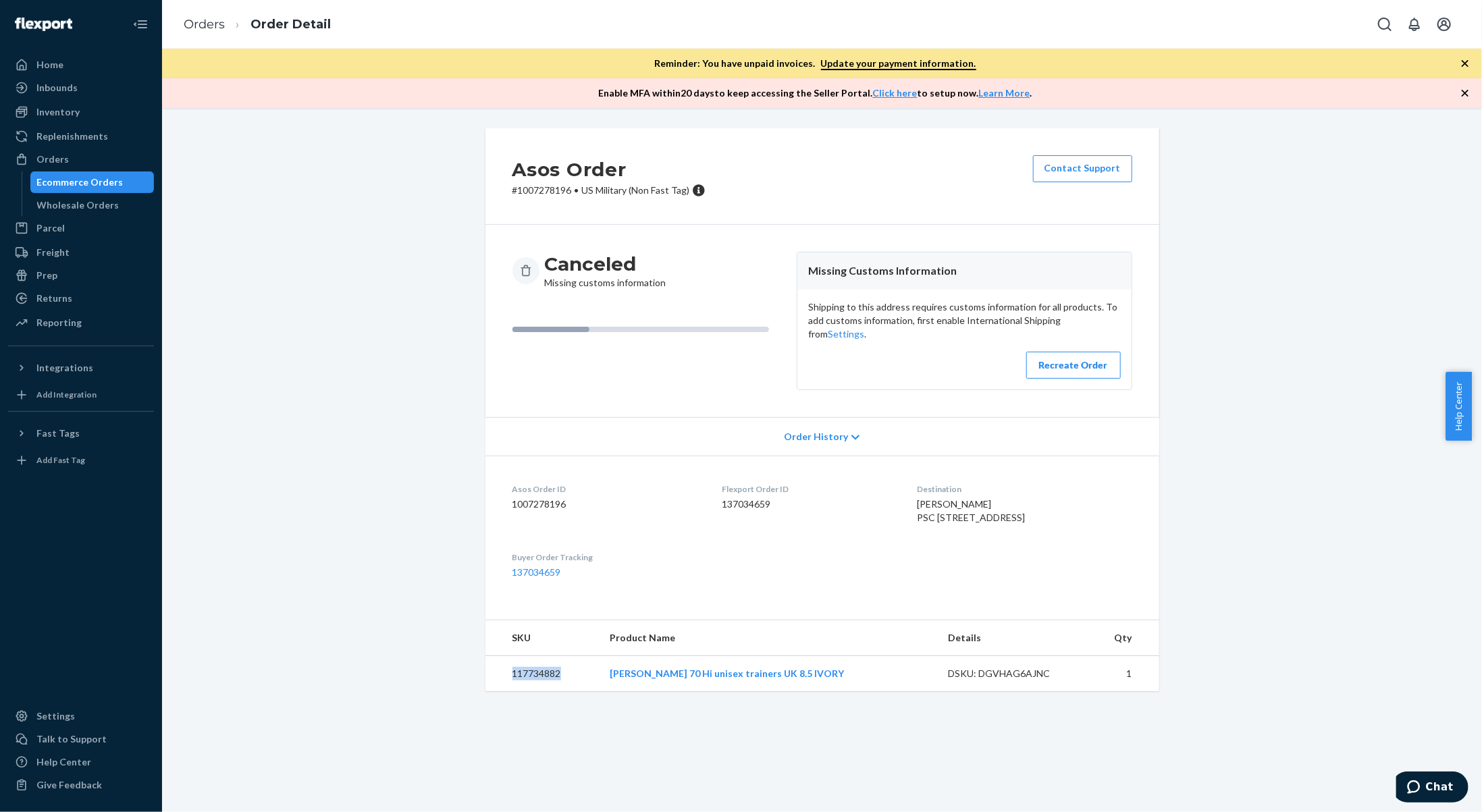
copy td "117734882"
click at [191, 23] on link "Orders" at bounding box center [204, 24] width 41 height 14
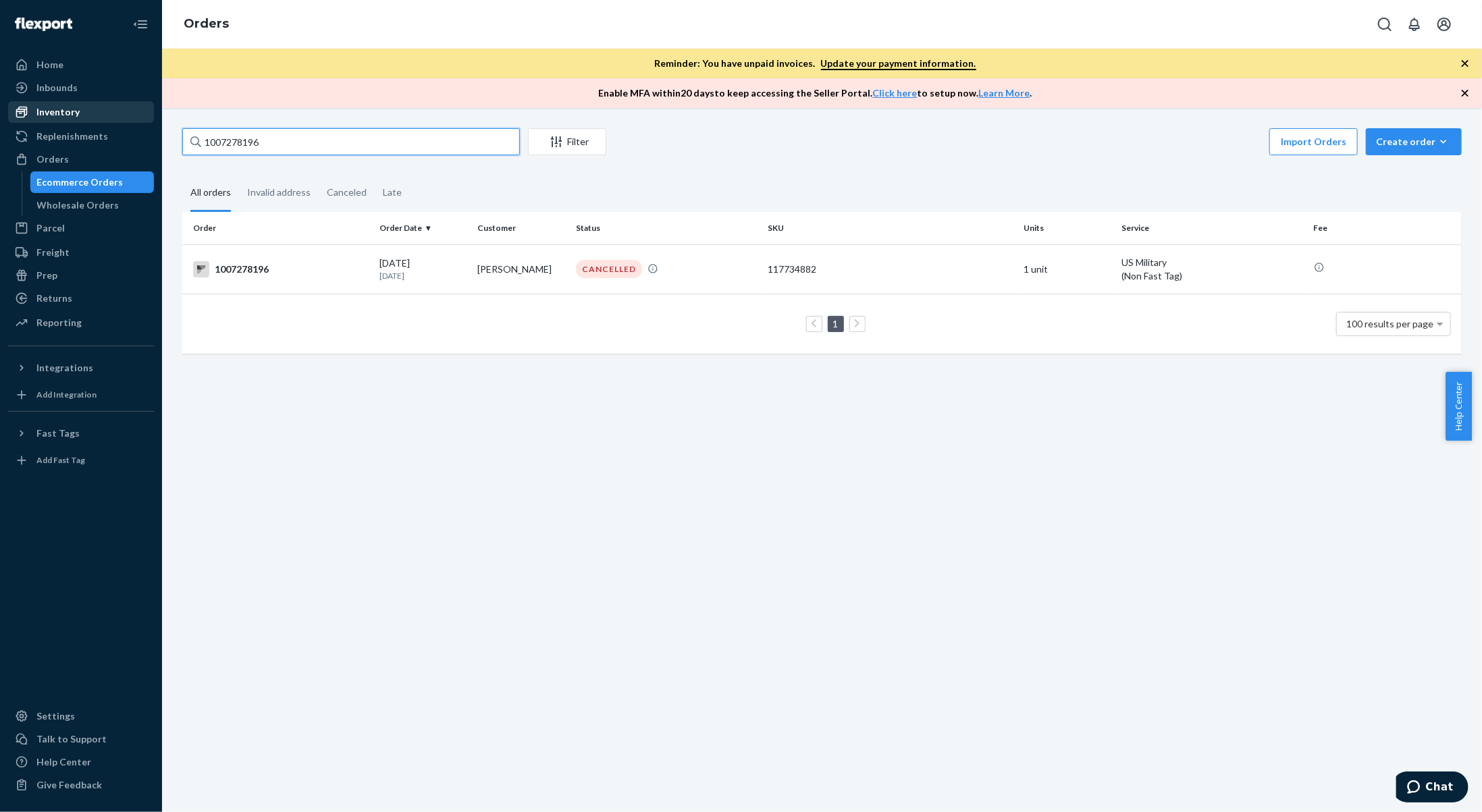
drag, startPoint x: 164, startPoint y: 127, endPoint x: 58, endPoint y: 110, distance: 107.4
click at [59, 112] on div "Home Inbounds Shipping Plans Problems Inventory Products Branded Packaging Repl…" at bounding box center [741, 406] width 1482 height 812
paste input "9798"
type input "1007279798"
click at [518, 265] on td "[PERSON_NAME]" at bounding box center [521, 268] width 98 height 47
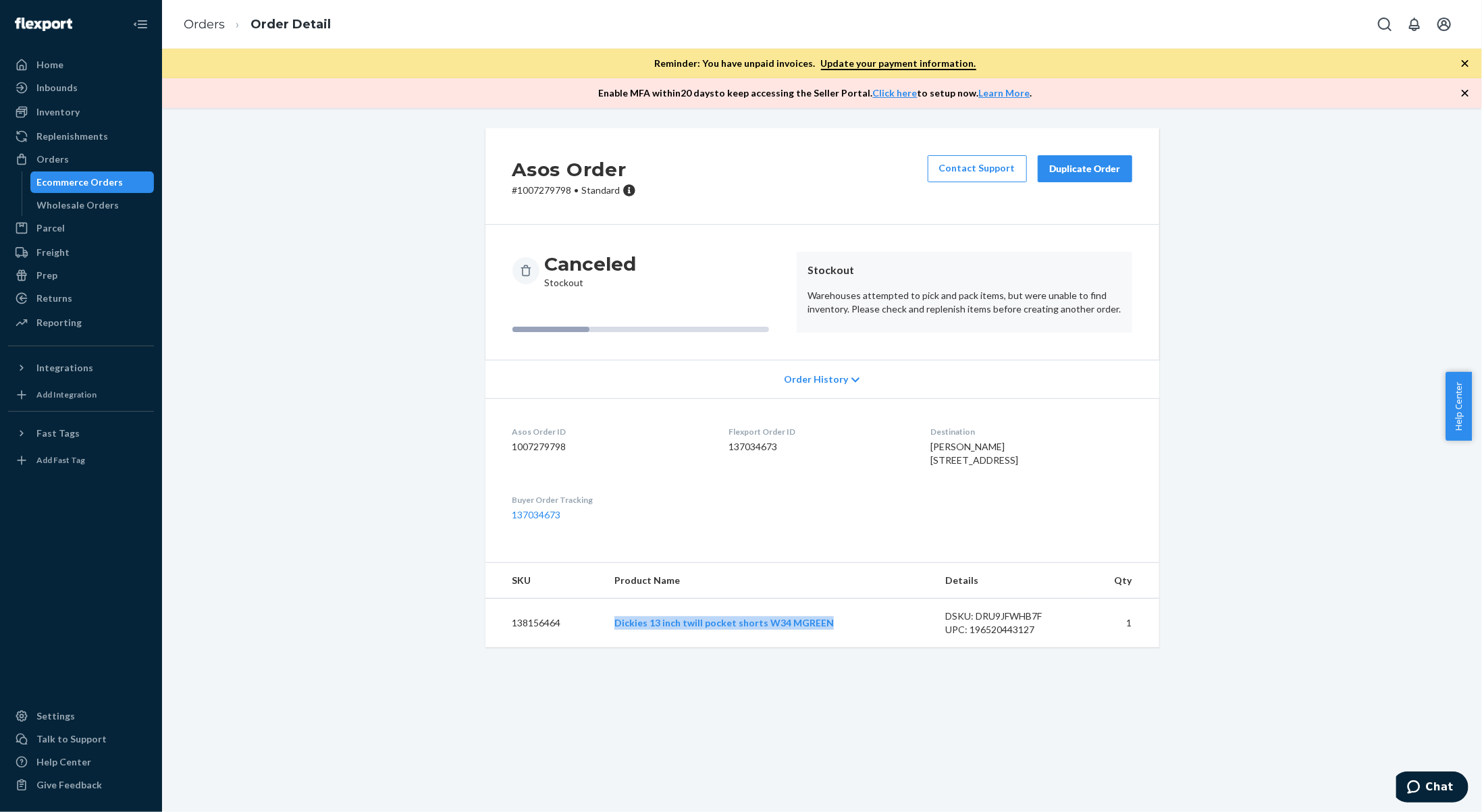
drag, startPoint x: 841, startPoint y: 650, endPoint x: 575, endPoint y: 645, distance: 266.0
click at [575, 645] on tr "138156464 Dickies 13 inch twill pocket shorts W34 MGREEN DSKU: DRU9JFWHB7F UPC:…" at bounding box center [822, 622] width 674 height 49
copy tr "Dickies 13 inch twill pocket shorts W34 MGREEN"
click at [538, 647] on td "138156464" at bounding box center [544, 622] width 119 height 49
drag, startPoint x: 554, startPoint y: 649, endPoint x: 494, endPoint y: 647, distance: 60.0
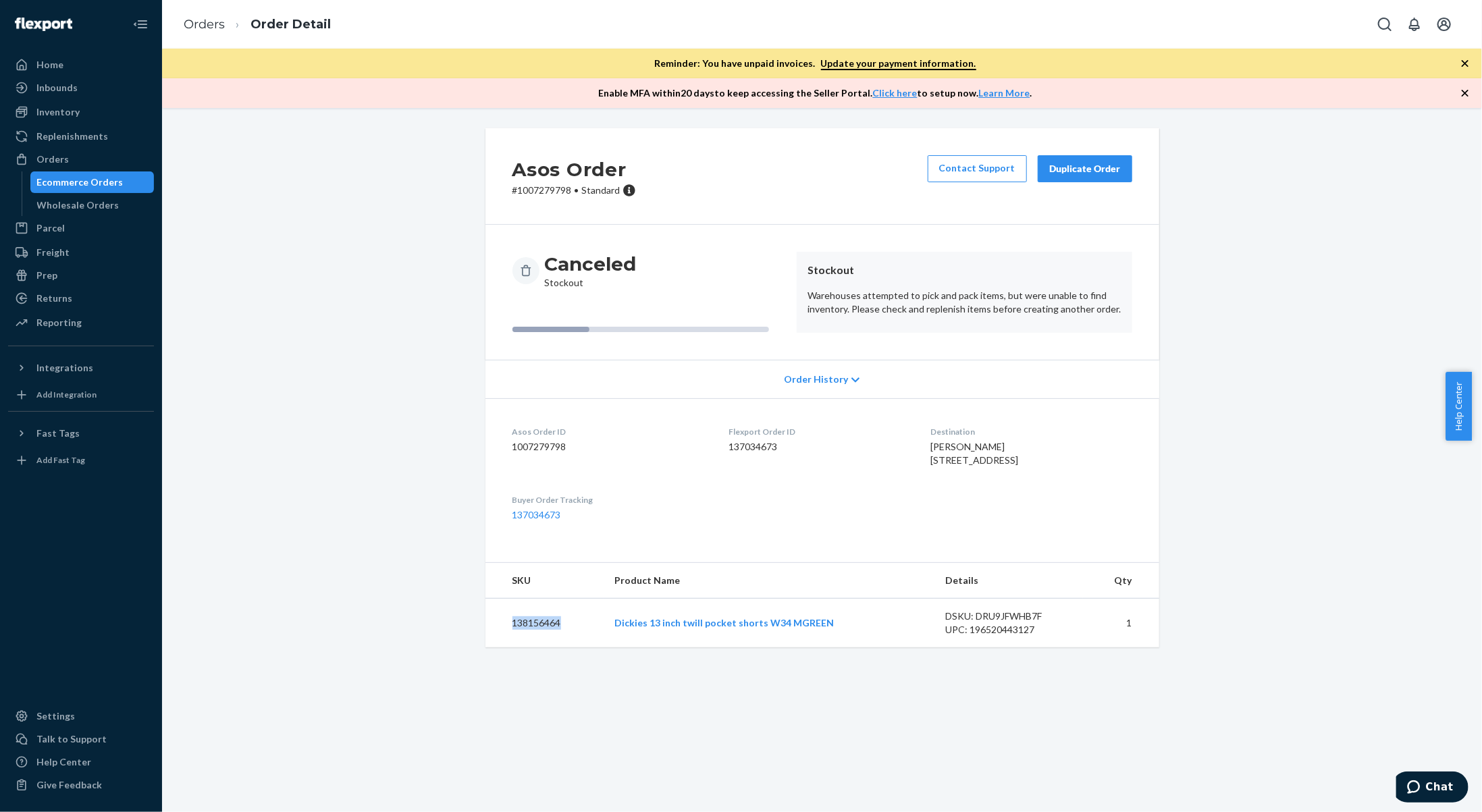
click at [494, 647] on td "138156464" at bounding box center [544, 622] width 119 height 49
copy td "138156464"
click at [208, 28] on link "Orders" at bounding box center [204, 24] width 41 height 14
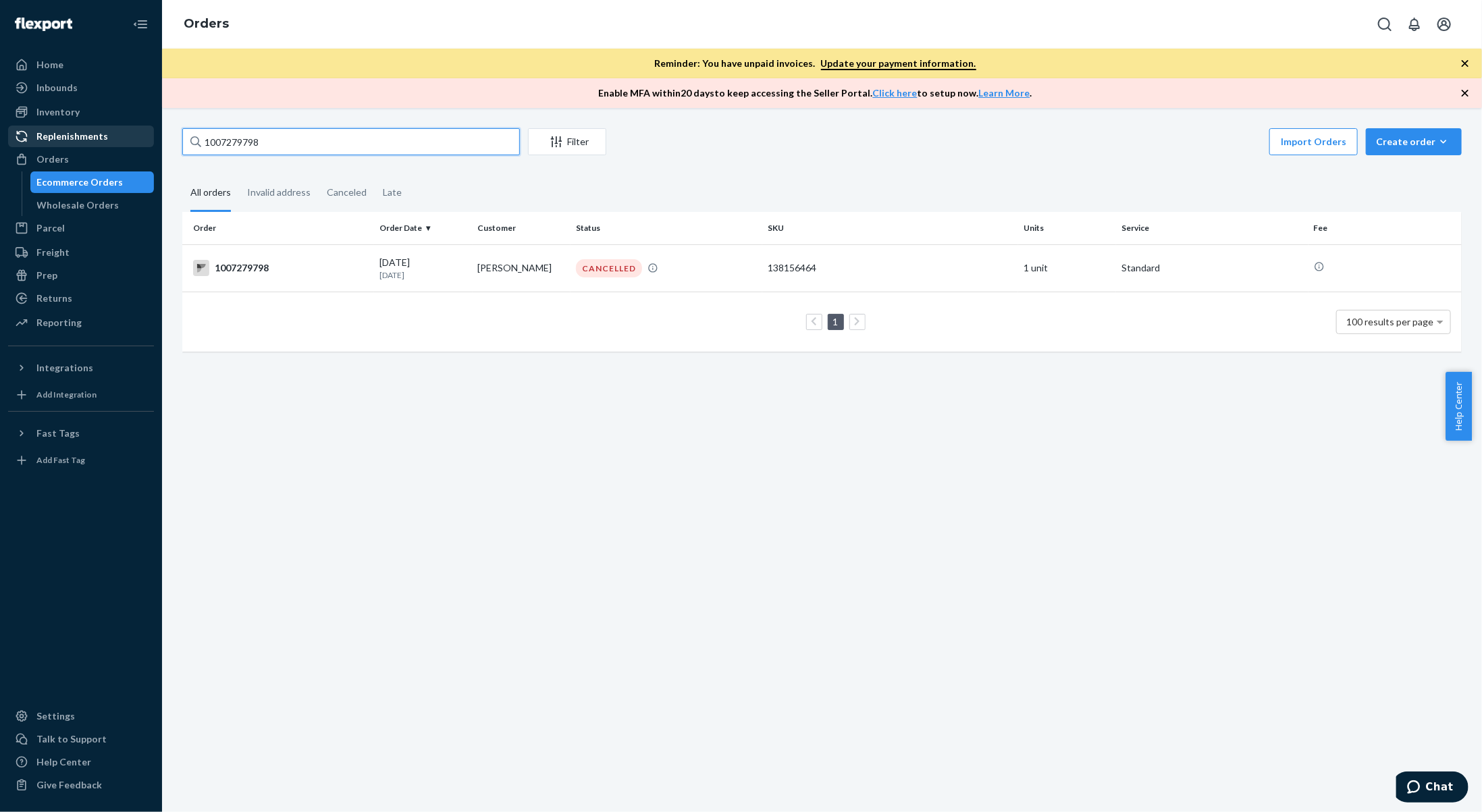
drag, startPoint x: 59, startPoint y: 141, endPoint x: 23, endPoint y: 133, distance: 36.9
click at [25, 139] on div "Home Inbounds Shipping Plans Problems Inventory Products Branded Packaging Repl…" at bounding box center [741, 406] width 1482 height 812
paste input "84772"
type input "1007284772"
click at [548, 269] on td "[PERSON_NAME]" at bounding box center [521, 268] width 98 height 47
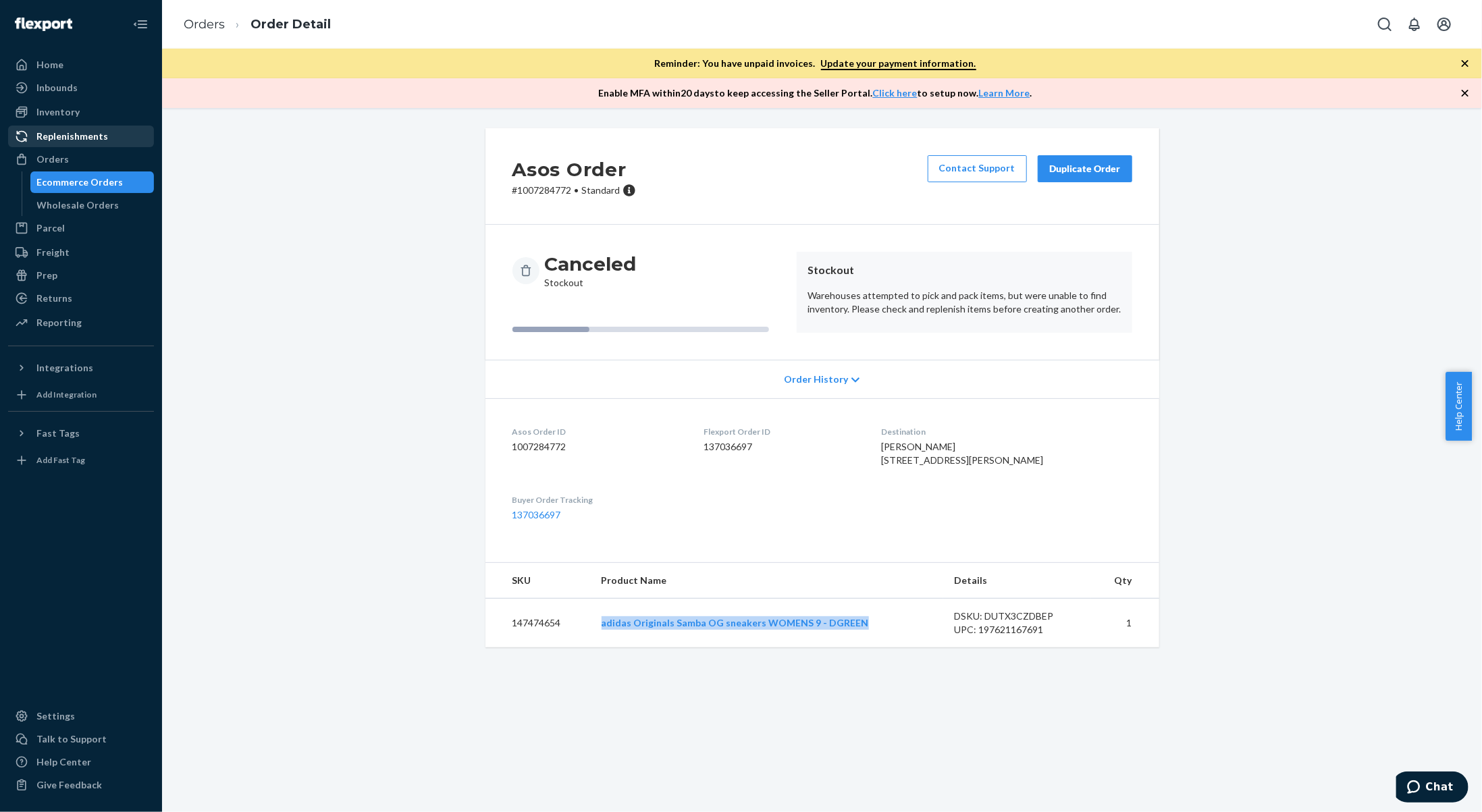
drag, startPoint x: 865, startPoint y: 647, endPoint x: 589, endPoint y: 655, distance: 276.1
click at [589, 647] on tr "147474654 adidas Originals Samba OG sneakers WOMENS 9 - DGREEN DSKU: DUTX3CZDBE…" at bounding box center [822, 622] width 674 height 49
click at [538, 647] on td "147474654" at bounding box center [538, 622] width 105 height 49
drag, startPoint x: 550, startPoint y: 649, endPoint x: 508, endPoint y: 648, distance: 42.0
click at [508, 647] on td "147474654" at bounding box center [538, 622] width 105 height 49
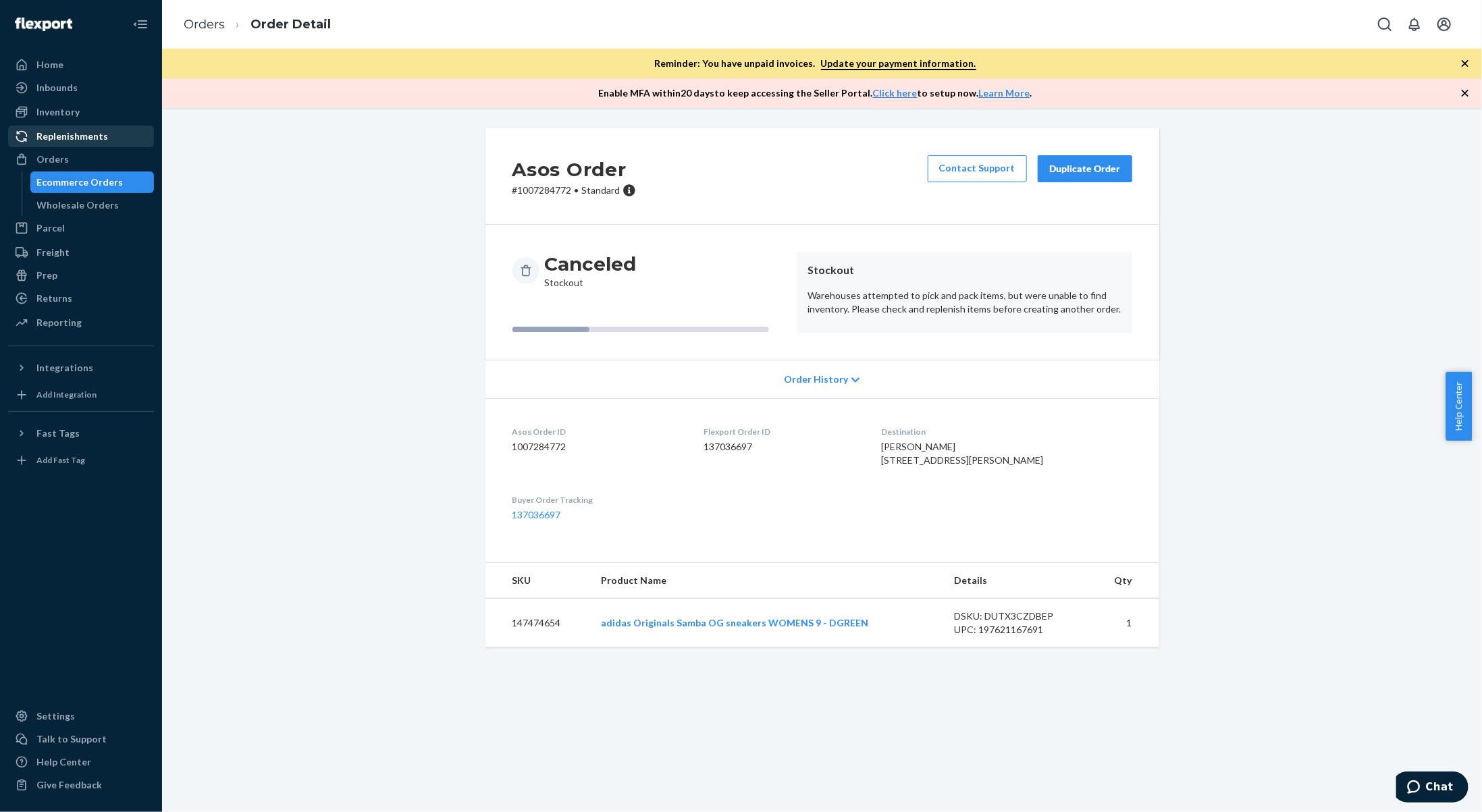
click at [174, 13] on ol "Orders Order Detail" at bounding box center [256, 24] width 169 height 39
click at [196, 22] on link "Orders" at bounding box center [204, 24] width 41 height 14
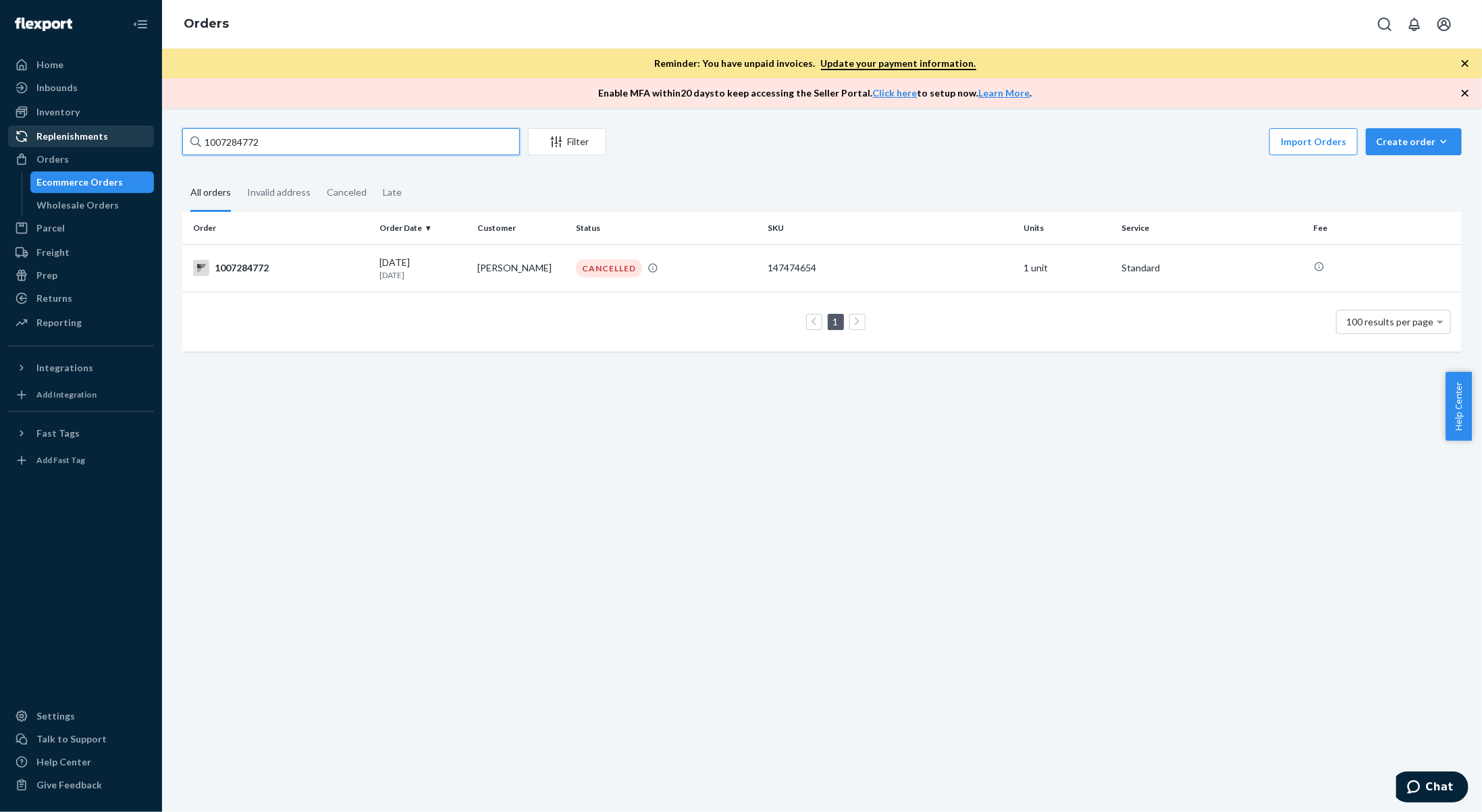
drag, startPoint x: 294, startPoint y: 144, endPoint x: 21, endPoint y: 127, distance: 273.5
click at [21, 129] on div "Home Inbounds Shipping Plans Problems Inventory Products Branded Packaging Repl…" at bounding box center [741, 406] width 1482 height 812
paste input "7960"
type input "1007287960"
click at [473, 289] on td "[PERSON_NAME]" at bounding box center [521, 268] width 98 height 47
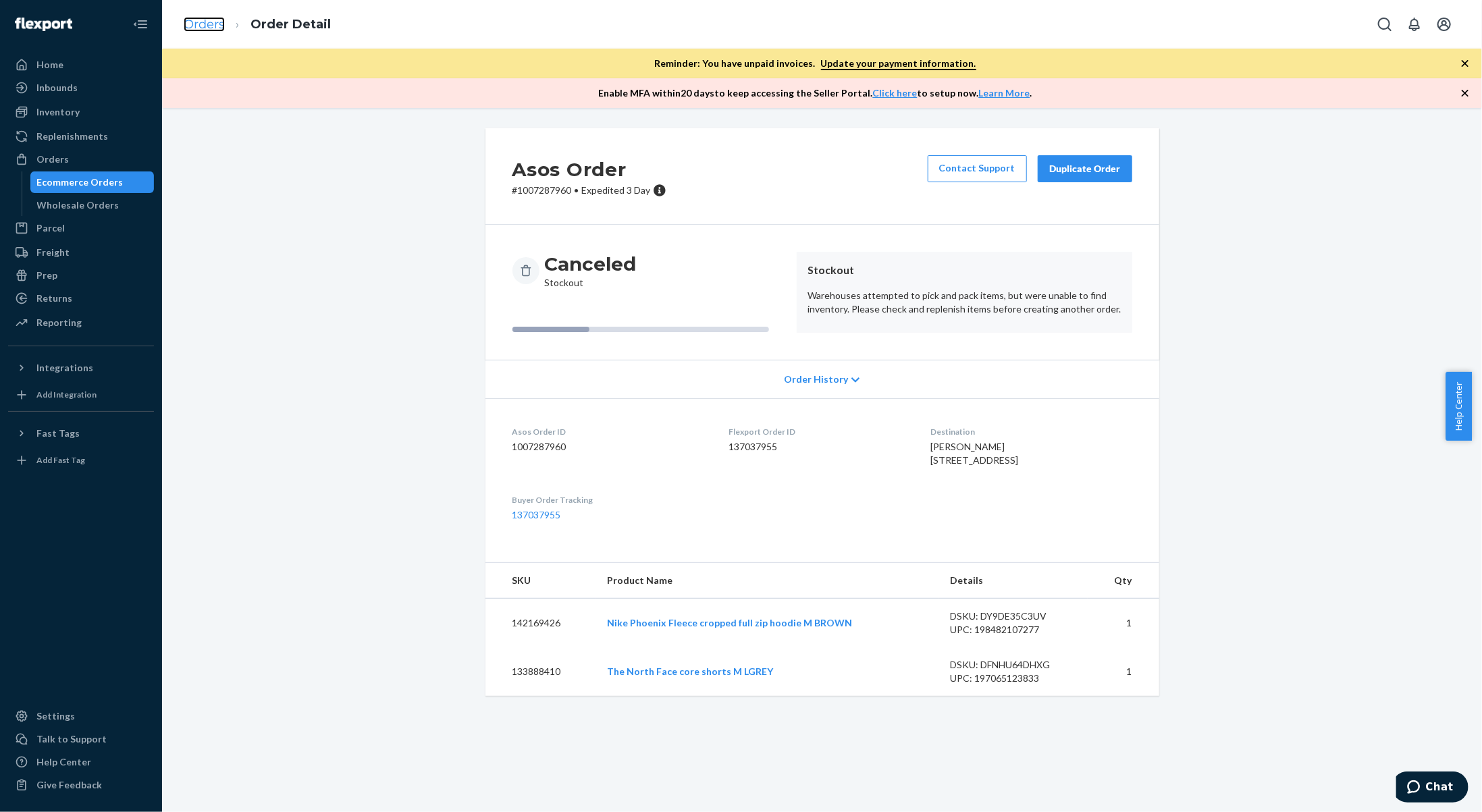
click at [198, 31] on link "Orders" at bounding box center [204, 24] width 41 height 14
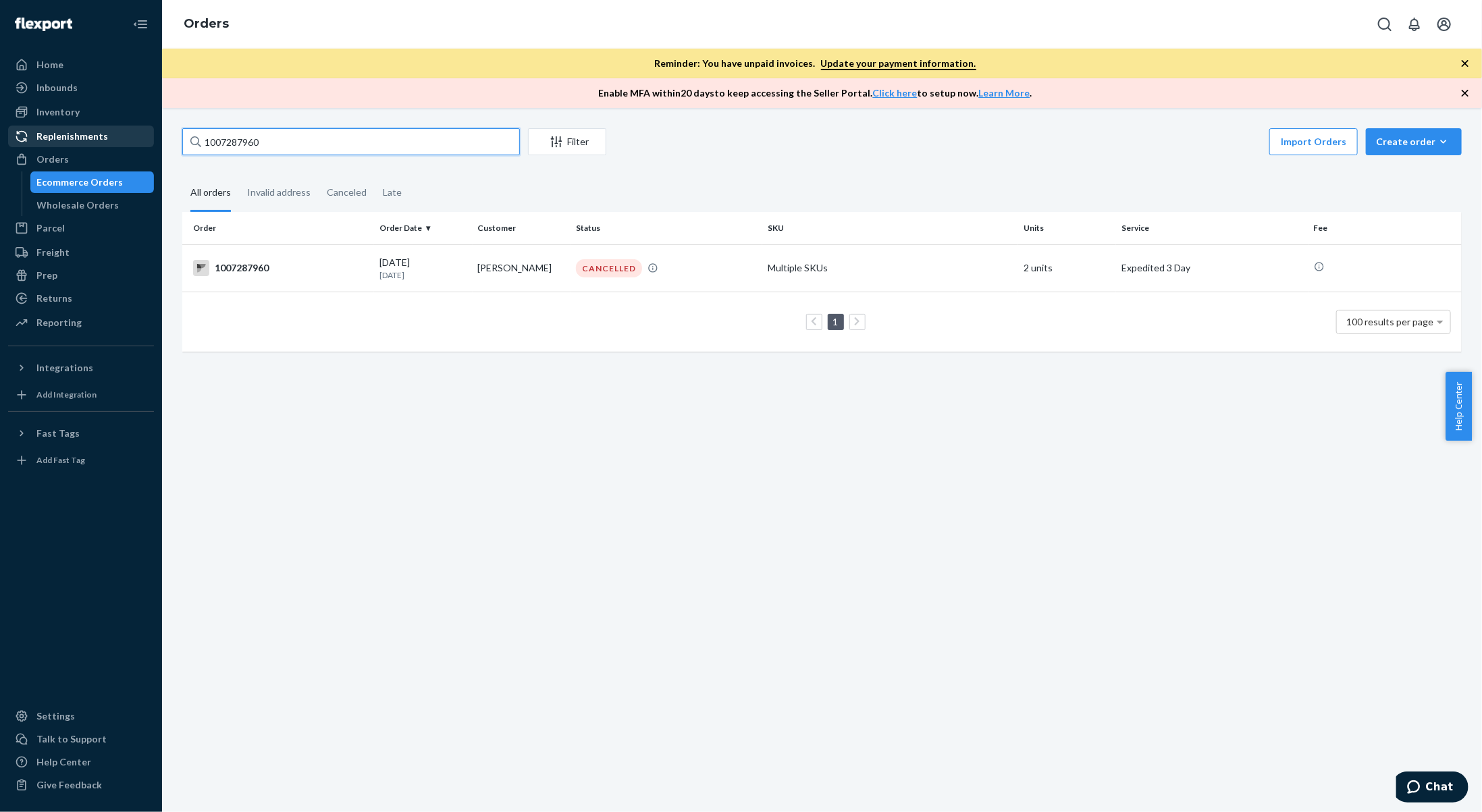
drag, startPoint x: 137, startPoint y: 134, endPoint x: 81, endPoint y: 127, distance: 56.4
click at [85, 132] on div "Home Inbounds Shipping Plans Problems Inventory Products Branded Packaging Repl…" at bounding box center [741, 406] width 1482 height 812
paste input "8084"
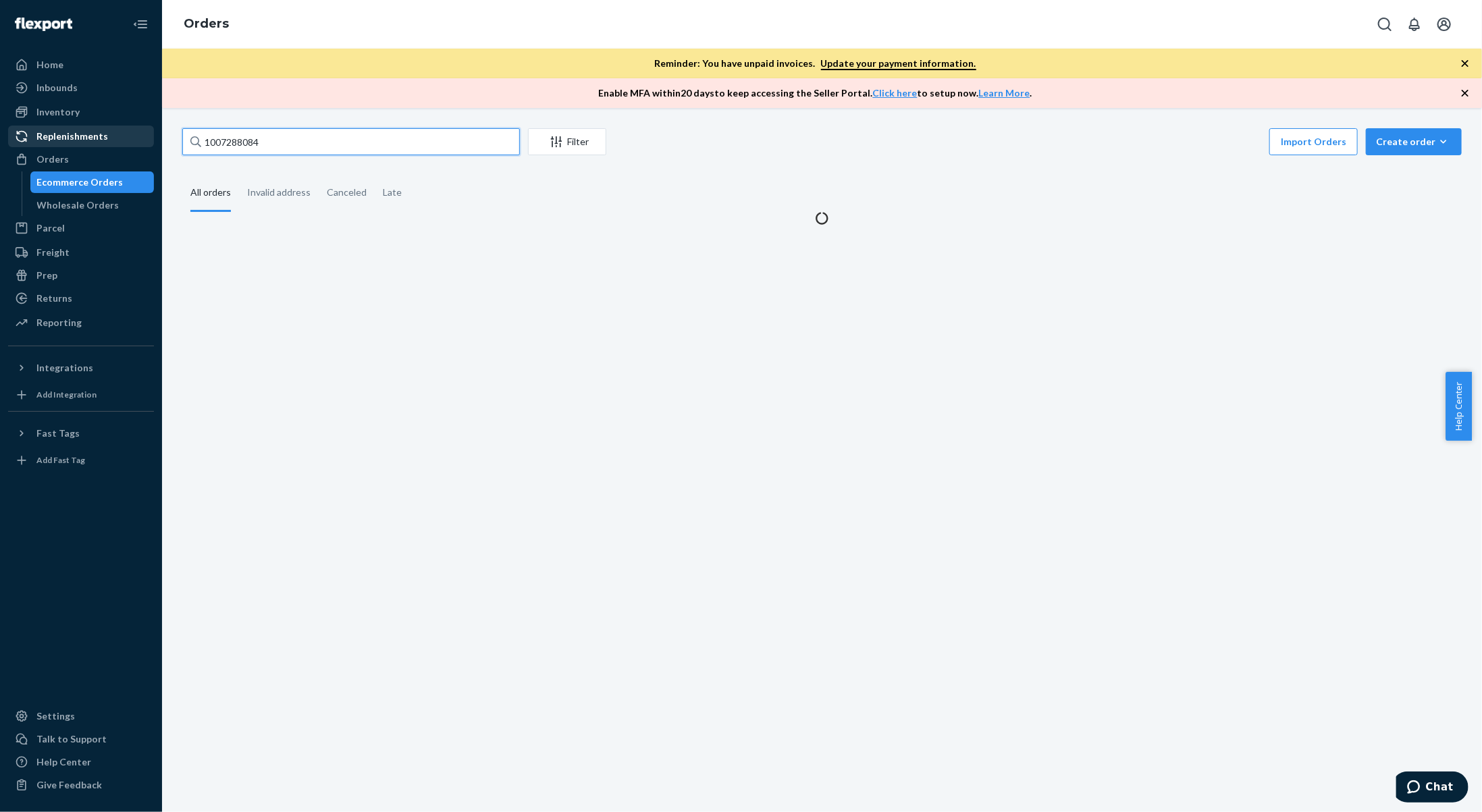
type input "1007288084"
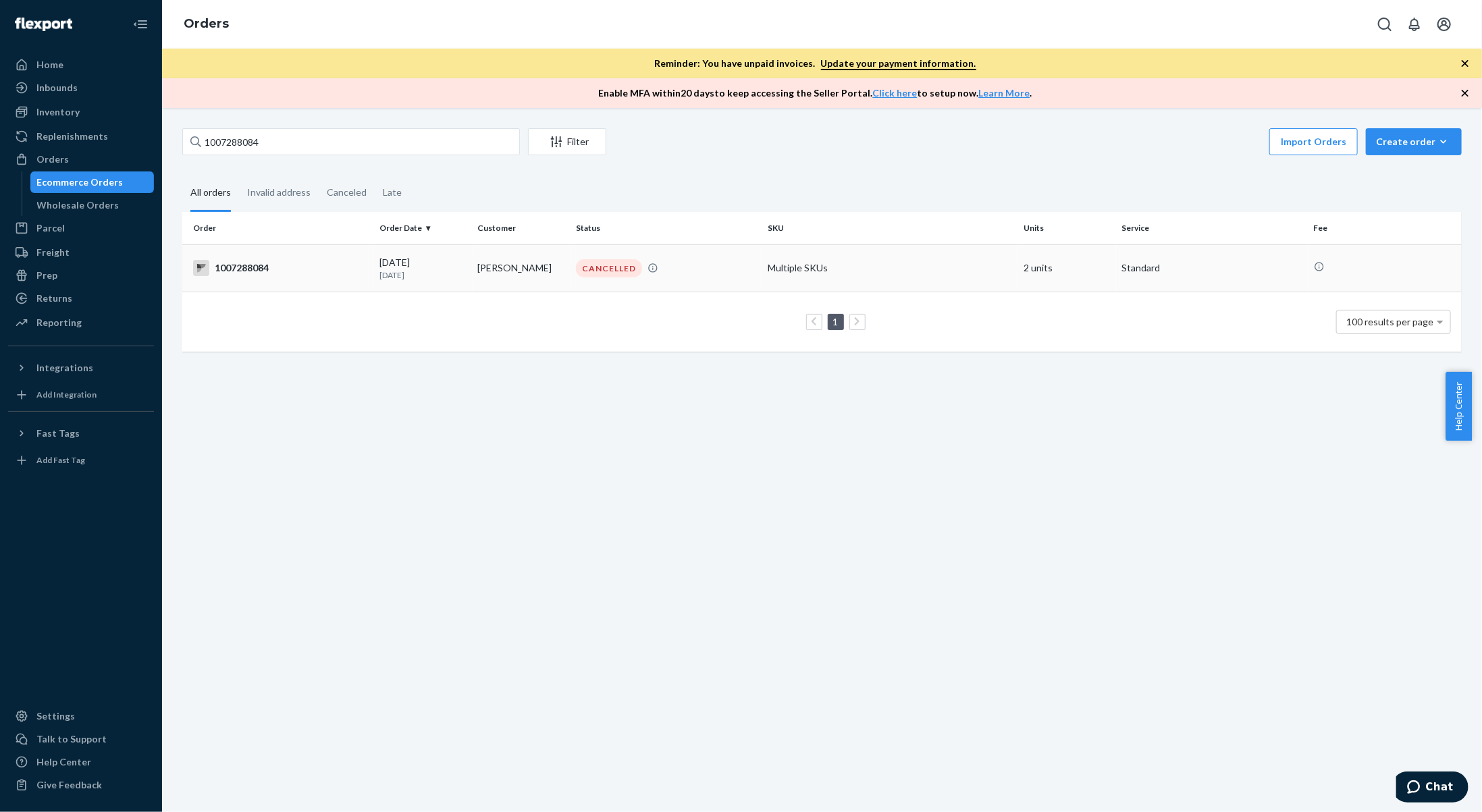
click at [540, 268] on td "[PERSON_NAME]" at bounding box center [521, 268] width 98 height 47
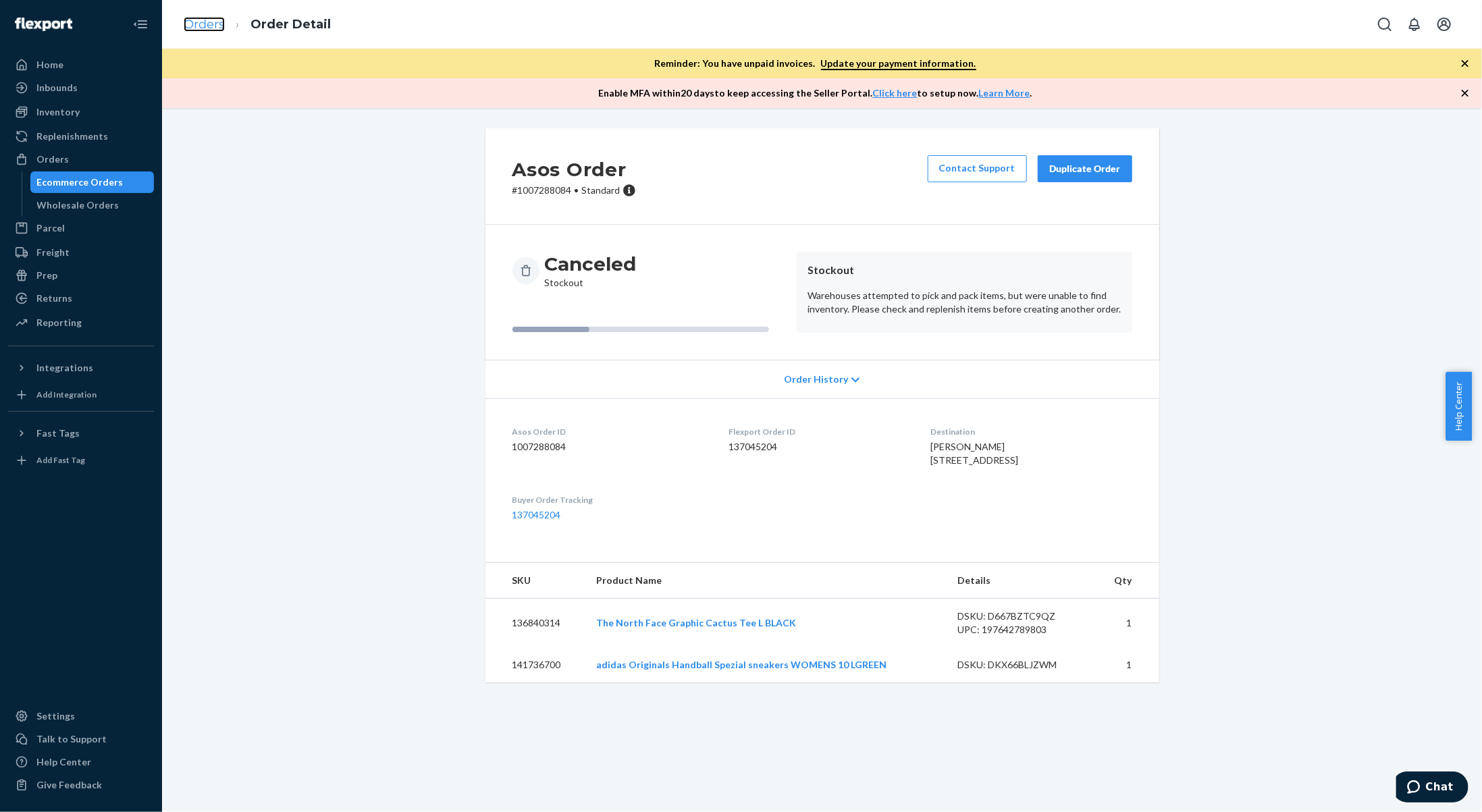
click at [211, 23] on link "Orders" at bounding box center [204, 24] width 41 height 14
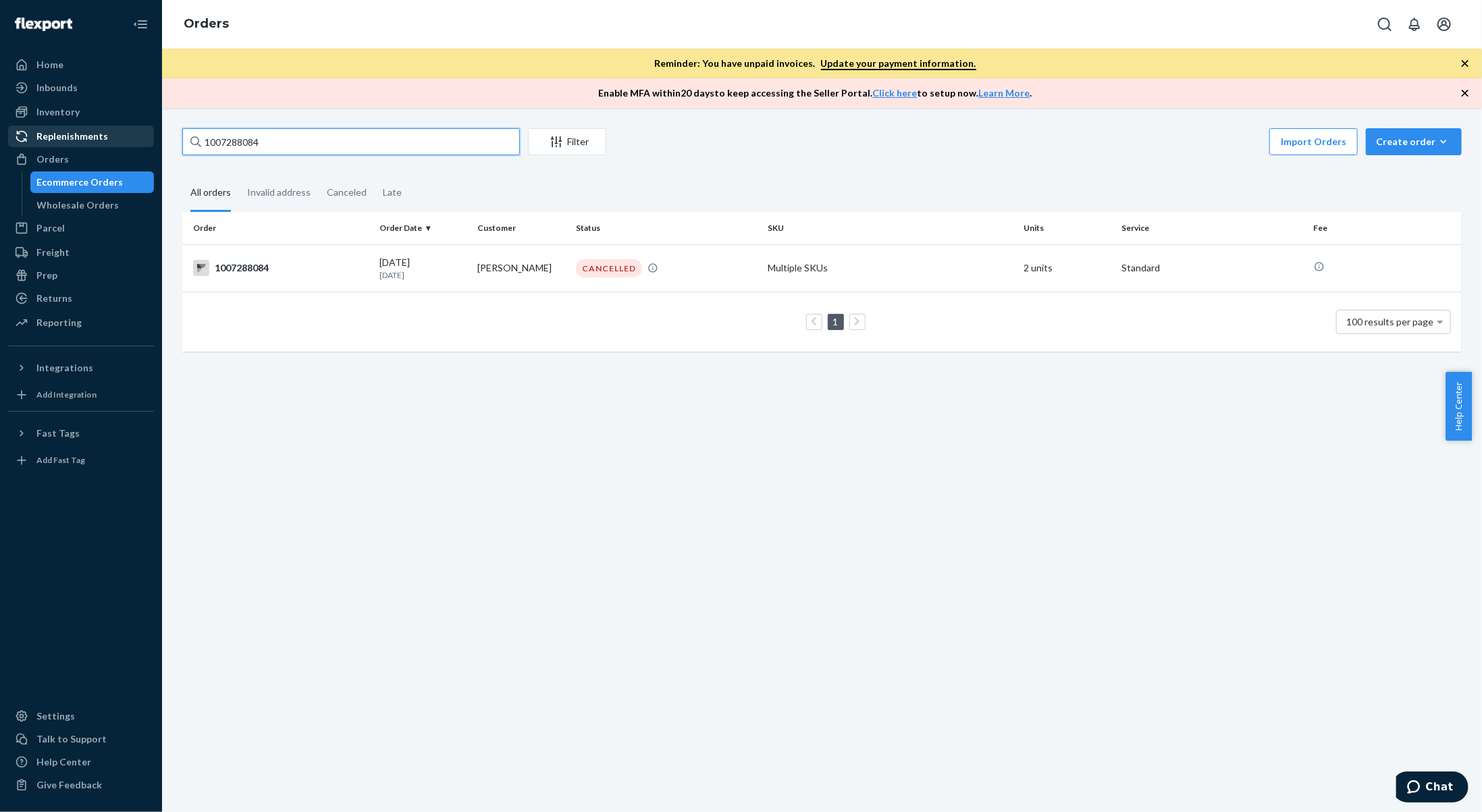
drag, startPoint x: 290, startPoint y: 144, endPoint x: 141, endPoint y: 137, distance: 149.2
click at [141, 139] on div "Home Inbounds Shipping Plans Problems Inventory Products Branded Packaging Repl…" at bounding box center [741, 406] width 1482 height 812
paste input "9221"
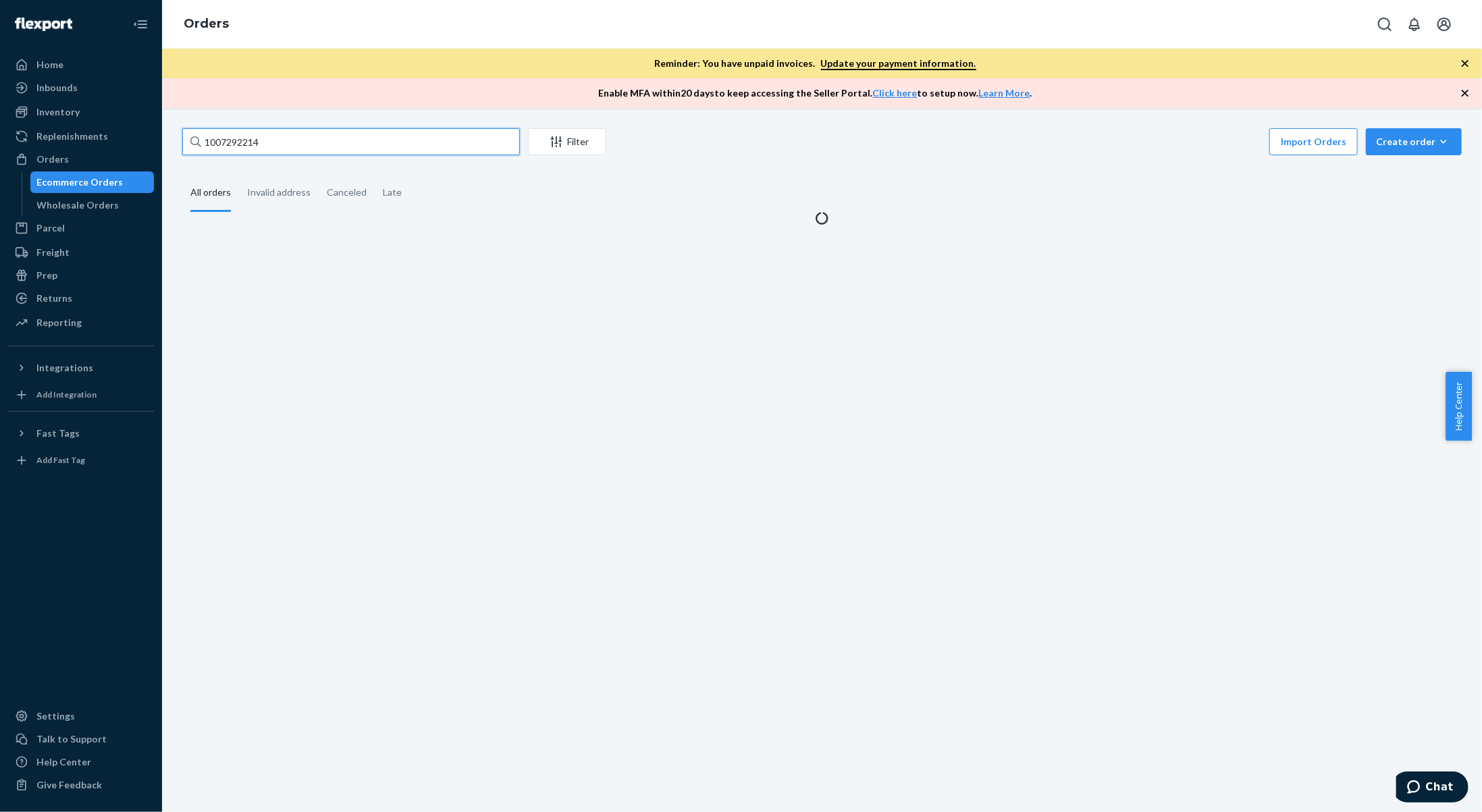
type input "1007292214"
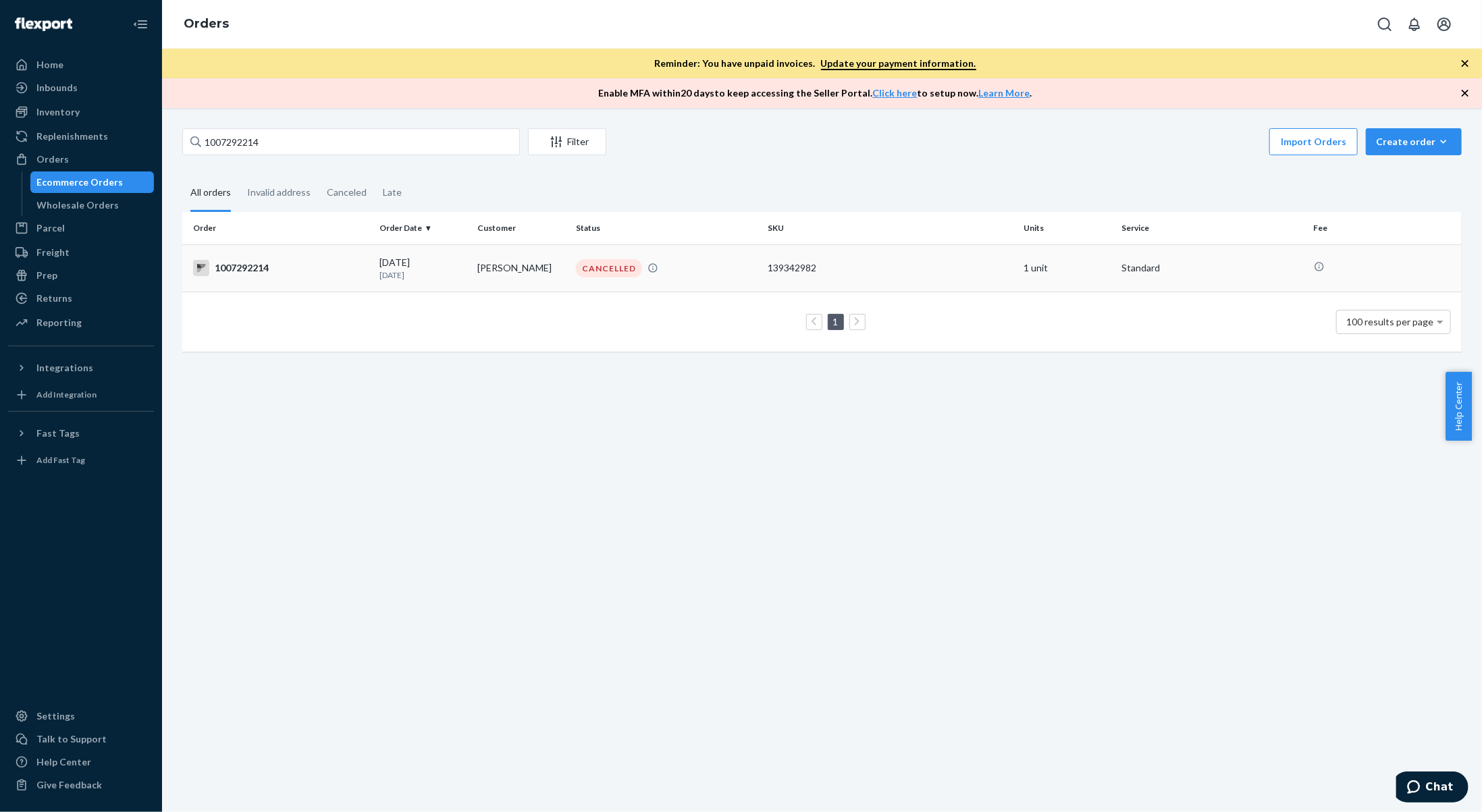
click at [368, 279] on td "1007292214" at bounding box center [278, 268] width 192 height 47
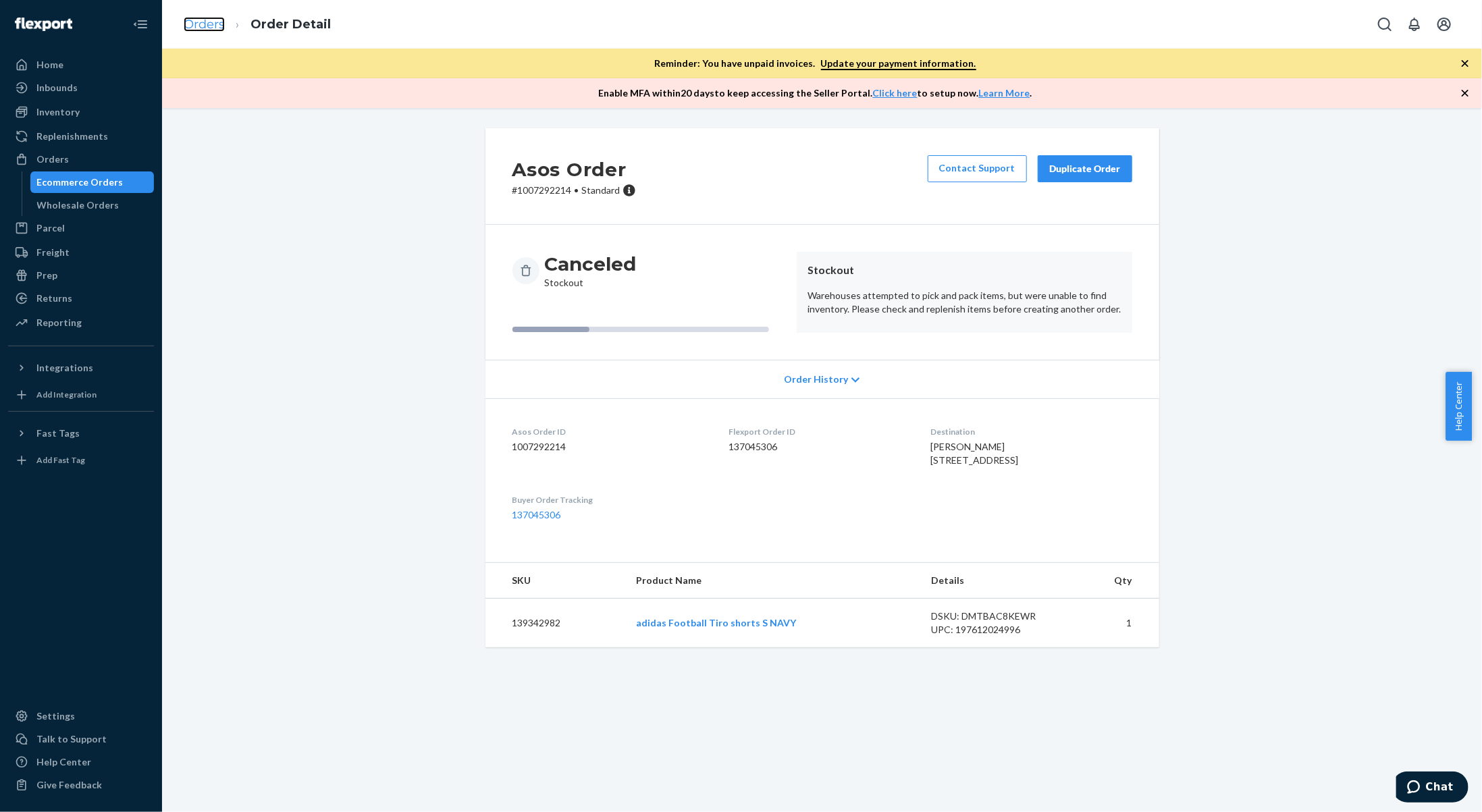
click at [212, 21] on link "Orders" at bounding box center [204, 24] width 41 height 14
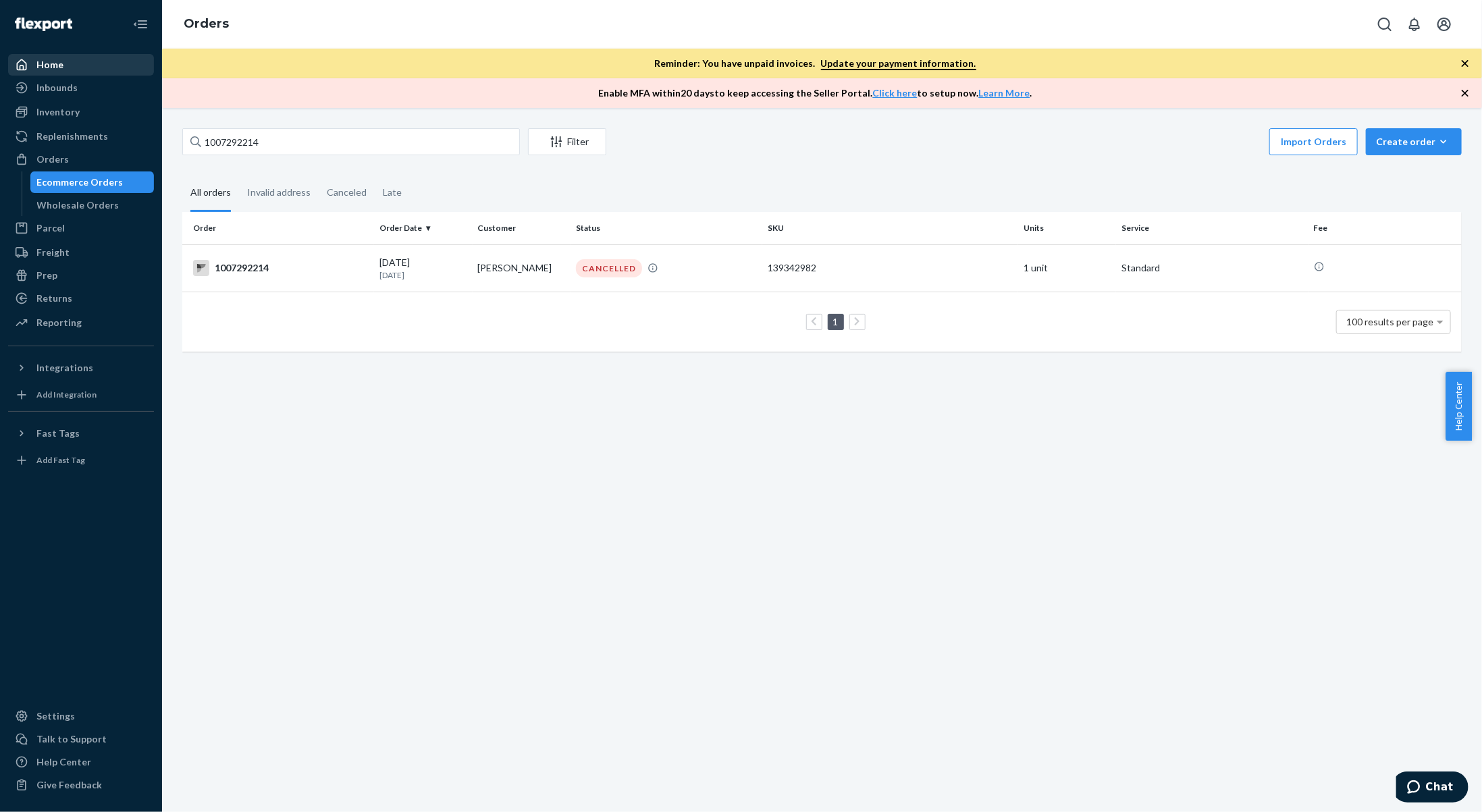
click at [78, 62] on div "Home" at bounding box center [81, 65] width 144 height 19
